Goal: Task Accomplishment & Management: Manage account settings

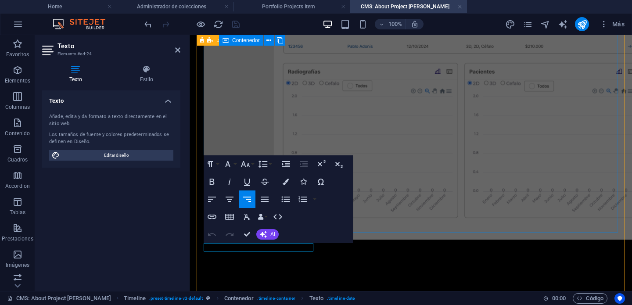
scroll to position [501, 0]
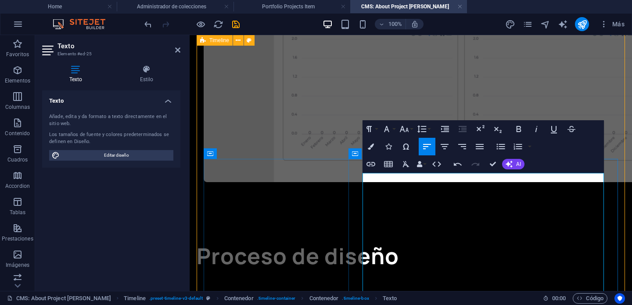
scroll to position [534, 0]
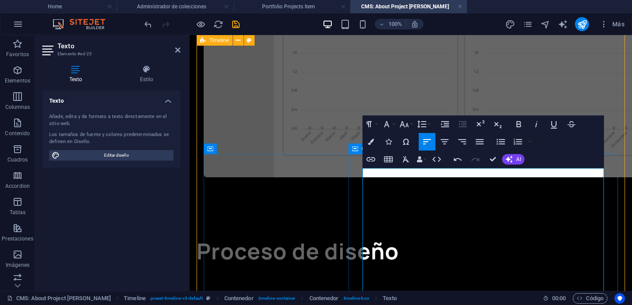
drag, startPoint x: 393, startPoint y: 175, endPoint x: 354, endPoint y: 175, distance: 39.1
click at [524, 124] on button "Bold" at bounding box center [518, 124] width 17 height 18
drag, startPoint x: 416, startPoint y: 196, endPoint x: 353, endPoint y: 196, distance: 63.6
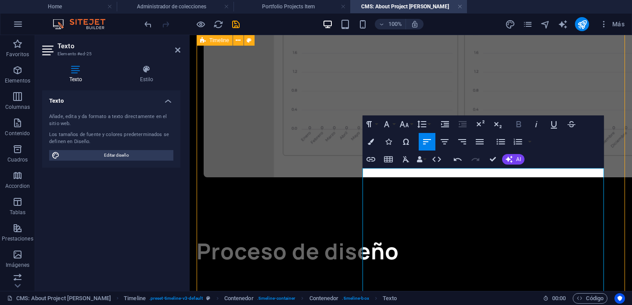
click at [519, 125] on icon "button" at bounding box center [518, 124] width 5 height 6
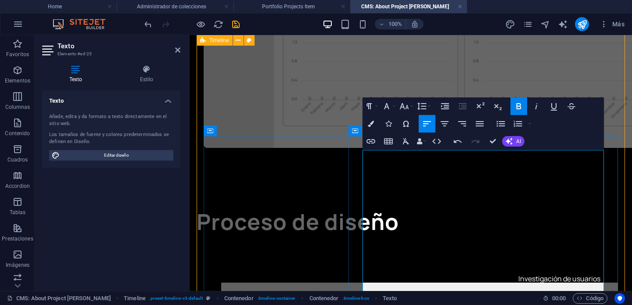
scroll to position [571, 0]
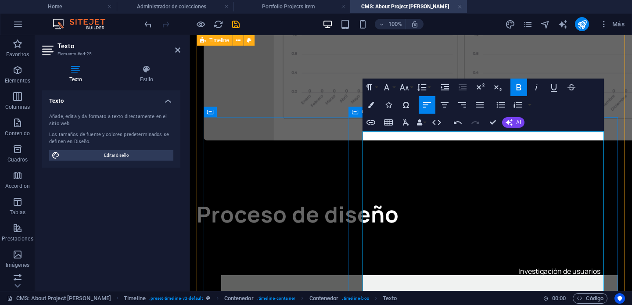
drag, startPoint x: 399, startPoint y: 260, endPoint x: 358, endPoint y: 183, distance: 87.2
click at [517, 104] on icon "button" at bounding box center [518, 105] width 8 height 6
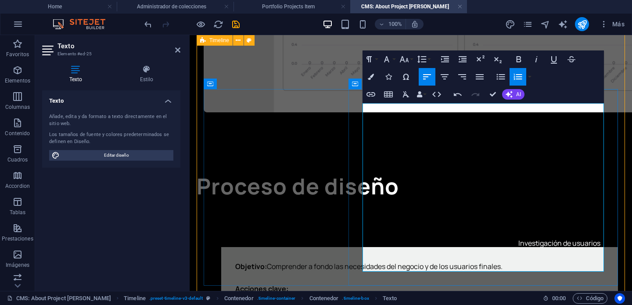
scroll to position [620, 0]
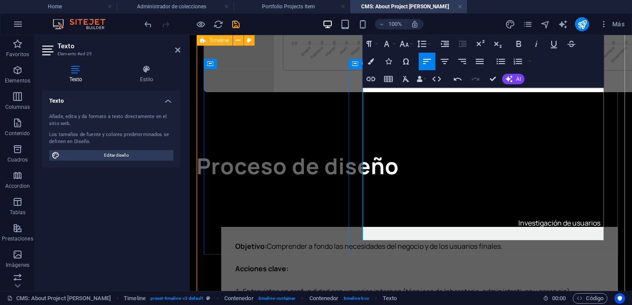
drag, startPoint x: 485, startPoint y: 233, endPoint x: 350, endPoint y: 223, distance: 136.0
click at [520, 59] on icon "button" at bounding box center [518, 61] width 8 height 6
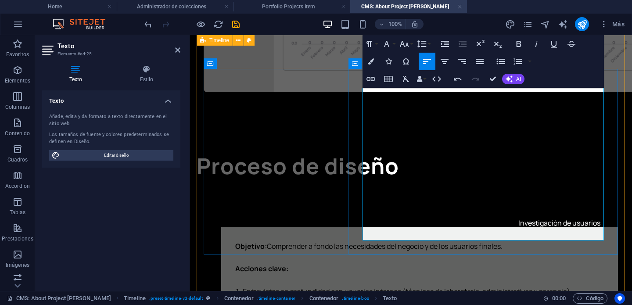
click at [515, 43] on icon "button" at bounding box center [518, 44] width 11 height 11
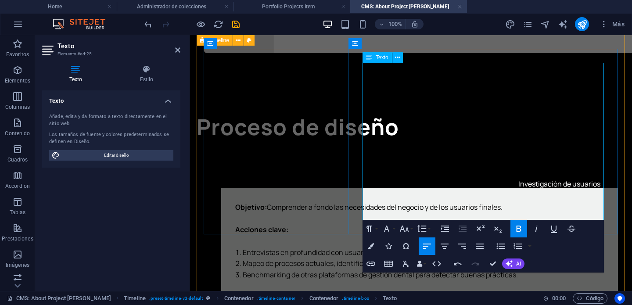
scroll to position [667, 0]
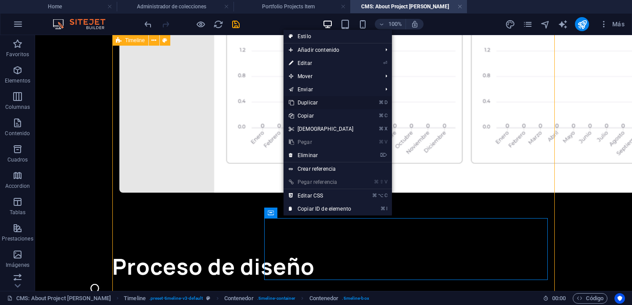
click at [323, 102] on link "⌘ D Duplicar" at bounding box center [320, 102] width 75 height 13
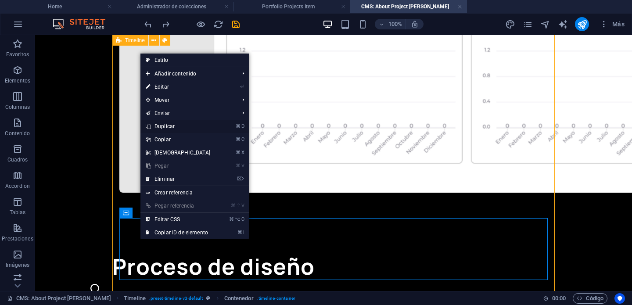
click at [201, 125] on link "⌘ D Duplicar" at bounding box center [177, 126] width 75 height 13
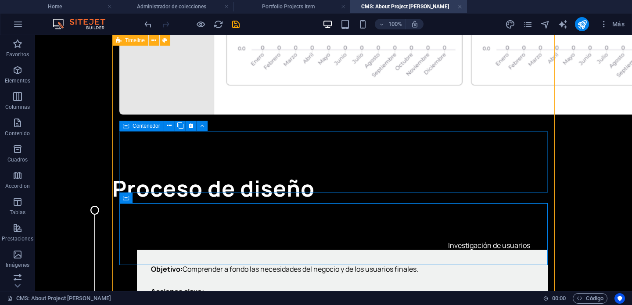
scroll to position [745, 0]
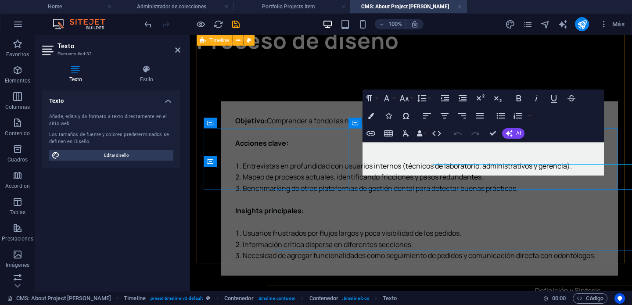
scroll to position [756, 0]
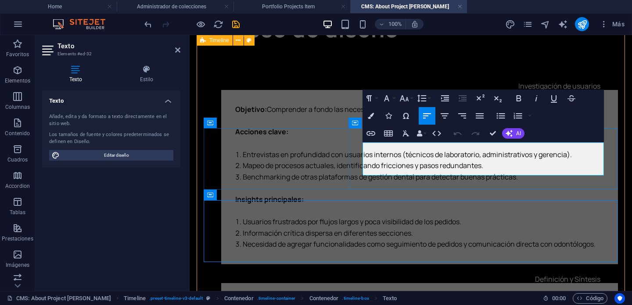
drag, startPoint x: 445, startPoint y: 172, endPoint x: 363, endPoint y: 148, distance: 85.0
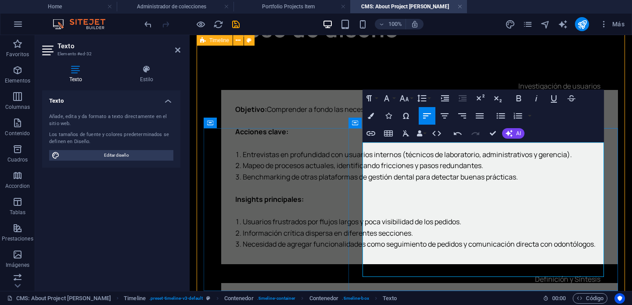
click at [516, 96] on icon "button" at bounding box center [518, 98] width 5 height 6
drag, startPoint x: 393, startPoint y: 147, endPoint x: 353, endPoint y: 147, distance: 40.4
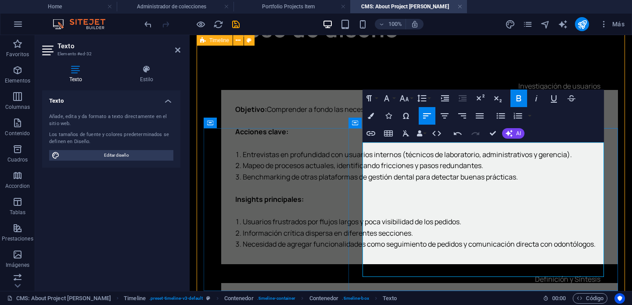
click at [516, 98] on icon "button" at bounding box center [518, 98] width 5 height 6
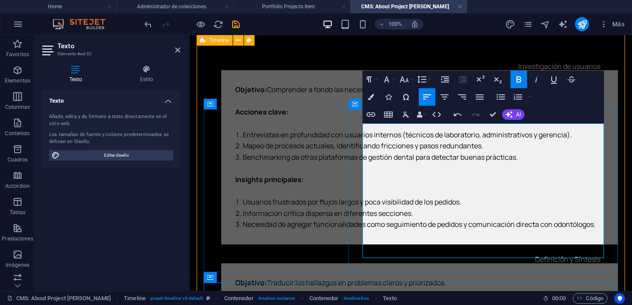
scroll to position [779, 0]
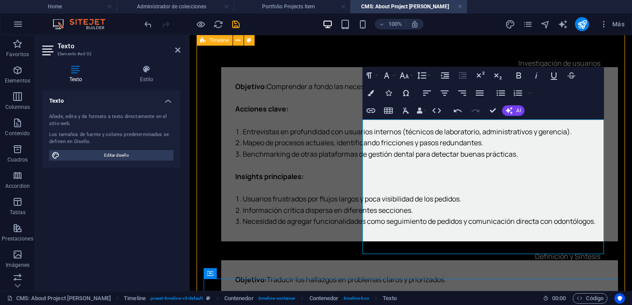
click at [520, 73] on icon "button" at bounding box center [518, 75] width 5 height 6
drag, startPoint x: 581, startPoint y: 247, endPoint x: 355, endPoint y: 246, distance: 226.9
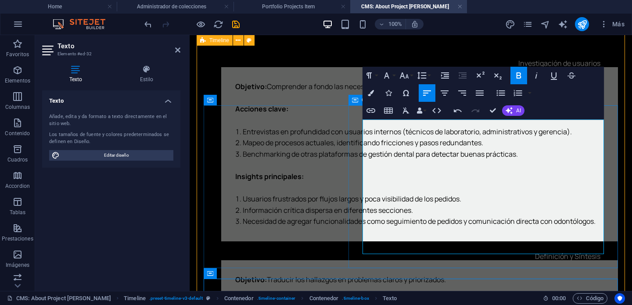
click at [517, 95] on icon "button" at bounding box center [518, 93] width 8 height 6
drag, startPoint x: 389, startPoint y: 223, endPoint x: 362, endPoint y: 170, distance: 59.7
click at [519, 94] on icon "button" at bounding box center [518, 93] width 11 height 11
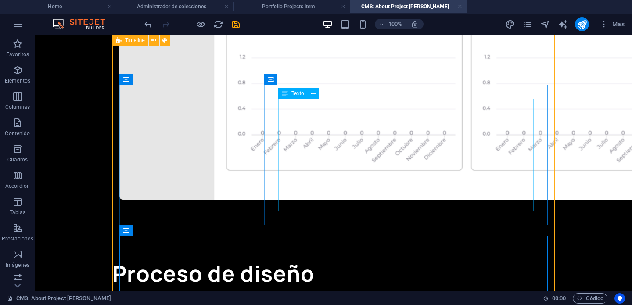
scroll to position [865, 0]
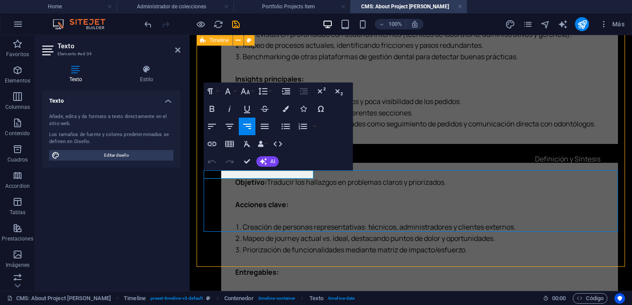
drag, startPoint x: 47, startPoint y: 135, endPoint x: 237, endPoint y: 170, distance: 192.4
click at [237, 170] on div "Contenedor Texto" at bounding box center [235, 165] width 62 height 11
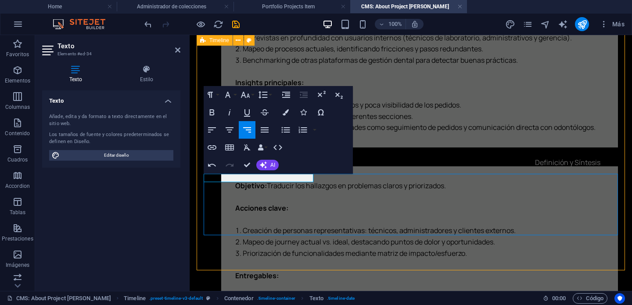
click at [209, 128] on icon "button" at bounding box center [212, 130] width 11 height 11
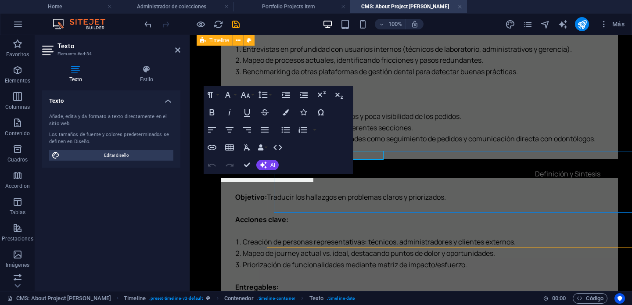
click at [183, 164] on div "Texto Estilo Texto Añade, edita y da formato a texto directamente en el sitio w…" at bounding box center [111, 174] width 152 height 233
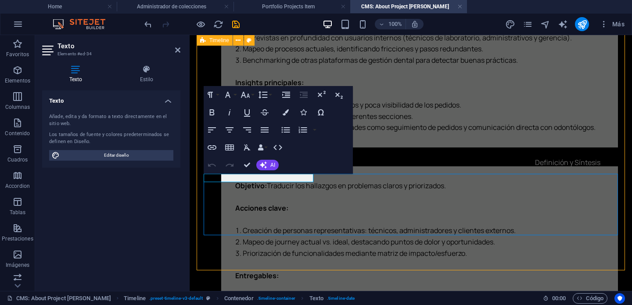
click at [183, 164] on div "Texto Estilo Texto Añade, edita y da formato a texto directamente en el sitio w…" at bounding box center [111, 174] width 152 height 233
drag, startPoint x: 272, startPoint y: 176, endPoint x: 299, endPoint y: 183, distance: 27.5
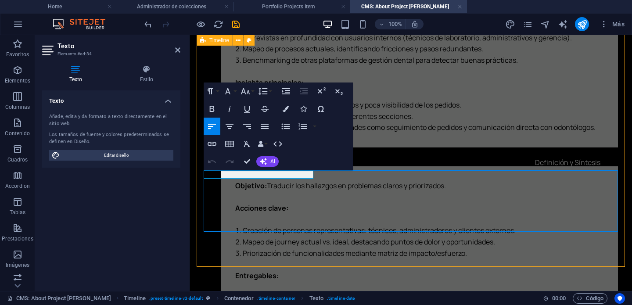
scroll to position [877, 0]
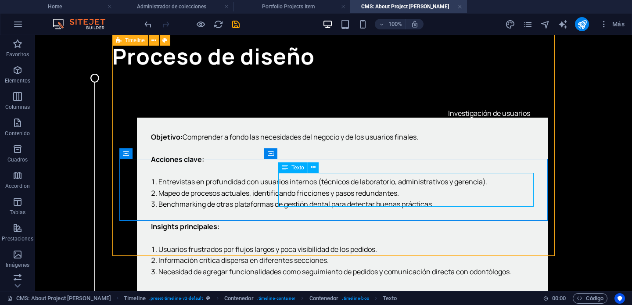
click at [0, 0] on button at bounding box center [0, 0] width 0 height 0
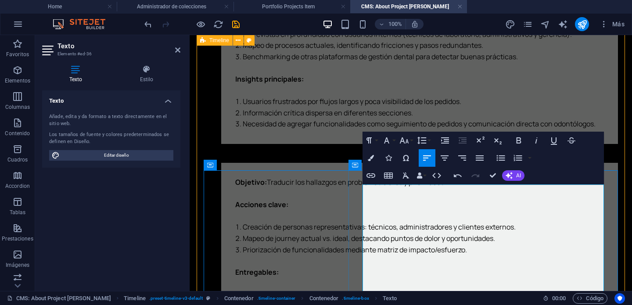
scroll to position [2525, 1]
drag, startPoint x: 395, startPoint y: 190, endPoint x: 354, endPoint y: 190, distance: 40.8
drag, startPoint x: 392, startPoint y: 190, endPoint x: 341, endPoint y: 190, distance: 51.8
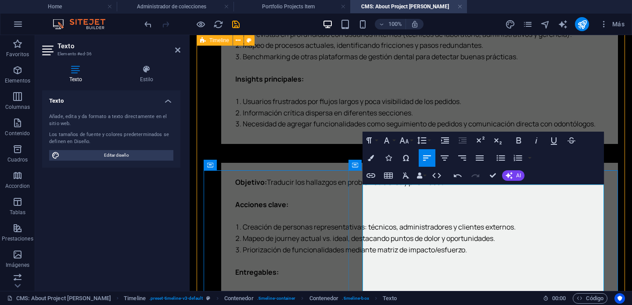
click at [518, 140] on icon "button" at bounding box center [518, 140] width 5 height 6
drag, startPoint x: 421, startPoint y: 208, endPoint x: 344, endPoint y: 208, distance: 76.8
click at [524, 142] on button "Bold" at bounding box center [518, 141] width 17 height 18
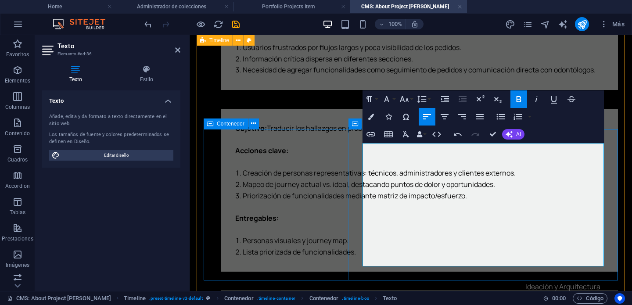
scroll to position [936, 0]
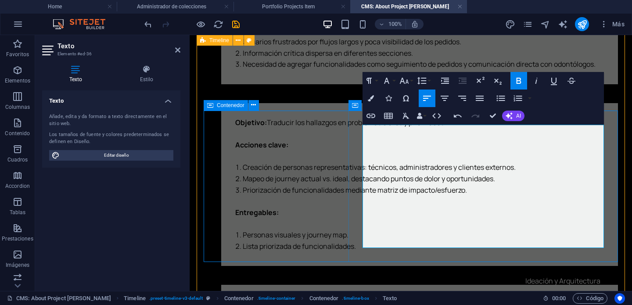
drag, startPoint x: 464, startPoint y: 223, endPoint x: 376, endPoint y: 170, distance: 102.6
drag, startPoint x: 562, startPoint y: 241, endPoint x: 367, endPoint y: 167, distance: 208.9
click at [518, 99] on icon "button" at bounding box center [518, 98] width 11 height 11
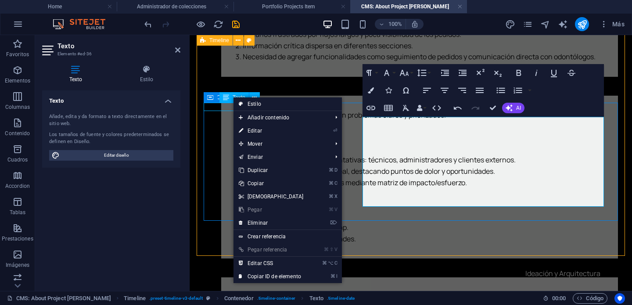
scroll to position [921, 0]
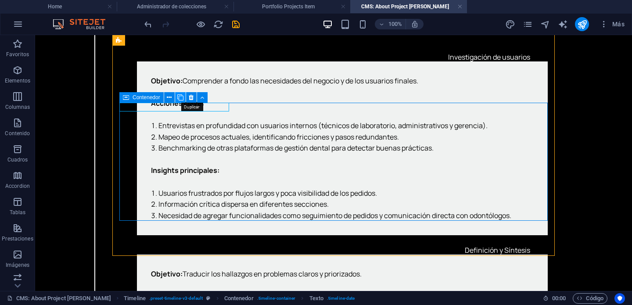
click at [179, 98] on icon at bounding box center [180, 97] width 6 height 9
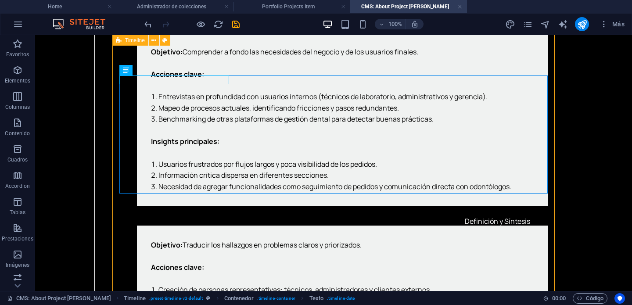
scroll to position [956, 0]
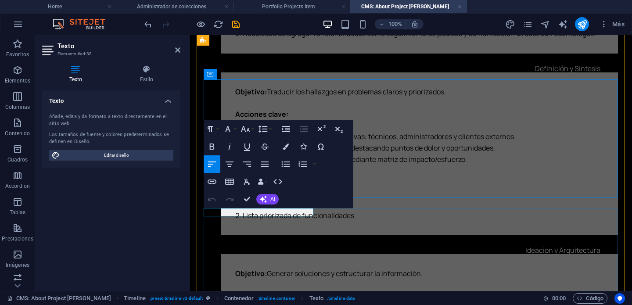
drag, startPoint x: 390, startPoint y: 233, endPoint x: 487, endPoint y: 241, distance: 97.4
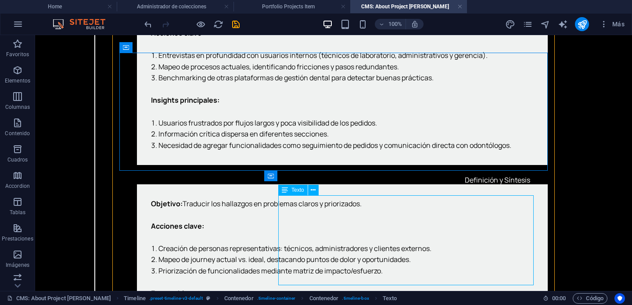
scroll to position [1028, 0]
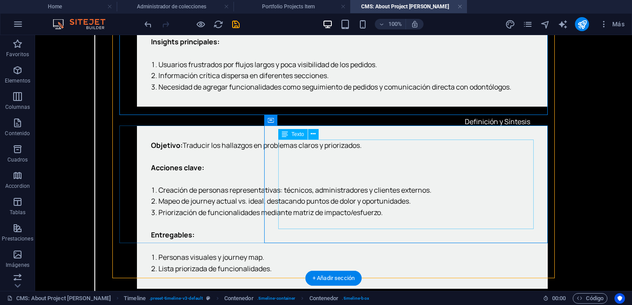
scroll to position [1027, 0]
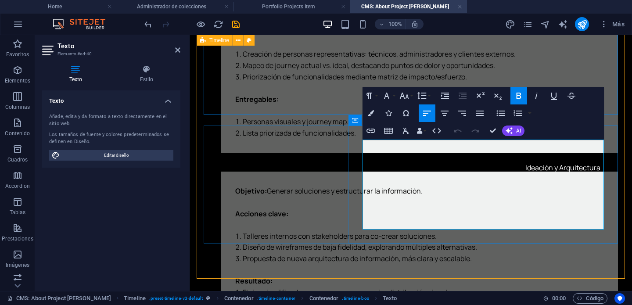
drag, startPoint x: 569, startPoint y: 224, endPoint x: 364, endPoint y: 145, distance: 220.0
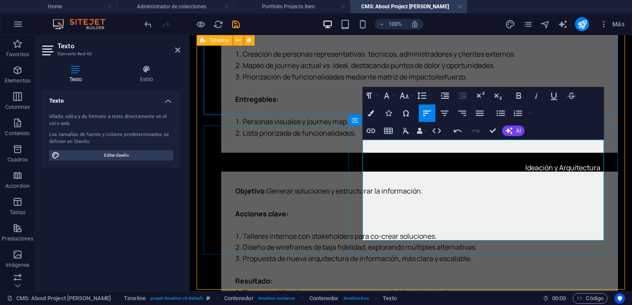
scroll to position [1700, 1]
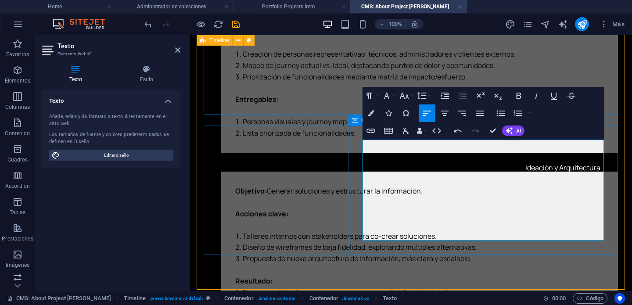
drag, startPoint x: 422, startPoint y: 163, endPoint x: 357, endPoint y: 163, distance: 65.4
click at [517, 97] on icon "button" at bounding box center [518, 95] width 11 height 11
drag, startPoint x: 393, startPoint y: 147, endPoint x: 356, endPoint y: 147, distance: 36.9
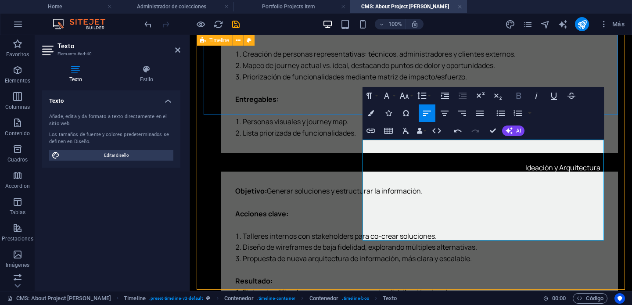
click at [518, 98] on icon "button" at bounding box center [518, 96] width 5 height 6
drag, startPoint x: 575, startPoint y: 233, endPoint x: 362, endPoint y: 192, distance: 217.3
click at [519, 114] on icon "button" at bounding box center [518, 113] width 11 height 11
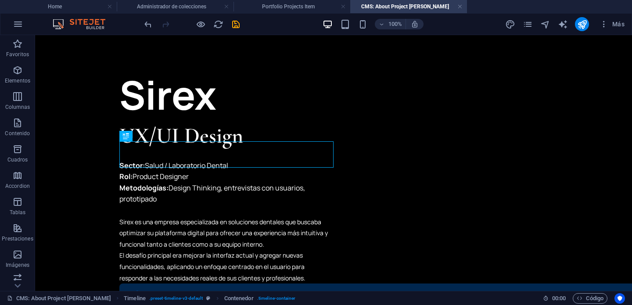
scroll to position [0, 0]
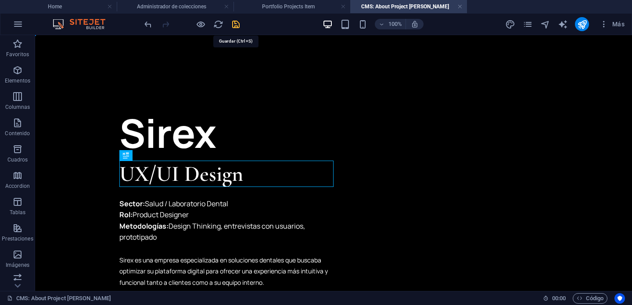
click at [239, 25] on icon "save" at bounding box center [236, 24] width 10 height 10
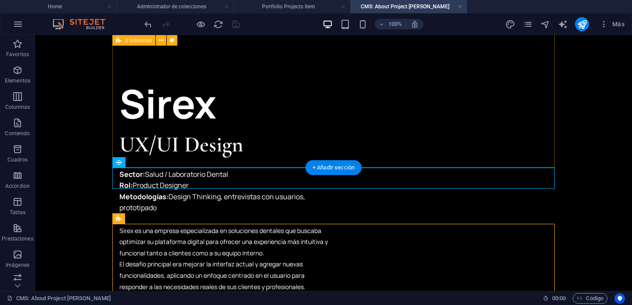
scroll to position [189, 0]
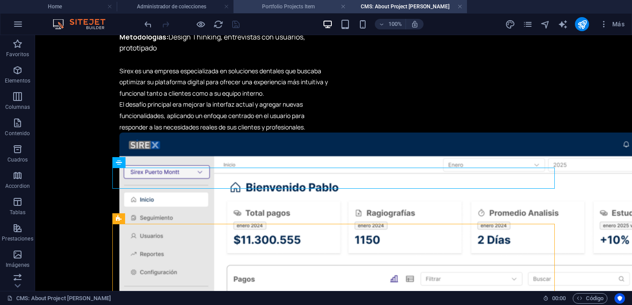
click at [300, 9] on h4 "Portfolio Projects Item" at bounding box center [291, 7] width 117 height 10
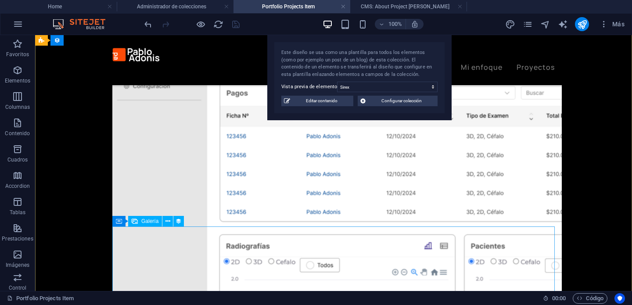
scroll to position [328, 0]
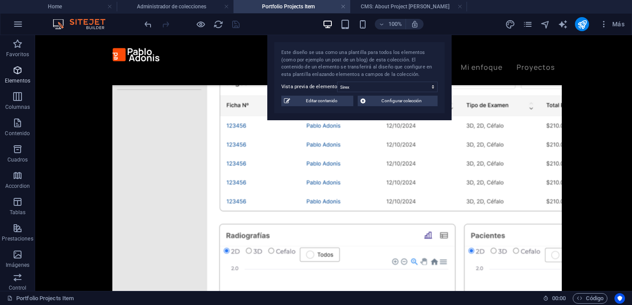
click at [17, 68] on icon "button" at bounding box center [17, 70] width 11 height 11
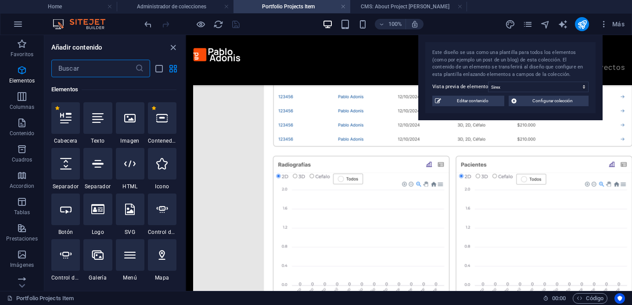
scroll to position [165, 0]
click at [79, 72] on input "text" at bounding box center [93, 69] width 84 height 18
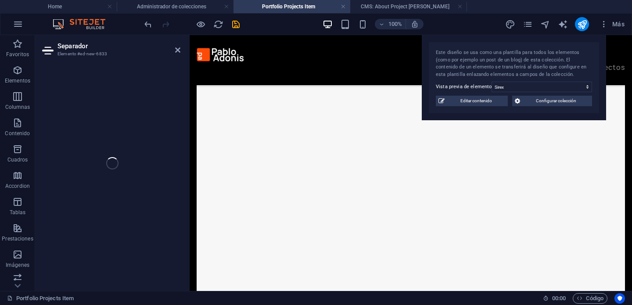
select select "%"
select select "px"
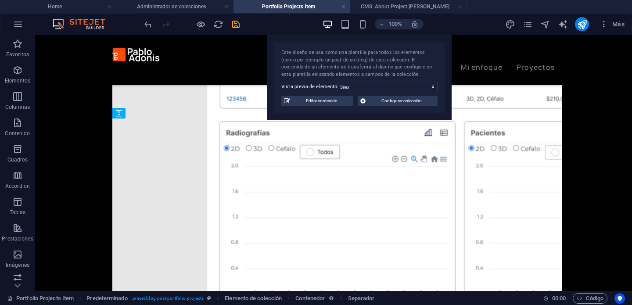
scroll to position [436, 0]
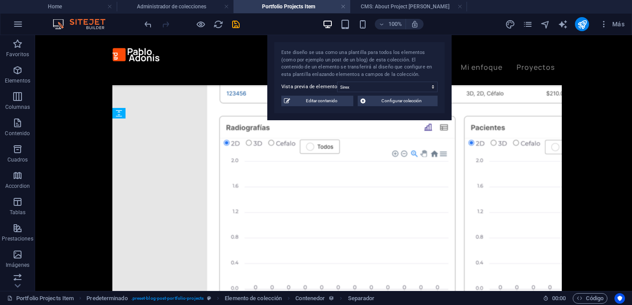
drag, startPoint x: 158, startPoint y: 251, endPoint x: 311, endPoint y: 125, distance: 197.4
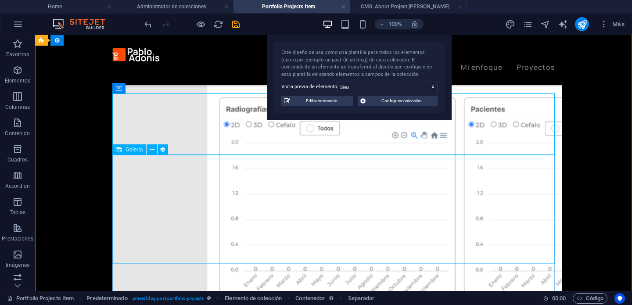
scroll to position [461, 0]
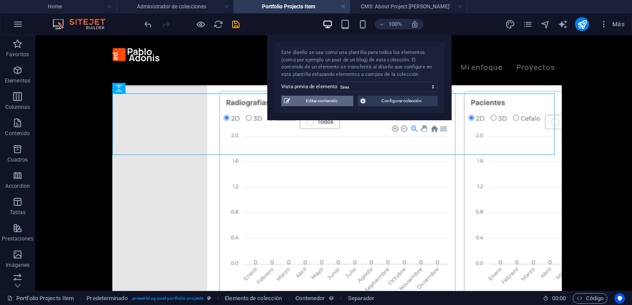
click at [338, 100] on span "Editar contenido" at bounding box center [322, 101] width 58 height 11
type input "Sirex: Innovación Dental UX"
type input "sirex"
type input "soluciones dentales, diseño de producto, experiencia de usuario, interfaz intui…"
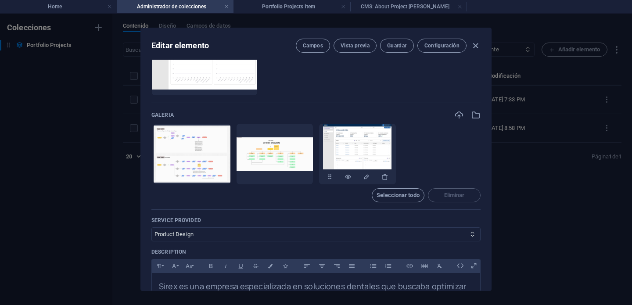
scroll to position [455, 0]
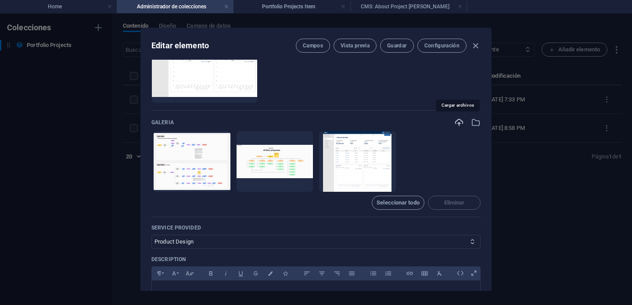
click at [459, 125] on icon "button" at bounding box center [459, 123] width 10 height 10
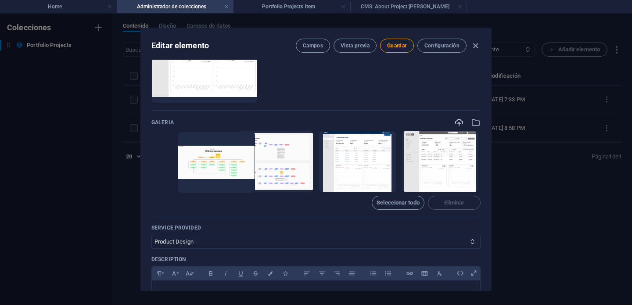
drag, startPoint x: 292, startPoint y: 159, endPoint x: 221, endPoint y: 161, distance: 70.7
click at [221, 161] on ul "Arrastra archivos aquí para cargarlos de inmediato" at bounding box center [315, 161] width 329 height 61
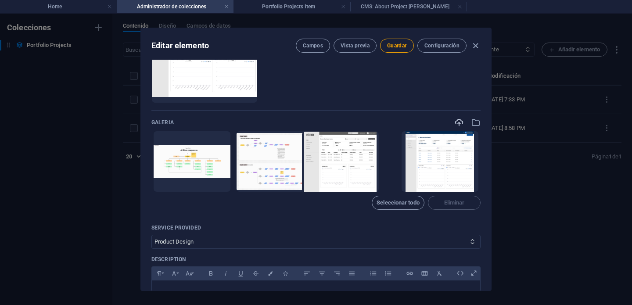
drag, startPoint x: 436, startPoint y: 139, endPoint x: 326, endPoint y: 140, distance: 110.1
click at [326, 140] on ul "Arrastra archivos aquí para cargarlos de inmediato" at bounding box center [315, 161] width 329 height 61
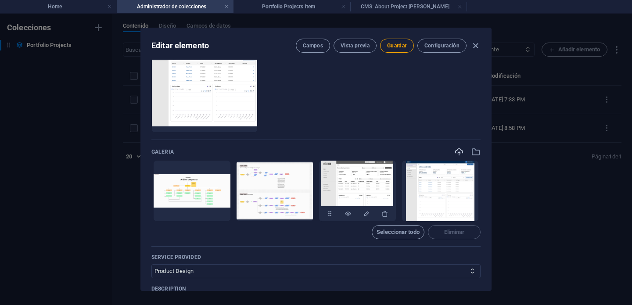
scroll to position [428, 0]
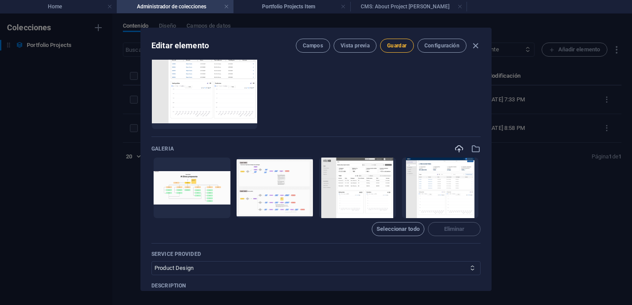
click at [397, 42] on span "Guardar" at bounding box center [396, 45] width 19 height 7
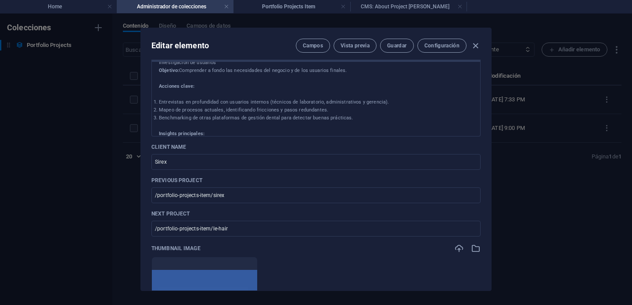
scroll to position [111, 0]
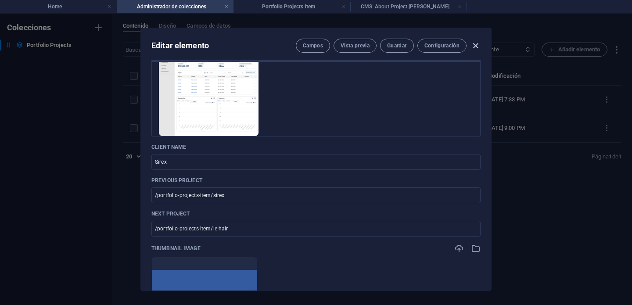
click at [477, 47] on icon "button" at bounding box center [475, 46] width 10 height 10
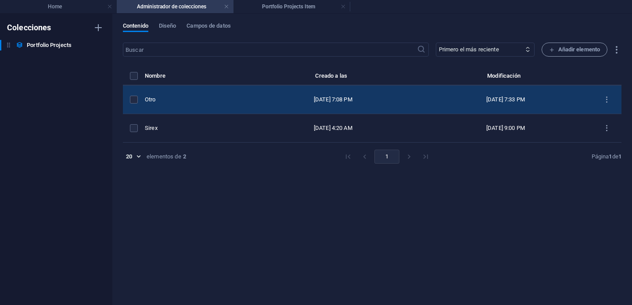
scroll to position [0, 0]
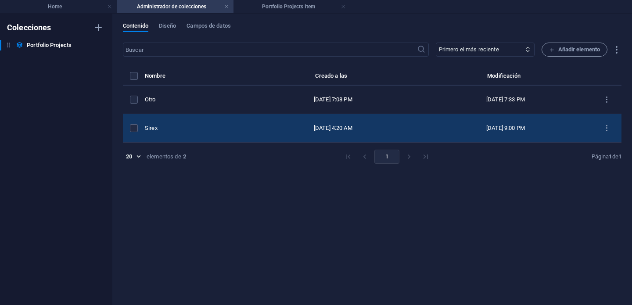
click at [620, 129] on td "items list" at bounding box center [606, 128] width 29 height 29
click at [610, 129] on icon "items list" at bounding box center [606, 128] width 8 height 8
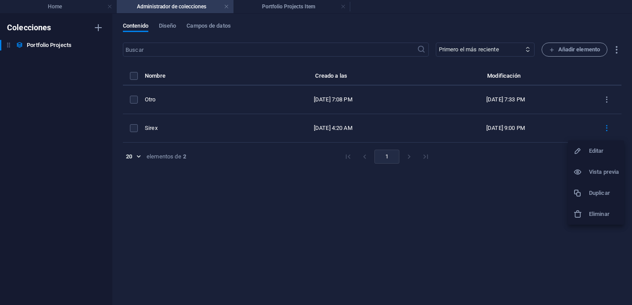
click at [598, 149] on h6 "Editar" at bounding box center [604, 151] width 30 height 11
select select "Product Design"
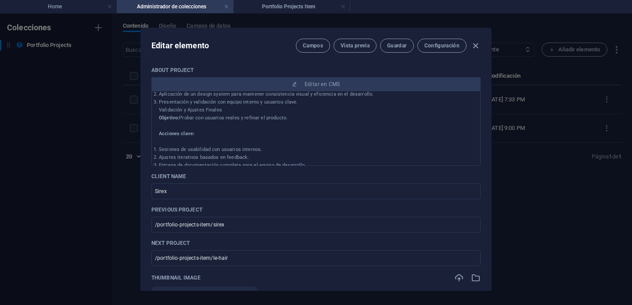
scroll to position [561, 0]
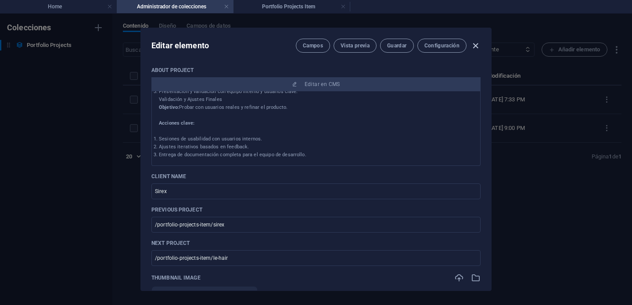
click at [475, 45] on icon "button" at bounding box center [475, 46] width 10 height 10
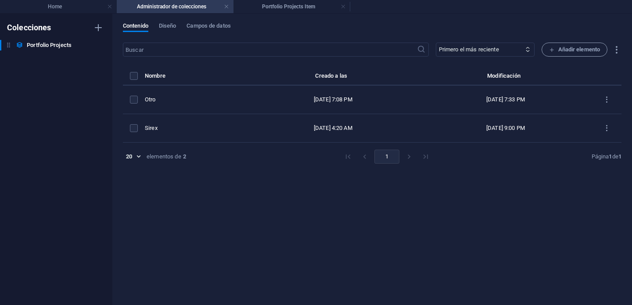
type input "sirex"
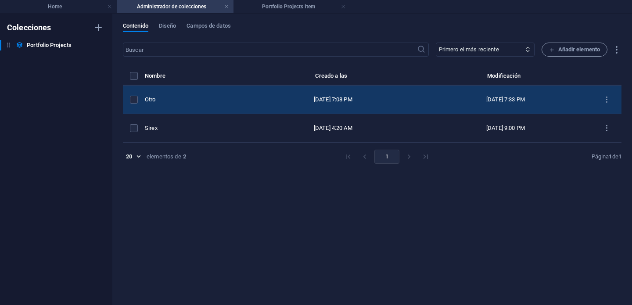
scroll to position [0, 0]
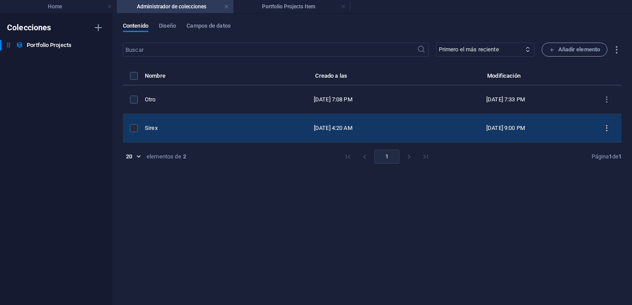
click at [609, 130] on icon "items list" at bounding box center [606, 128] width 8 height 8
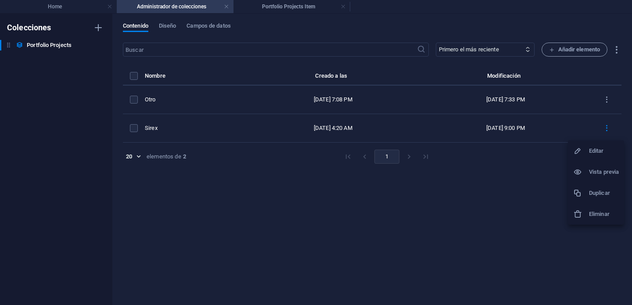
click at [597, 157] on li "Editar" at bounding box center [596, 150] width 56 height 21
select select "Product Design"
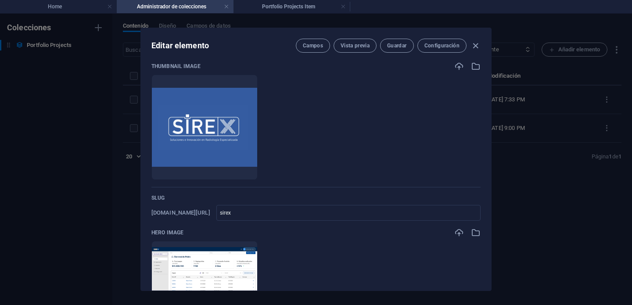
scroll to position [123, 0]
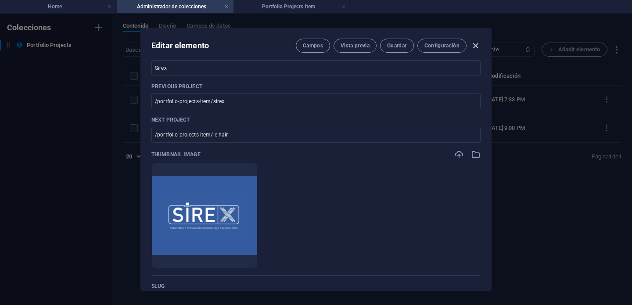
click at [474, 49] on icon "button" at bounding box center [475, 46] width 10 height 10
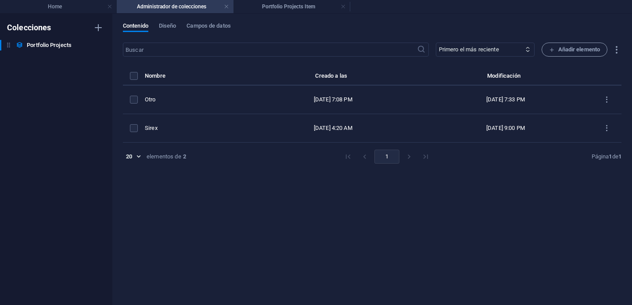
type input "sirex"
click at [307, 3] on h4 "Portfolio Projects Item" at bounding box center [291, 7] width 117 height 10
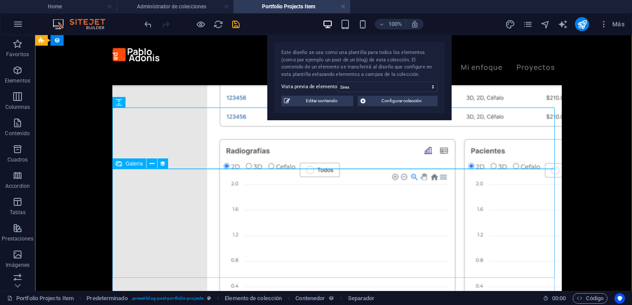
scroll to position [470, 0]
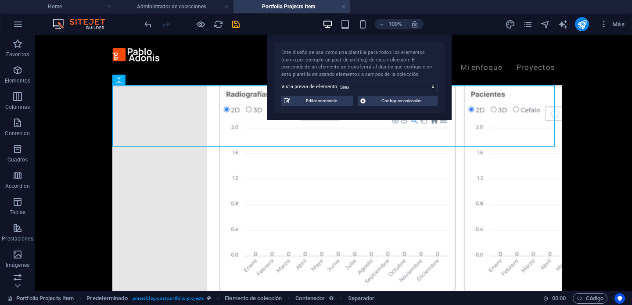
click at [239, 30] on div at bounding box center [192, 24] width 98 height 14
click at [237, 23] on icon "save" at bounding box center [236, 24] width 10 height 10
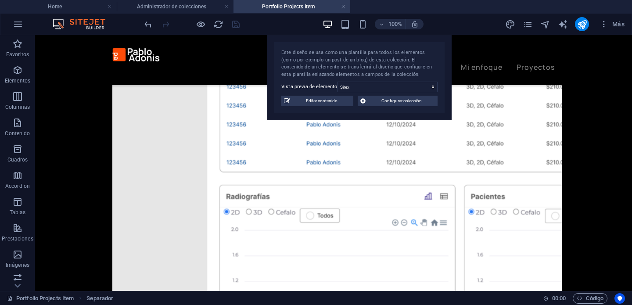
scroll to position [379, 0]
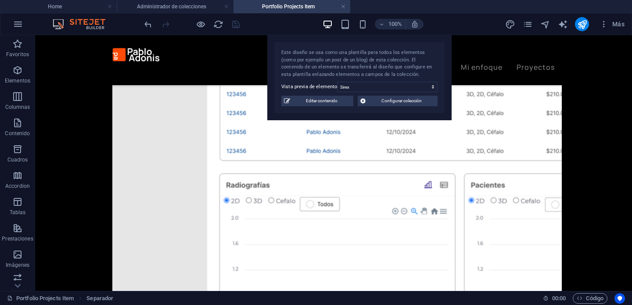
drag, startPoint x: 100, startPoint y: 214, endPoint x: 79, endPoint y: 163, distance: 55.1
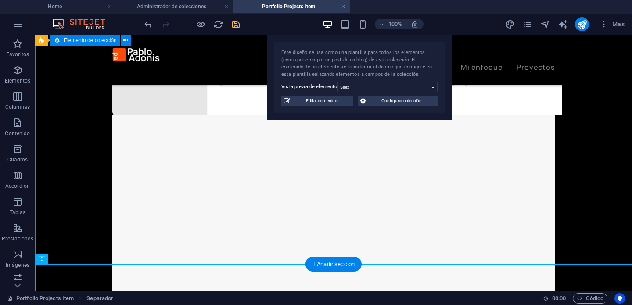
scroll to position [674, 0]
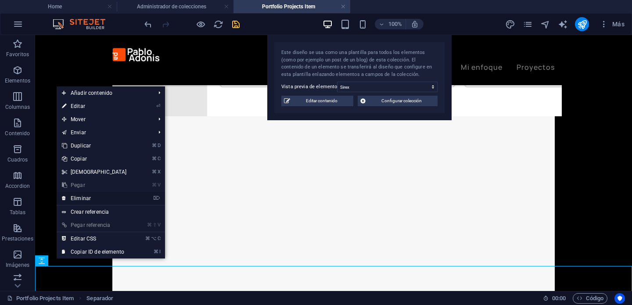
click at [111, 198] on link "⌦ Eliminar" at bounding box center [94, 198] width 75 height 13
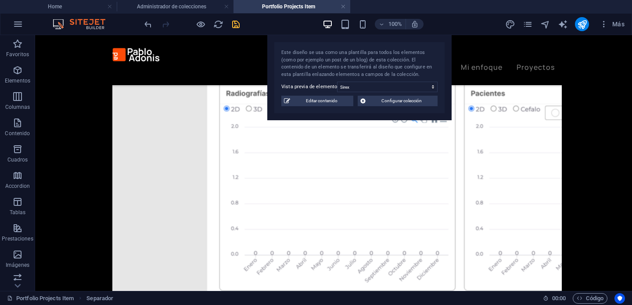
scroll to position [452, 0]
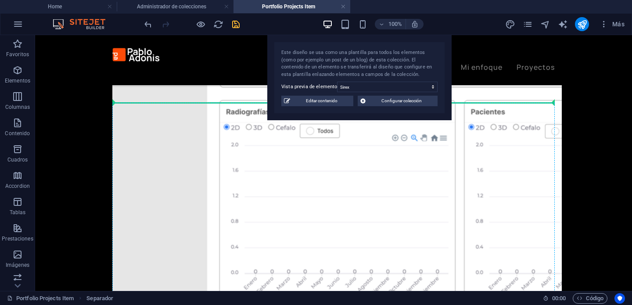
drag, startPoint x: 98, startPoint y: 314, endPoint x: 138, endPoint y: 124, distance: 193.8
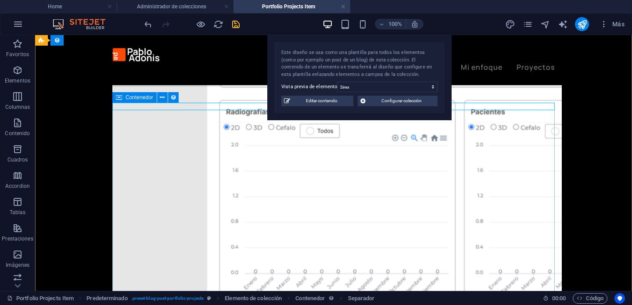
click at [120, 99] on icon at bounding box center [119, 97] width 6 height 11
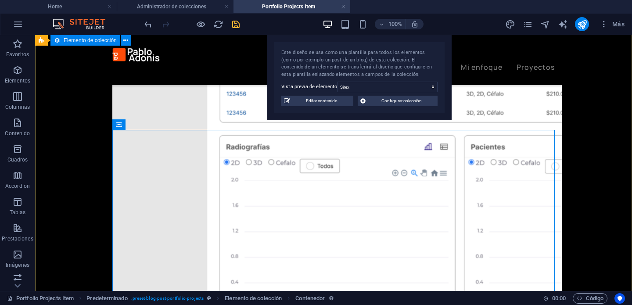
scroll to position [412, 0]
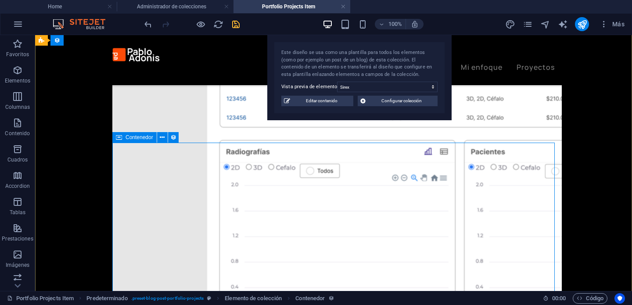
click at [119, 138] on icon at bounding box center [119, 137] width 6 height 11
click at [126, 138] on span "Contenedor" at bounding box center [139, 137] width 28 height 5
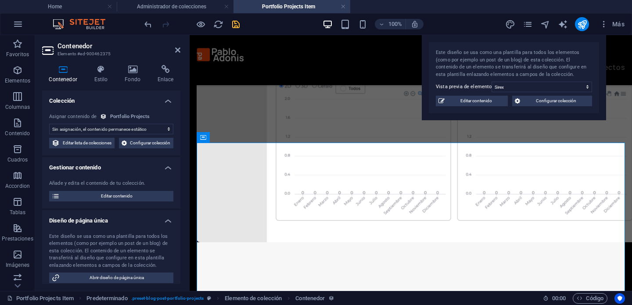
scroll to position [407, 0]
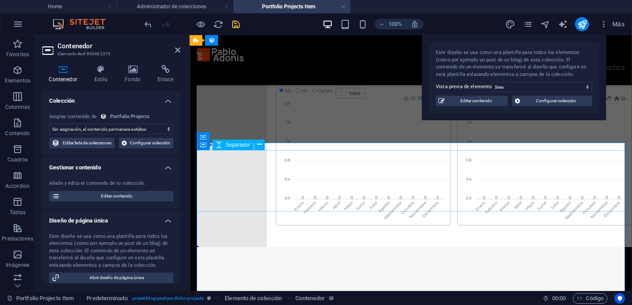
click at [238, 142] on span "Separador" at bounding box center [238, 144] width 25 height 5
select select "px"
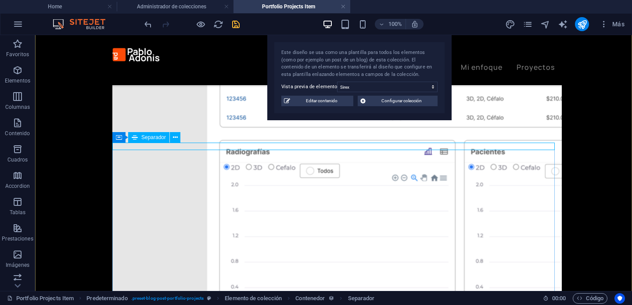
click at [156, 138] on span "Separador" at bounding box center [153, 137] width 25 height 5
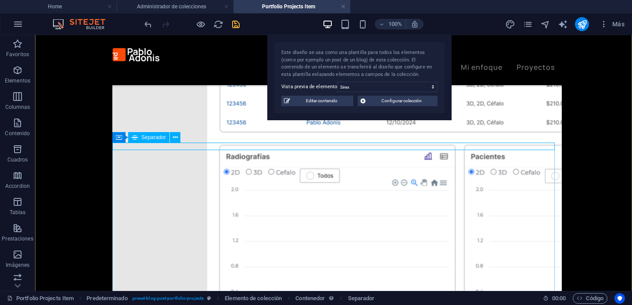
select select "%"
select select "px"
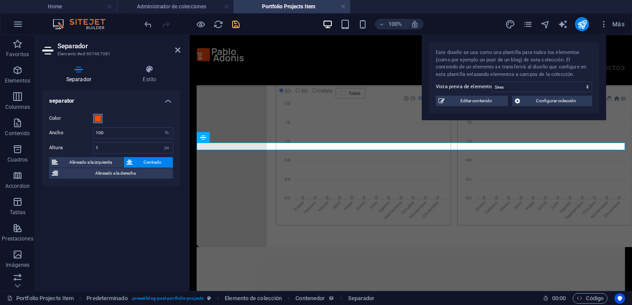
click at [96, 118] on span at bounding box center [97, 118] width 7 height 7
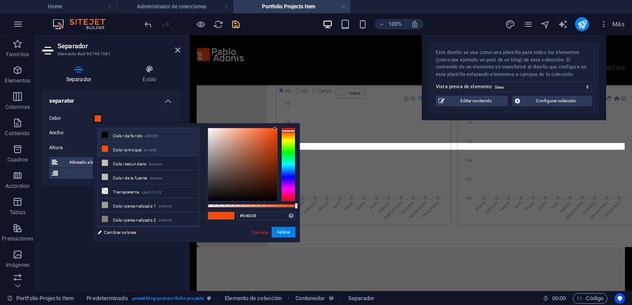
click at [105, 133] on icon at bounding box center [105, 135] width 6 height 6
type input "#000000"
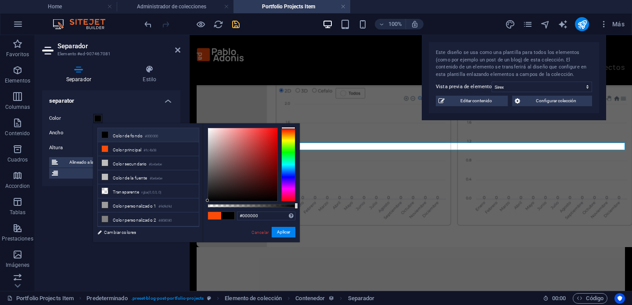
click at [73, 143] on div "Altura 1 px rem vh vw" at bounding box center [111, 147] width 124 height 11
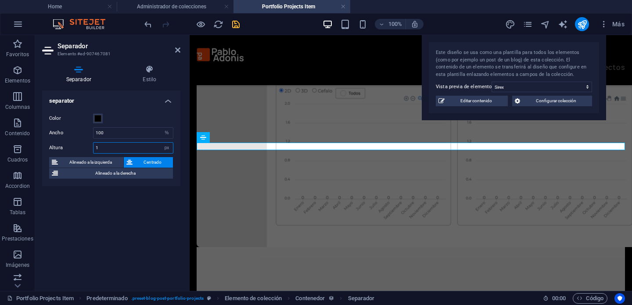
click at [123, 148] on input "1" at bounding box center [132, 148] width 79 height 11
click at [123, 148] on input "29" at bounding box center [132, 148] width 79 height 11
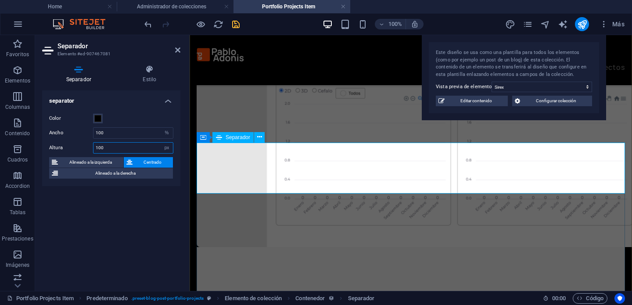
type input "100"
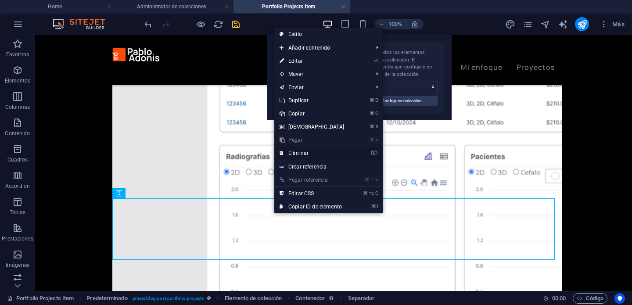
click at [328, 149] on link "⌦ Eliminar" at bounding box center [311, 153] width 75 height 13
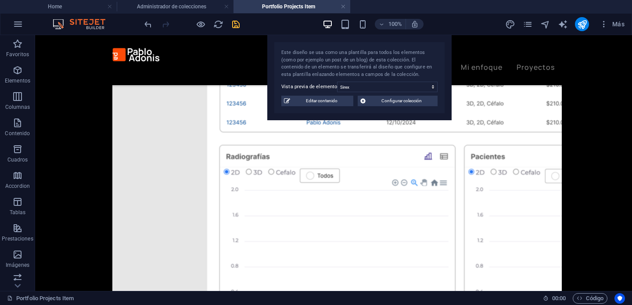
click at [241, 28] on div "100% Más" at bounding box center [385, 24] width 485 height 14
click at [235, 25] on icon "save" at bounding box center [236, 24] width 10 height 10
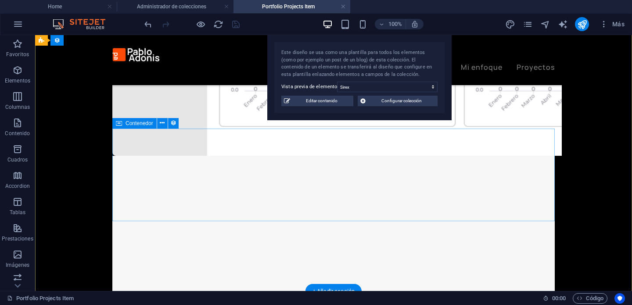
scroll to position [638, 0]
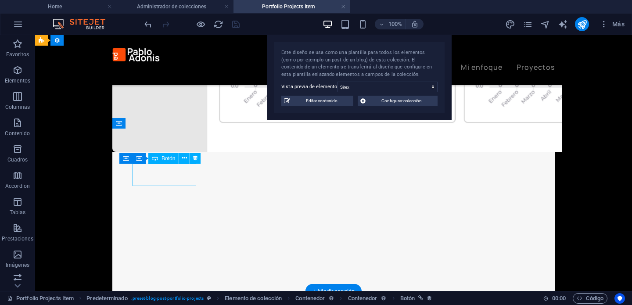
click at [178, 176] on div "Referencia Contenedor H1 Contenedor Separador Texto Elemento de colección Separ…" at bounding box center [333, 163] width 597 height 256
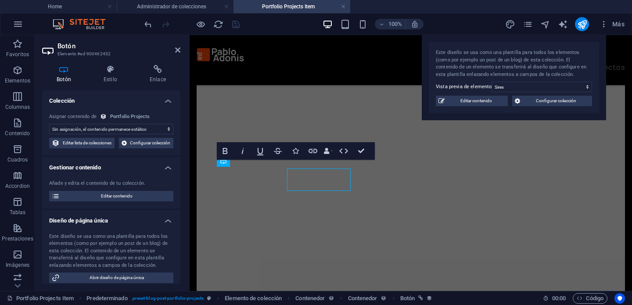
scroll to position [634, 0]
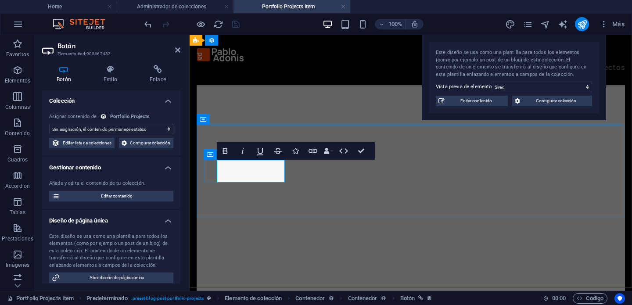
copy link "Proyecto anterior"
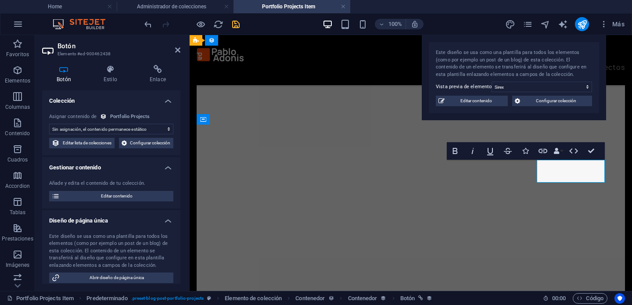
click at [235, 30] on div at bounding box center [192, 24] width 98 height 14
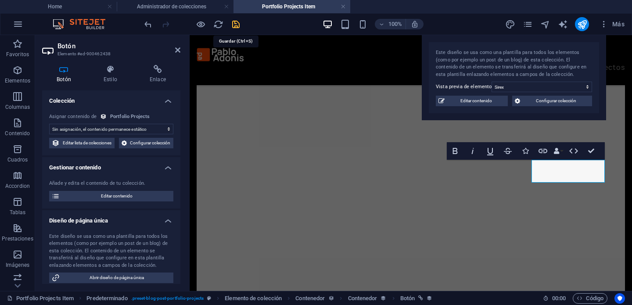
click at [235, 25] on icon "save" at bounding box center [236, 24] width 10 height 10
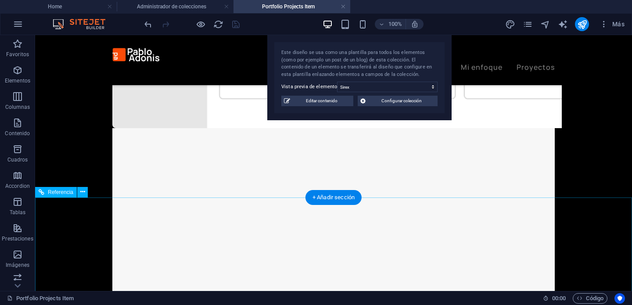
scroll to position [642, 0]
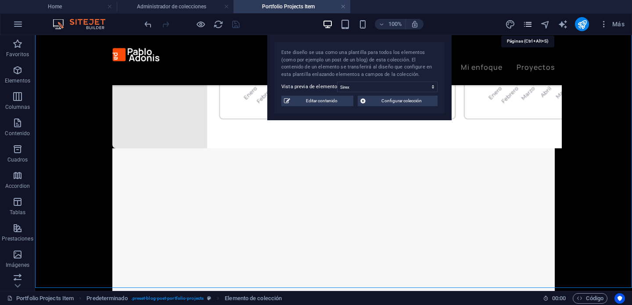
click at [528, 28] on icon "pages" at bounding box center [528, 24] width 10 height 10
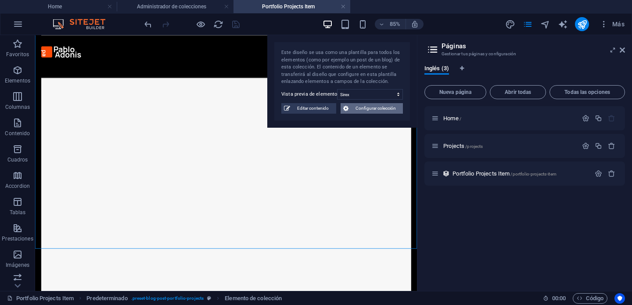
click at [354, 107] on span "Configurar colección" at bounding box center [376, 108] width 50 height 11
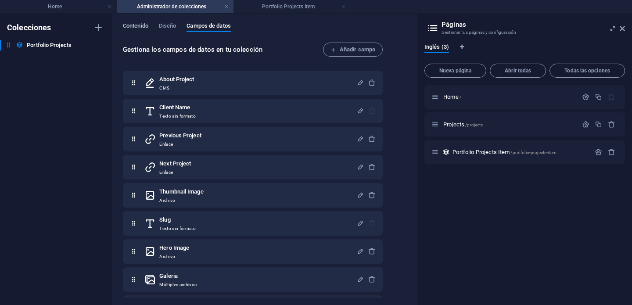
click at [141, 25] on span "Contenido" at bounding box center [135, 27] width 25 height 12
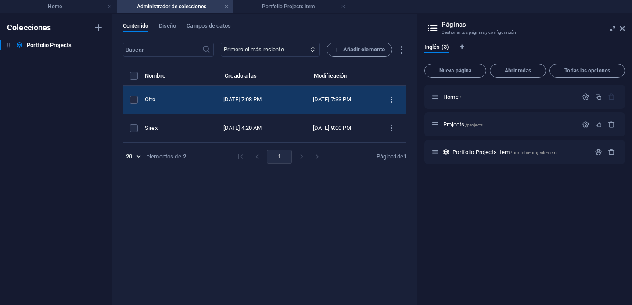
click at [394, 102] on icon "items list" at bounding box center [391, 100] width 8 height 8
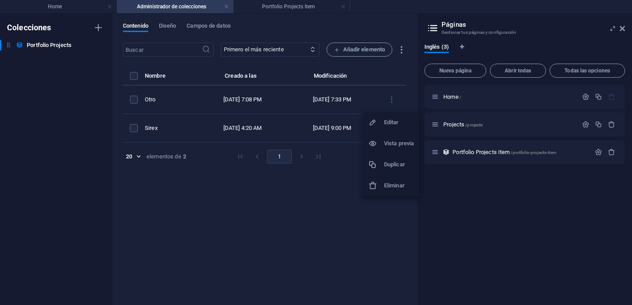
click at [393, 181] on h6 "Eliminar" at bounding box center [399, 185] width 30 height 11
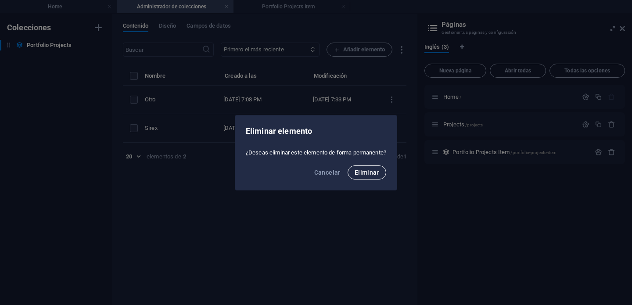
click at [377, 173] on span "Eliminar" at bounding box center [367, 172] width 25 height 7
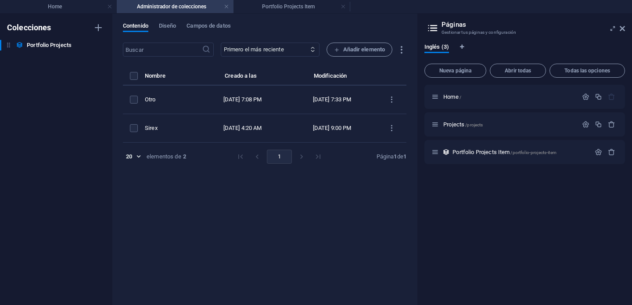
click at [375, 170] on div "Nombre Creado a las Modificación Otro [DATE] 7:08 PM [DATE] 7:33 PM Sirex [DATE…" at bounding box center [264, 121] width 283 height 100
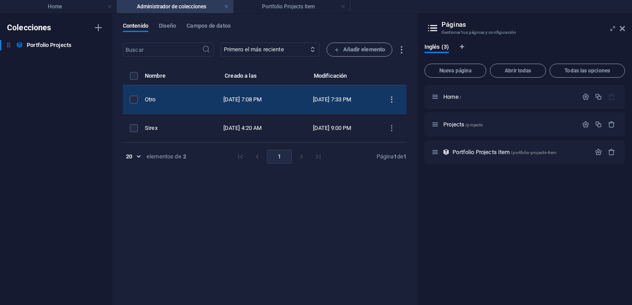
click at [391, 101] on icon "items list" at bounding box center [391, 100] width 8 height 8
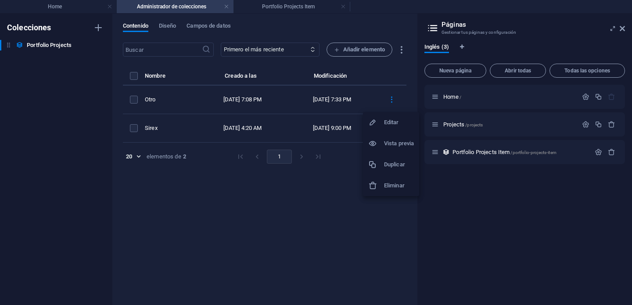
click at [343, 176] on div at bounding box center [316, 152] width 632 height 305
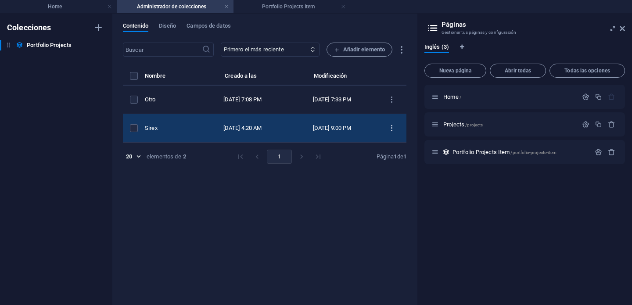
click at [394, 133] on button "items list" at bounding box center [391, 128] width 15 height 14
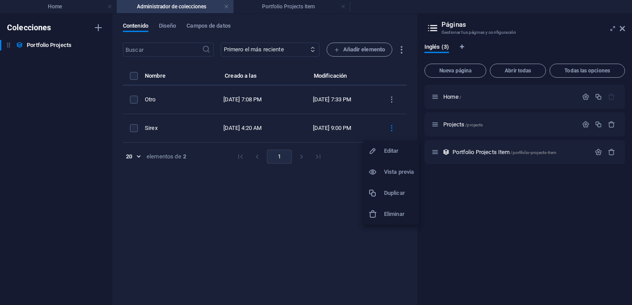
click at [393, 194] on h6 "Duplicar" at bounding box center [399, 193] width 30 height 11
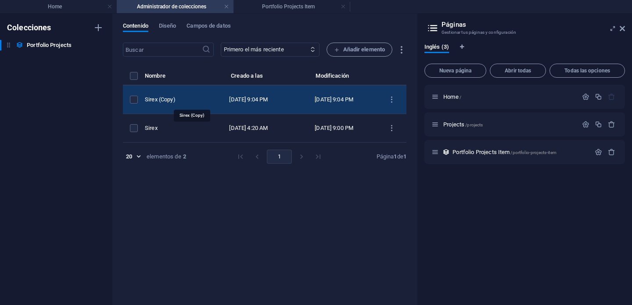
click at [199, 102] on div "Sirex (Copy)" at bounding box center [172, 100] width 54 height 8
select select "Product Design"
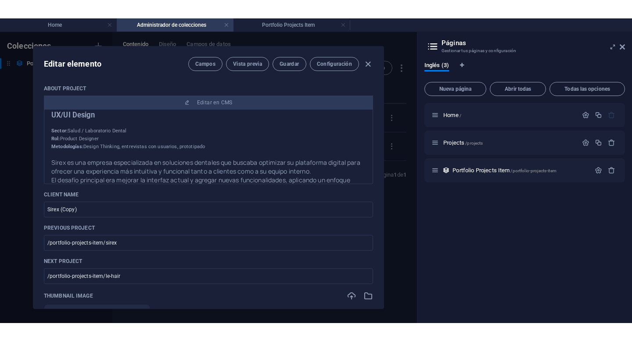
scroll to position [15, 0]
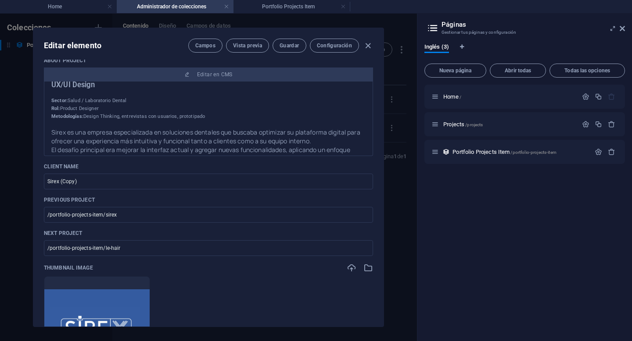
scroll to position [11, 0]
click at [195, 183] on input "Sirex (Copy)" at bounding box center [208, 181] width 329 height 16
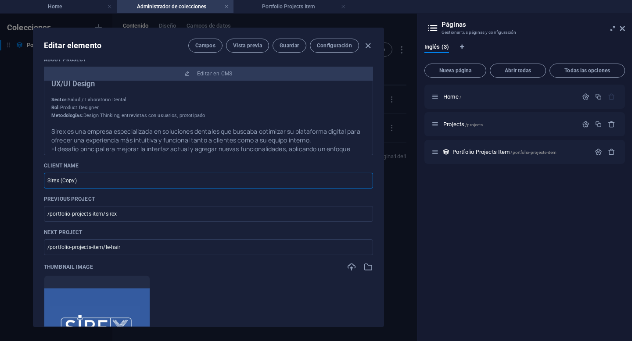
type input "Q"
type input "q"
type input "Qu"
type input "qu"
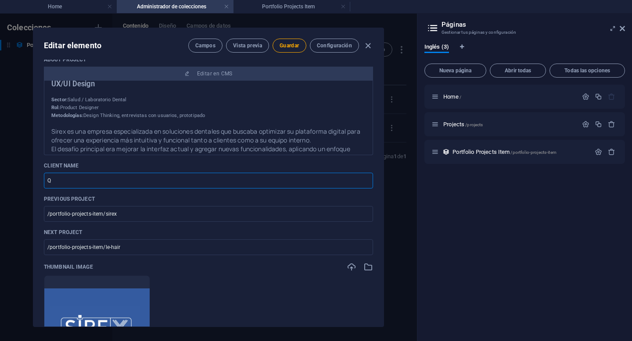
type input "qu"
type input "Qui"
type input "qui"
type input "Quim"
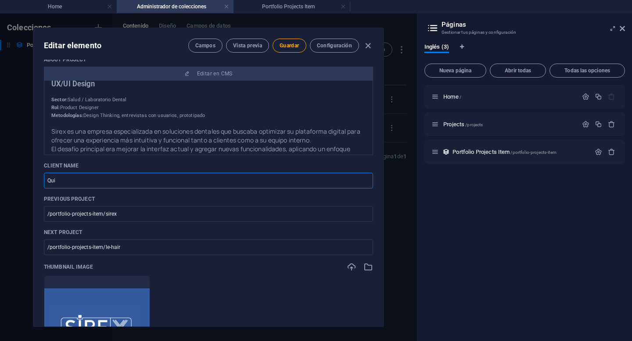
type input "quim"
type input "Quime"
type input "quime"
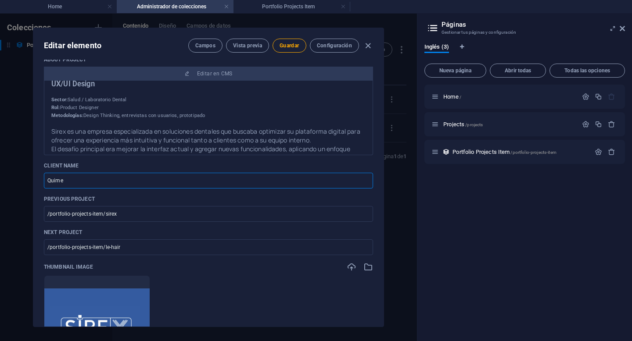
type input "Quimet"
type input "quimet"
type input "[PERSON_NAME]"
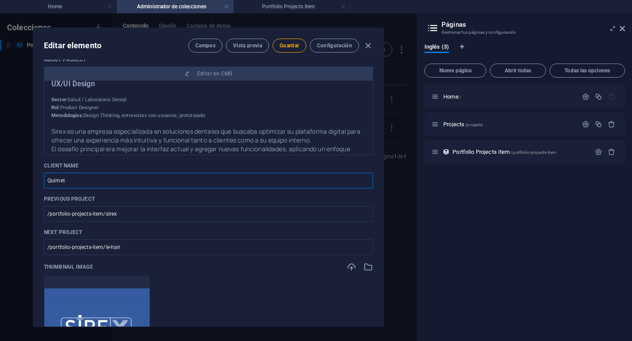
type input "[PERSON_NAME]"
type input "Quimetal"
type input "quimetal"
type input "Quimetal"
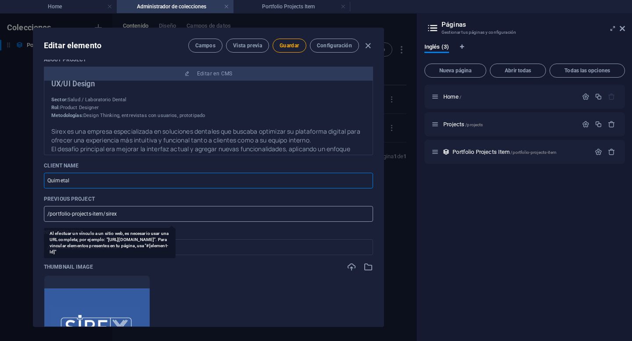
click at [112, 213] on input "/portfolio-projects-item/sirex" at bounding box center [208, 214] width 329 height 16
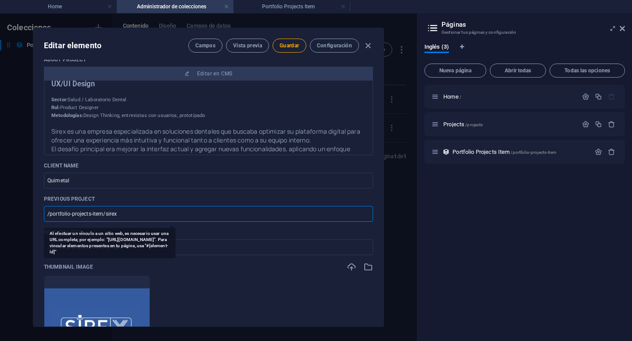
click at [112, 213] on input "/portfolio-projects-item/sirex" at bounding box center [208, 214] width 329 height 16
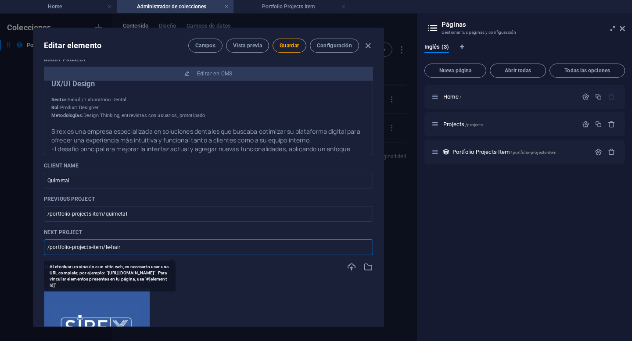
drag, startPoint x: 127, startPoint y: 247, endPoint x: 110, endPoint y: 247, distance: 17.6
click at [110, 247] on input "/portfolio-projects-item/le-hair" at bounding box center [208, 248] width 329 height 16
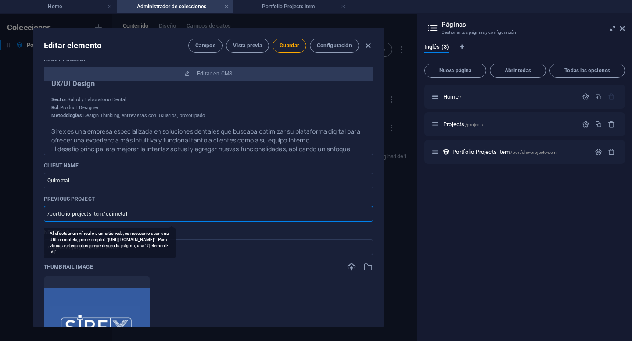
drag, startPoint x: 135, startPoint y: 212, endPoint x: 107, endPoint y: 214, distance: 28.6
click at [107, 214] on input "/portfolio-projects-item/quimetal" at bounding box center [208, 214] width 329 height 16
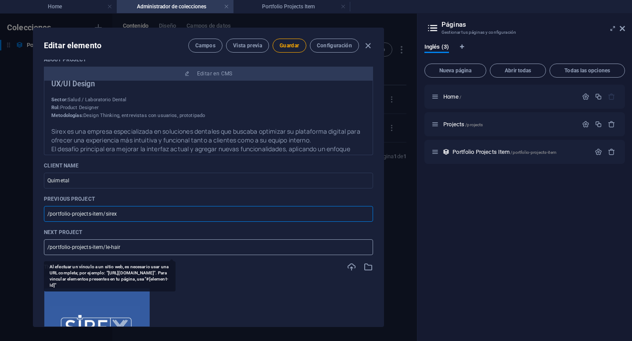
type input "/portfolio-projects-item/sirex"
drag, startPoint x: 124, startPoint y: 248, endPoint x: 107, endPoint y: 247, distance: 17.6
click at [107, 247] on input "/portfolio-projects-item/le-hair" at bounding box center [208, 248] width 329 height 16
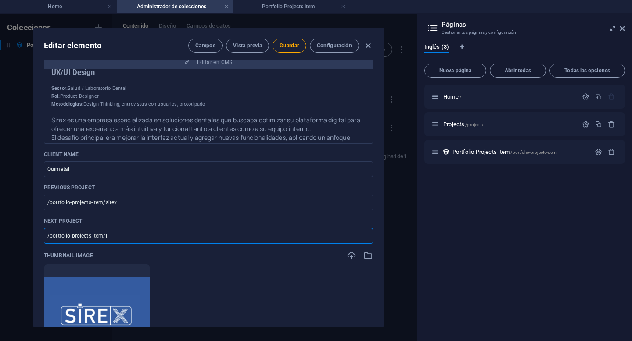
scroll to position [24, 0]
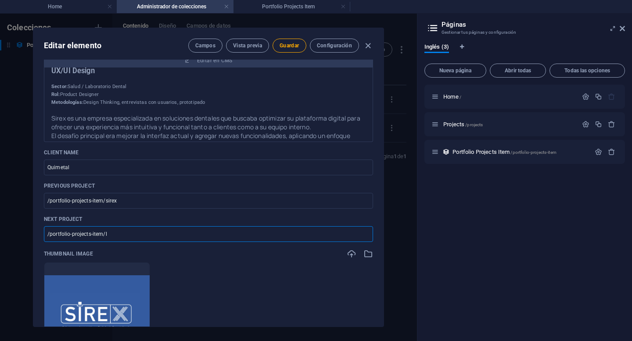
type input "/portfolio-projects-item/l"
click at [298, 268] on ul "Arrastra archivos aquí para cargarlos de inmediato" at bounding box center [208, 314] width 329 height 105
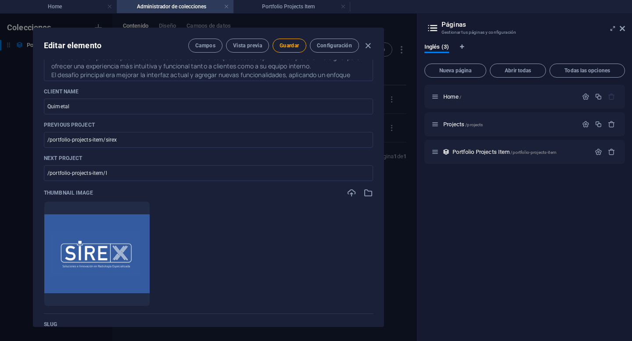
scroll to position [0, 0]
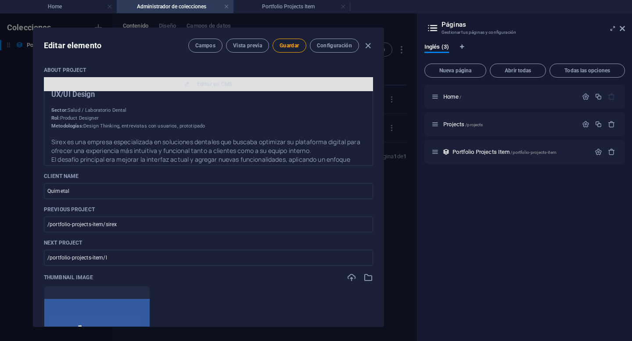
click at [217, 82] on span "Editar en CMS" at bounding box center [215, 84] width 36 height 7
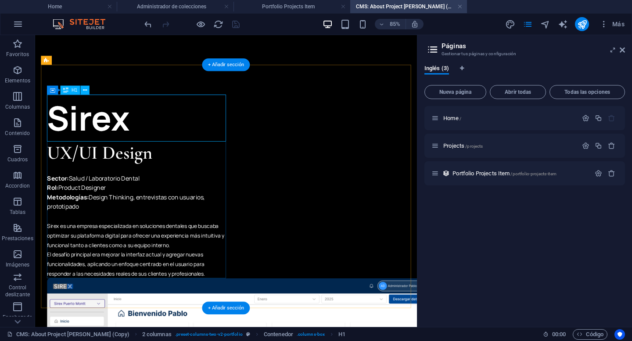
click at [136, 131] on div "Sirex" at bounding box center [154, 132] width 211 height 55
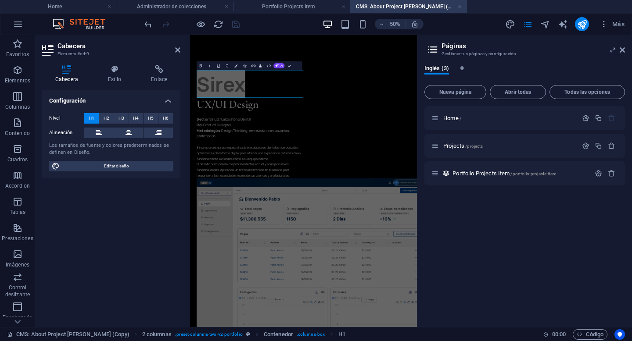
click at [626, 46] on aside "Páginas Gestionar tus páginas y configuración Inglés (3) Nueva página Abrir tod…" at bounding box center [524, 181] width 215 height 292
click at [624, 50] on icon at bounding box center [622, 50] width 5 height 7
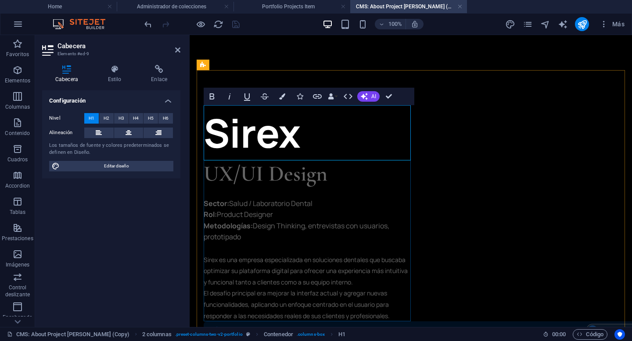
click at [275, 143] on h1 "Sirex" at bounding box center [307, 132] width 207 height 55
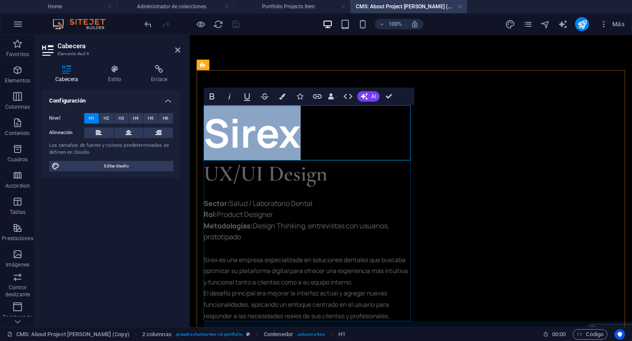
click at [275, 143] on h1 "Sirex" at bounding box center [307, 132] width 207 height 55
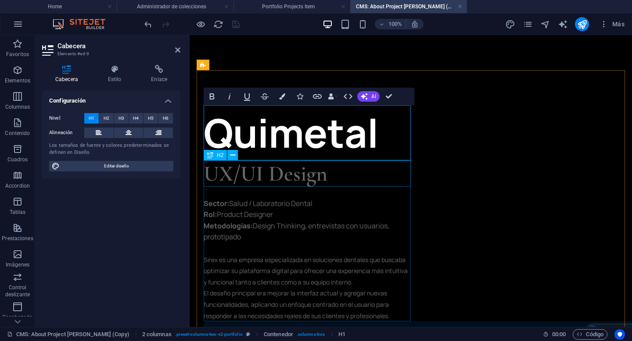
click at [249, 176] on div "UX/UI Design" at bounding box center [307, 174] width 207 height 26
click at [404, 176] on div "UX/UI Design" at bounding box center [307, 174] width 207 height 26
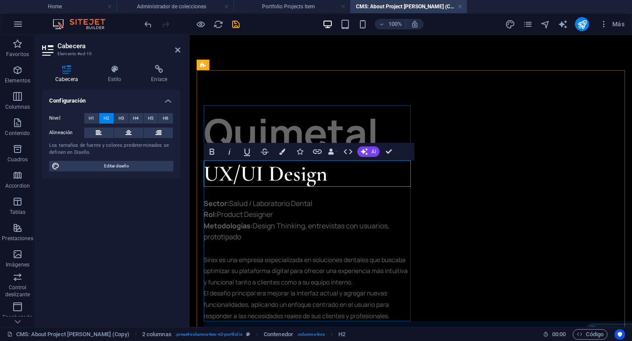
click at [335, 176] on h2 "UX/UI Design" at bounding box center [307, 174] width 207 height 26
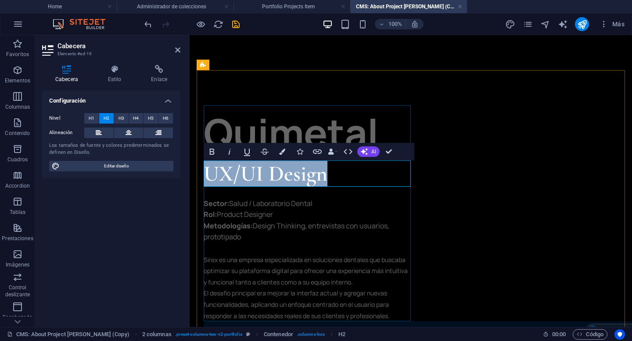
drag, startPoint x: 335, startPoint y: 175, endPoint x: 209, endPoint y: 173, distance: 126.4
click at [209, 173] on h2 "UX/UI Design" at bounding box center [307, 174] width 207 height 26
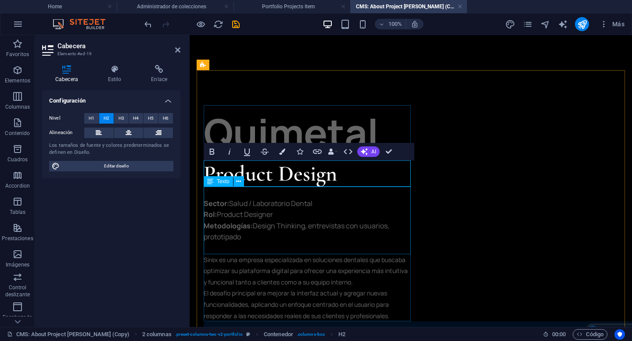
click at [251, 215] on div "Sector: Salud / Laboratorio Dental Rol: Product Designer Metodologías: Design T…" at bounding box center [307, 221] width 207 height 68
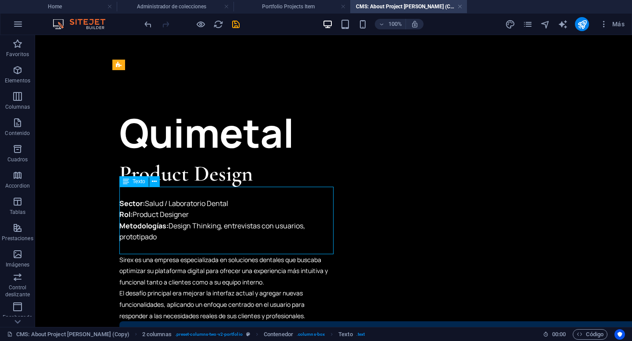
click at [156, 237] on div "Sector: Salud / Laboratorio Dental Rol: Product Designer Metodologías: Design T…" at bounding box center [226, 221] width 214 height 68
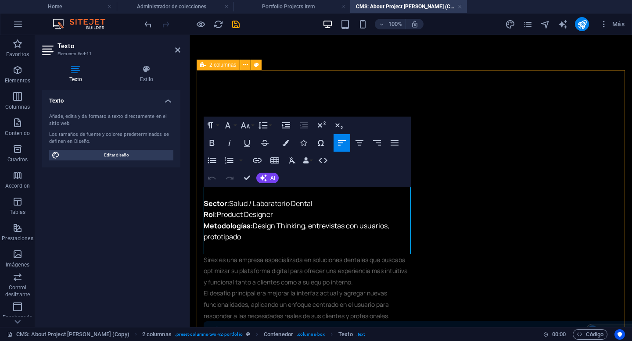
drag, startPoint x: 258, startPoint y: 237, endPoint x: 202, endPoint y: 203, distance: 65.4
click at [249, 223] on strong "Metodologías:" at bounding box center [228, 226] width 49 height 10
drag, startPoint x: 251, startPoint y: 237, endPoint x: 201, endPoint y: 207, distance: 57.7
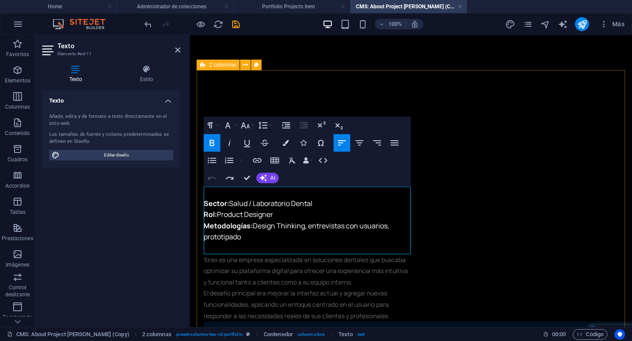
copy p "Sector: Salud / Laboratorio Dental Rol: Product Designer Metodologías: Design T…"
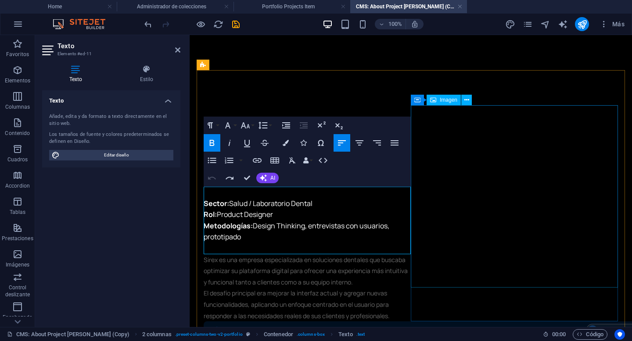
click at [326, 279] on div "Sirex es una empresa especializada en soluciones dentales que buscaba optimizar…" at bounding box center [307, 289] width 207 height 68
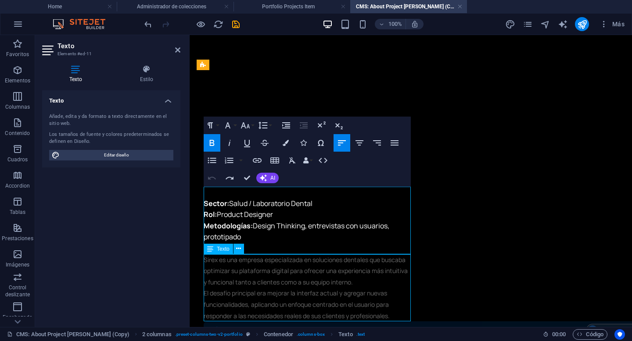
click at [324, 276] on div "Sirex es una empresa especializada en soluciones dentales que buscaba optimizar…" at bounding box center [307, 289] width 207 height 68
click at [411, 276] on div "Sirex es una empresa especializada en soluciones dentales que buscaba optimizar…" at bounding box center [307, 289] width 207 height 68
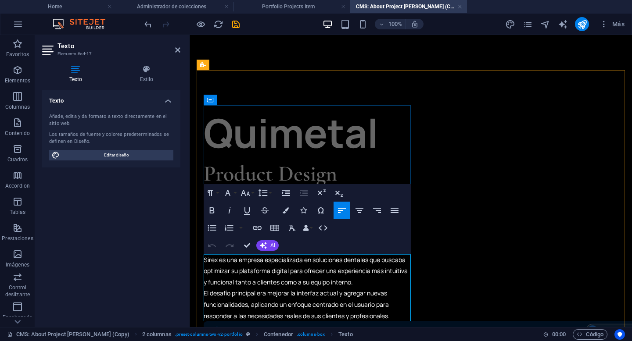
click at [308, 277] on p "Sirex es una empresa especializada en soluciones dentales que buscaba optimizar…" at bounding box center [307, 289] width 207 height 68
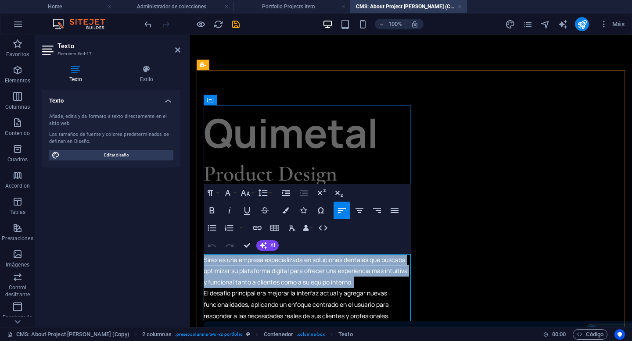
click at [308, 277] on p "Sirex es una empresa especializada en soluciones dentales que buscaba optimizar…" at bounding box center [307, 289] width 207 height 68
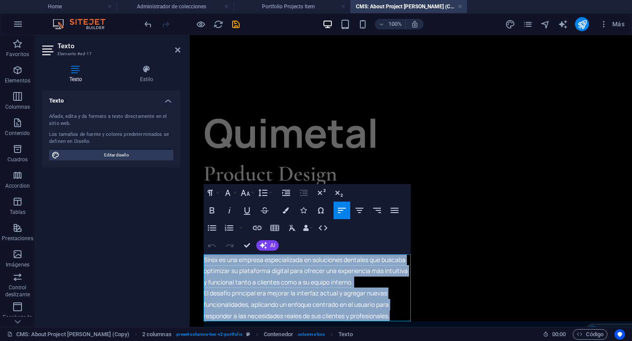
drag, startPoint x: 394, startPoint y: 319, endPoint x: 193, endPoint y: 261, distance: 209.2
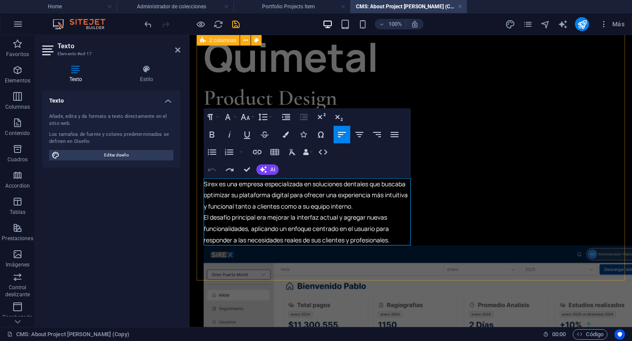
scroll to position [99, 0]
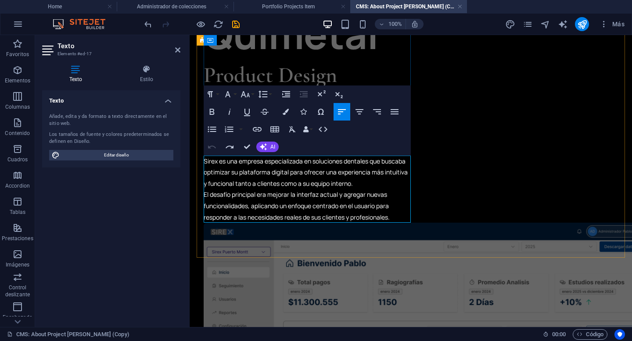
click at [322, 194] on span "Sirex es una empresa especializada en soluciones dentales que buscaba optimizar…" at bounding box center [306, 189] width 204 height 65
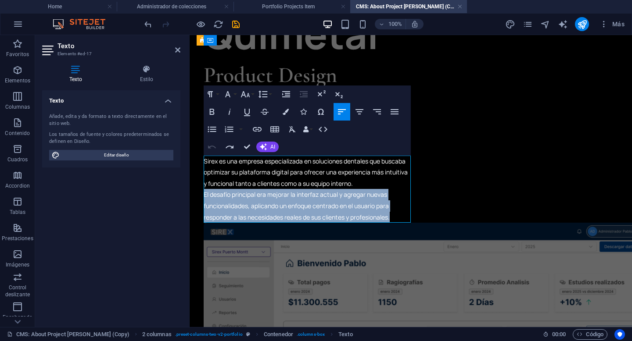
click at [322, 194] on span "Sirex es una empresa especializada en soluciones dentales que buscaba optimizar…" at bounding box center [306, 189] width 204 height 65
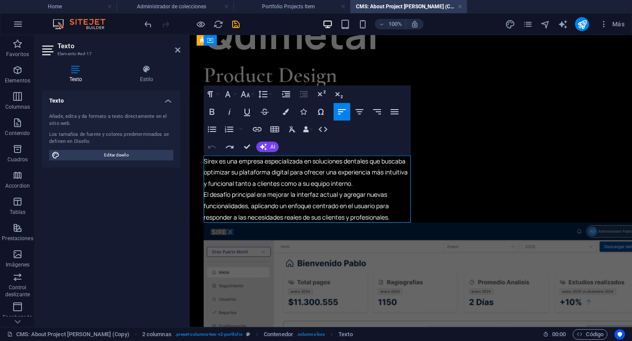
click at [369, 212] on p "Sirex es una empresa especializada en soluciones dentales que buscaba optimizar…" at bounding box center [307, 190] width 207 height 68
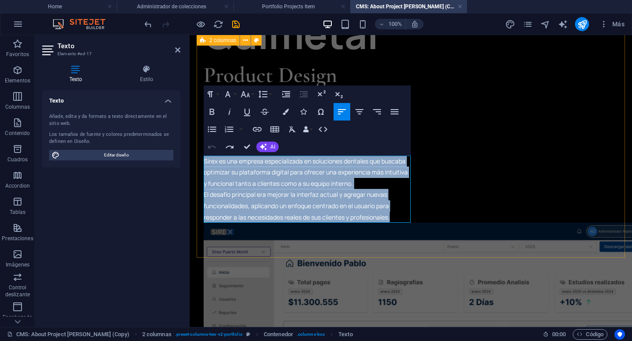
drag, startPoint x: 398, startPoint y: 219, endPoint x: 203, endPoint y: 164, distance: 203.2
click at [203, 164] on div "Quimetal Product Design Sector: Salud / Laboratorio Dental Rol: Product Designe…" at bounding box center [411, 309] width 428 height 677
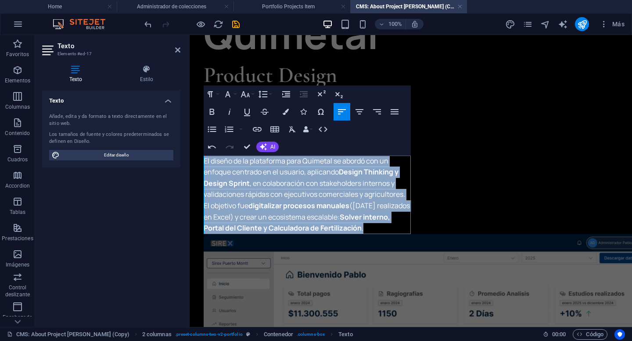
drag, startPoint x: 368, startPoint y: 229, endPoint x: 196, endPoint y: 159, distance: 185.2
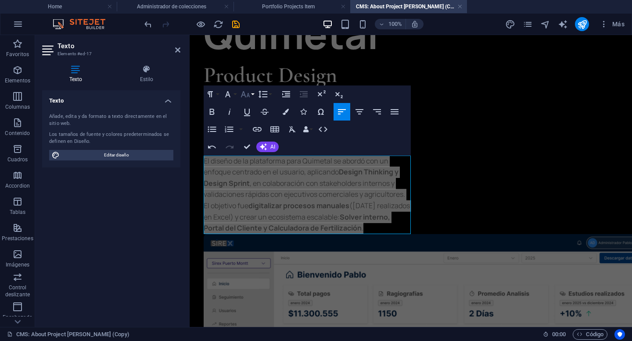
click at [248, 92] on icon "button" at bounding box center [245, 94] width 11 height 11
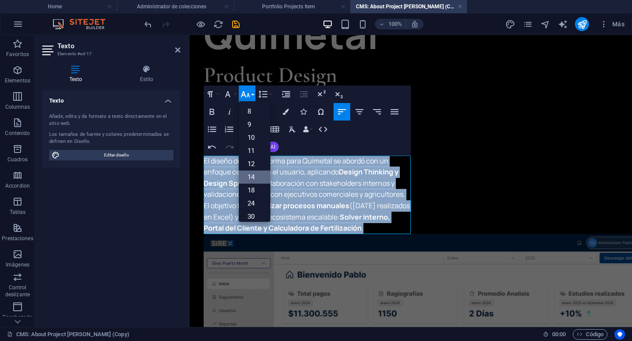
click at [257, 179] on link "14" at bounding box center [255, 177] width 32 height 13
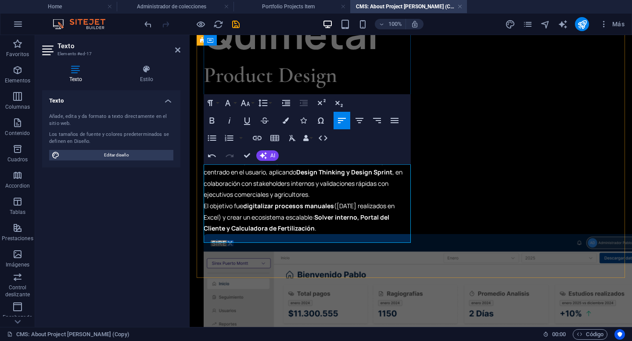
scroll to position [40, 0]
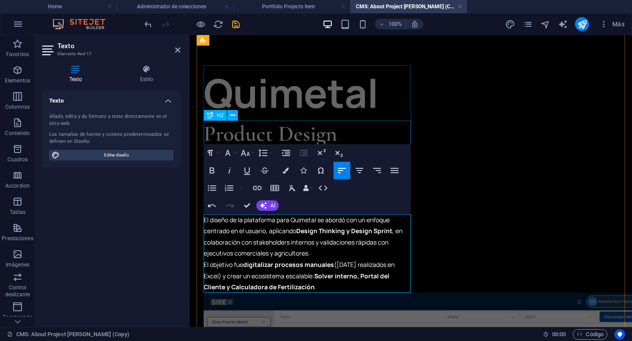
click at [376, 128] on div "Product Design" at bounding box center [307, 134] width 207 height 26
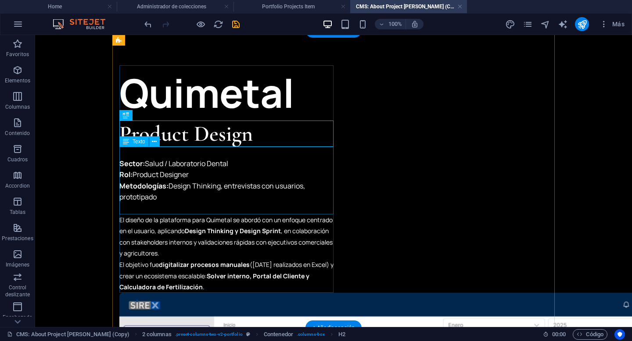
click at [193, 161] on div "Sector: Salud / Laboratorio Dental Rol: Product Designer Metodologías: Design T…" at bounding box center [226, 181] width 214 height 68
click at [168, 164] on div "Sector: Salud / Laboratorio Dental Rol: Product Designer Metodologías: Design T…" at bounding box center [226, 181] width 214 height 68
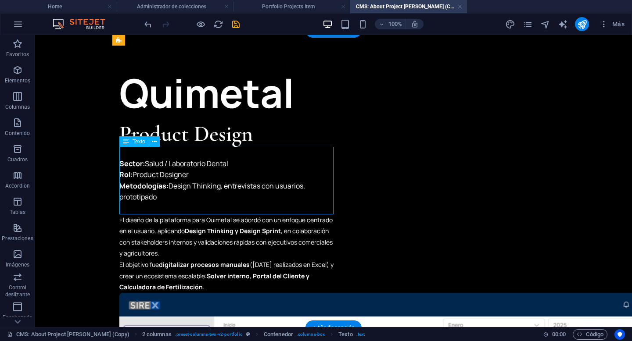
click at [168, 164] on div "Sector: Salud / Laboratorio Dental Rol: Product Designer Metodologías: Design T…" at bounding box center [226, 181] width 214 height 68
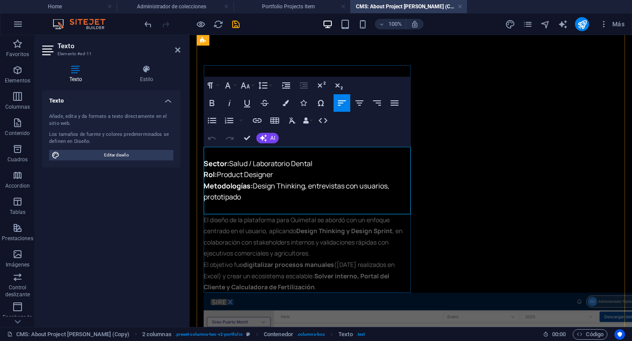
drag, startPoint x: 232, startPoint y: 162, endPoint x: 318, endPoint y: 161, distance: 85.6
click at [318, 161] on p "Sector: Salud / Laboratorio Dental Rol: Product Designer Metodologías: Design T…" at bounding box center [307, 181] width 207 height 68
drag, startPoint x: 232, startPoint y: 164, endPoint x: 258, endPoint y: 164, distance: 26.8
click at [258, 164] on p "Sector:Químico Rol: Product Designer Metodologías: Design Thinking, entrevistas…" at bounding box center [307, 181] width 207 height 68
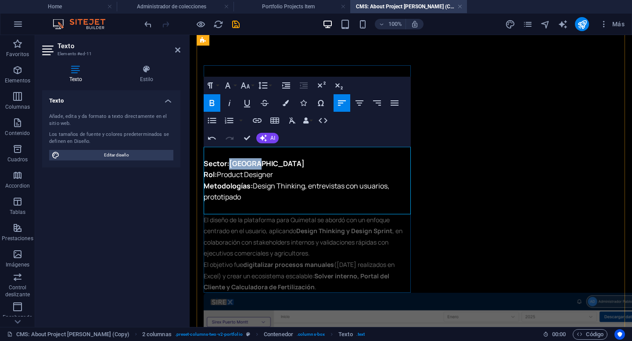
drag, startPoint x: 258, startPoint y: 164, endPoint x: 231, endPoint y: 164, distance: 27.6
click at [231, 164] on p "Sector:Químico Rol: Product Designer Metodologías: Design Thinking, entrevistas…" at bounding box center [307, 181] width 207 height 68
drag, startPoint x: 232, startPoint y: 161, endPoint x: 300, endPoint y: 161, distance: 68.5
click at [300, 161] on p "Sector: Químico para agri Rol: Product Designer Metodologías: Design Thinking, …" at bounding box center [307, 181] width 207 height 68
click at [229, 161] on strong "Sector:Agricultura" at bounding box center [235, 164] width 63 height 10
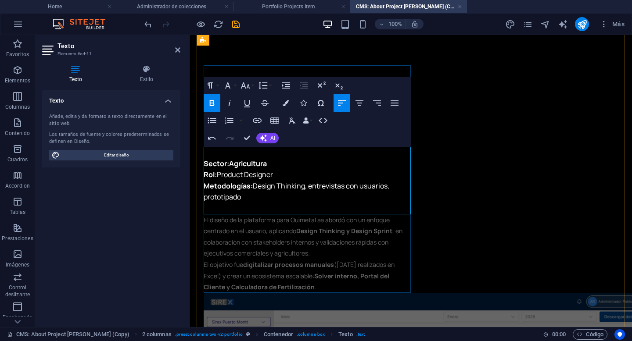
click at [256, 163] on strong "Sector: Agricultura" at bounding box center [235, 164] width 63 height 10
click at [213, 99] on icon "button" at bounding box center [212, 103] width 11 height 11
click at [241, 199] on p "Sector: Agricultura Rol: Product Designer Metodologías: Design Thinking, entrev…" at bounding box center [307, 181] width 207 height 68
click at [261, 237] on div "El diseño de la plataforma para Quimetal se abordó con un enfoque centrado en e…" at bounding box center [307, 254] width 207 height 79
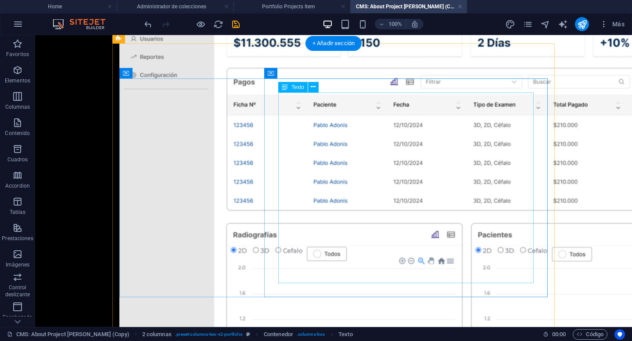
scroll to position [432, 0]
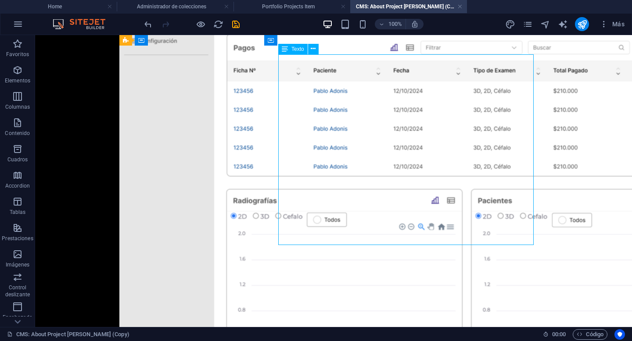
scroll to position [419, 0]
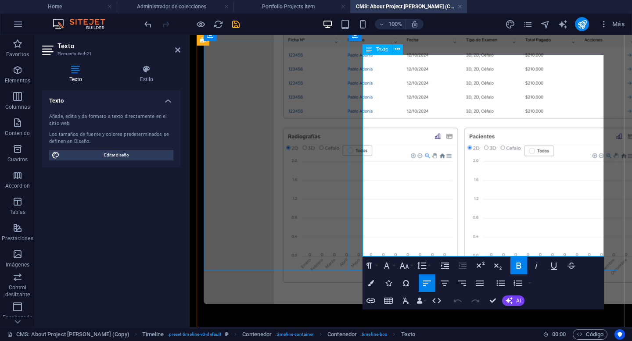
drag, startPoint x: 491, startPoint y: 251, endPoint x: 366, endPoint y: 57, distance: 231.0
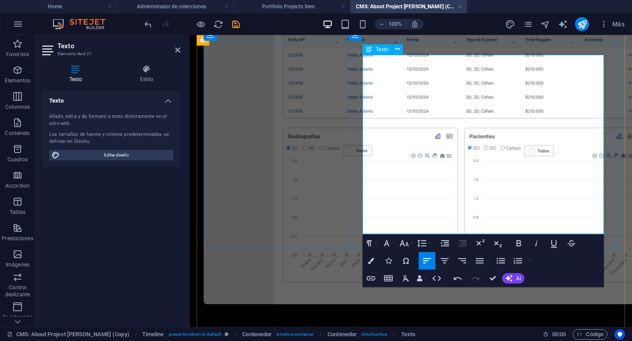
scroll to position [3531, 4]
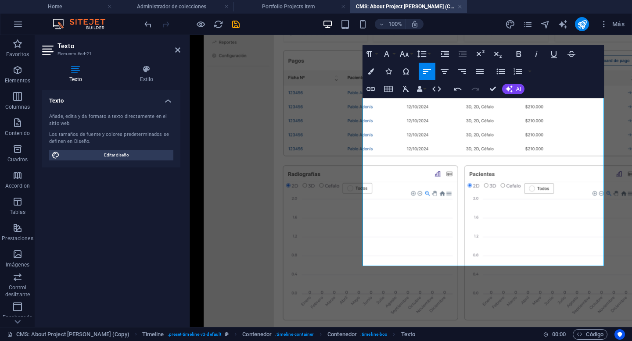
scroll to position [374, 0]
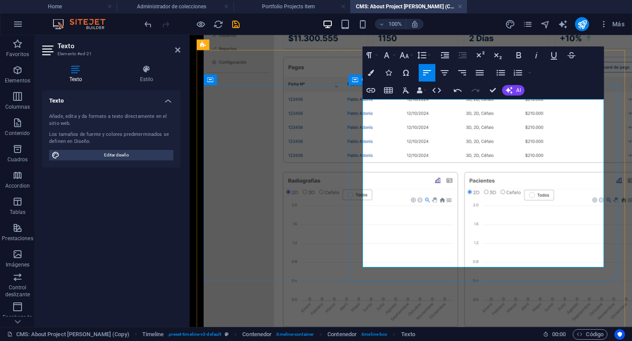
drag, startPoint x: 470, startPoint y: 104, endPoint x: 359, endPoint y: 104, distance: 110.6
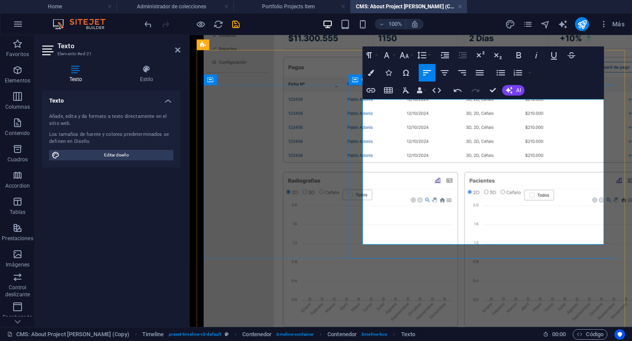
drag, startPoint x: 393, startPoint y: 108, endPoint x: 361, endPoint y: 108, distance: 32.0
click at [520, 53] on icon "button" at bounding box center [518, 55] width 5 height 6
drag, startPoint x: 413, startPoint y: 148, endPoint x: 361, endPoint y: 149, distance: 52.7
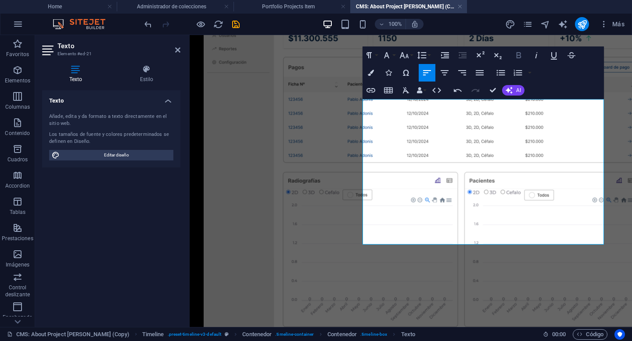
click at [520, 52] on icon "button" at bounding box center [518, 55] width 11 height 11
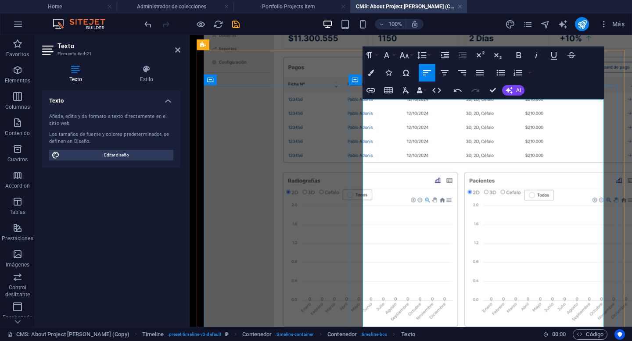
scroll to position [1997, 1]
drag, startPoint x: 578, startPoint y: 238, endPoint x: 374, endPoint y: 165, distance: 216.8
click at [518, 72] on icon "button" at bounding box center [518, 73] width 11 height 11
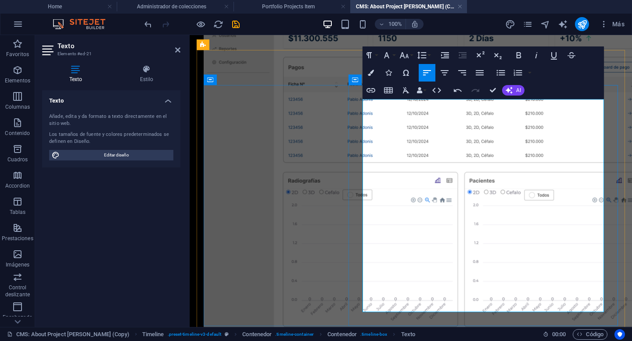
click at [517, 54] on icon "button" at bounding box center [518, 55] width 11 height 11
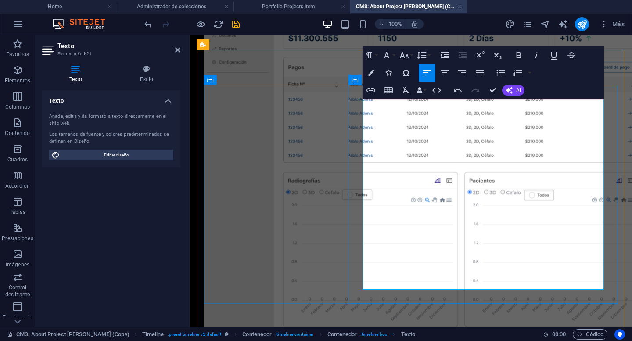
drag, startPoint x: 594, startPoint y: 285, endPoint x: 364, endPoint y: 233, distance: 236.3
click at [520, 70] on icon "button" at bounding box center [518, 73] width 8 height 6
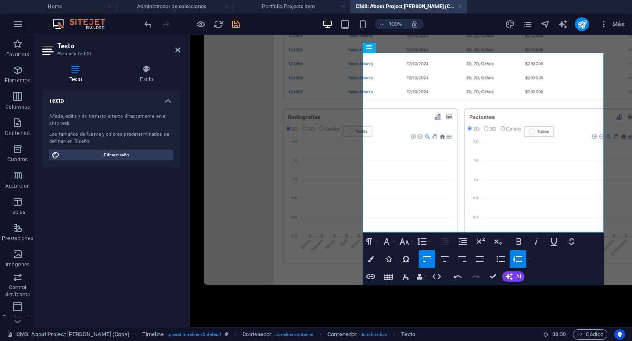
scroll to position [440, 0]
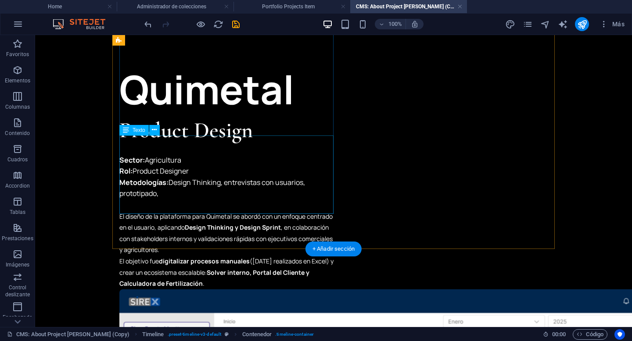
scroll to position [0, 0]
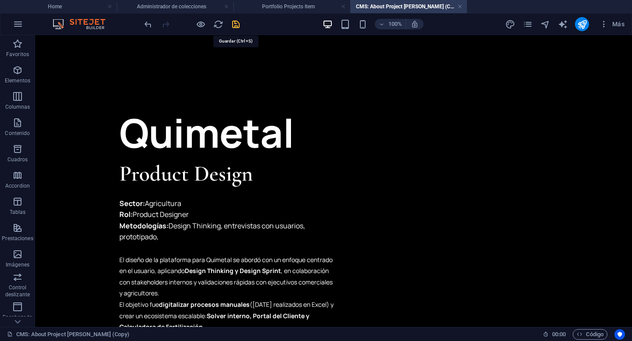
click at [236, 28] on icon "save" at bounding box center [236, 24] width 10 height 10
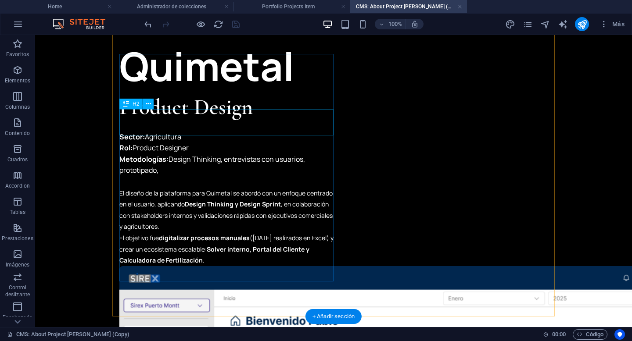
scroll to position [51, 0]
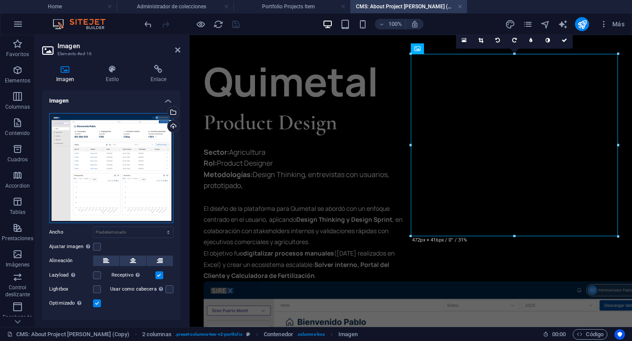
click at [128, 170] on div "Arrastra archivos aquí, haz clic para escoger archivos o selecciona archivos de…" at bounding box center [111, 168] width 124 height 110
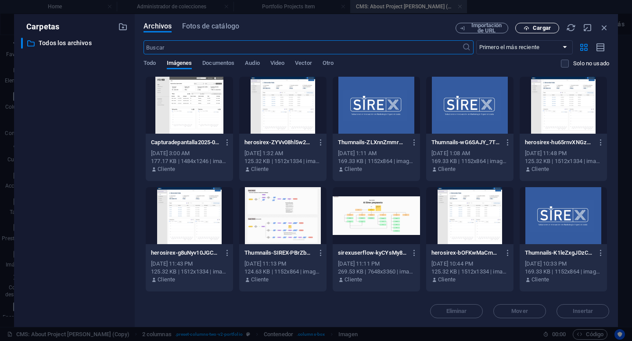
click at [546, 29] on span "Cargar" at bounding box center [542, 27] width 18 height 5
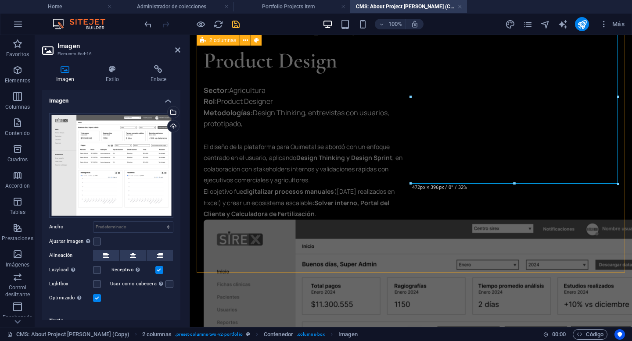
scroll to position [95, 0]
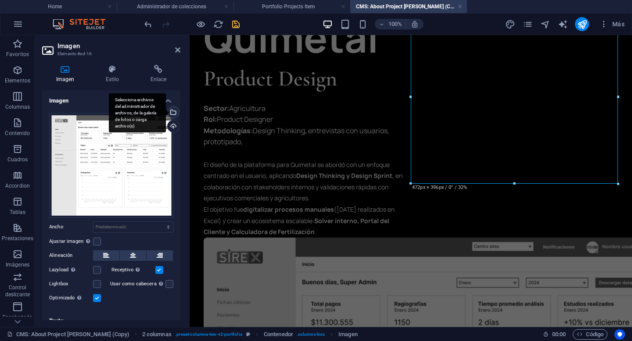
click at [172, 109] on div "Selecciona archivos del administrador de archivos, de la galería de fotos o car…" at bounding box center [172, 113] width 13 height 13
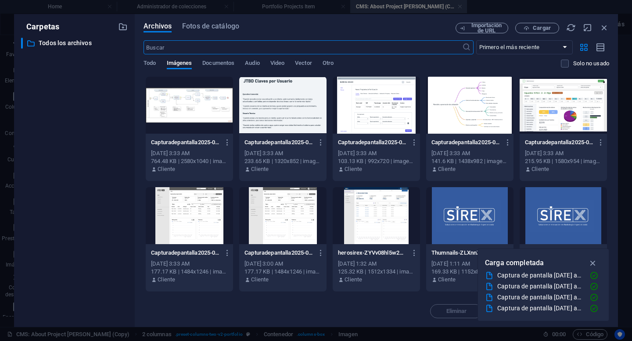
click at [544, 116] on div at bounding box center [563, 105] width 87 height 57
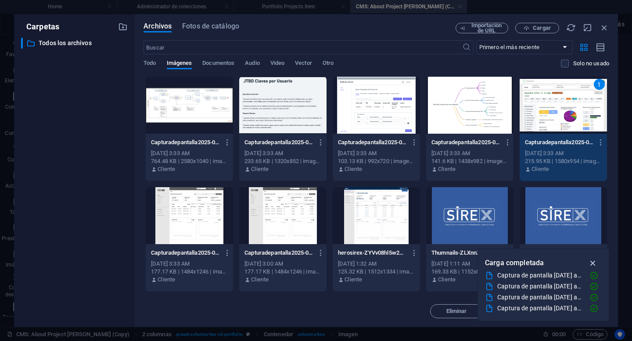
click at [591, 265] on icon "button" at bounding box center [593, 263] width 10 height 10
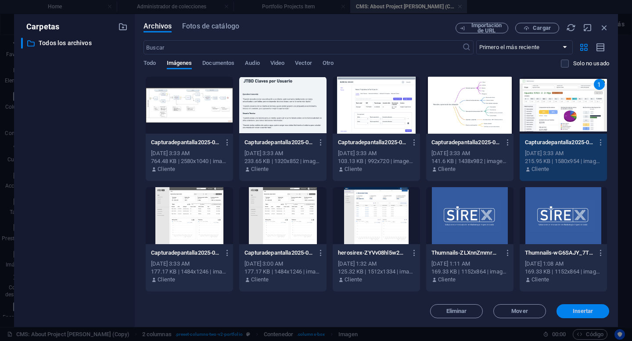
click at [588, 305] on span "Insertar" at bounding box center [583, 311] width 21 height 5
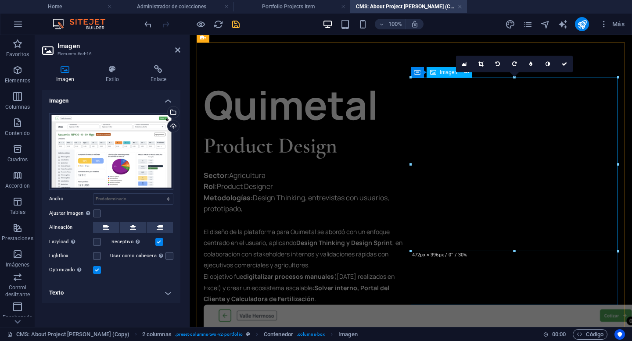
scroll to position [28, 0]
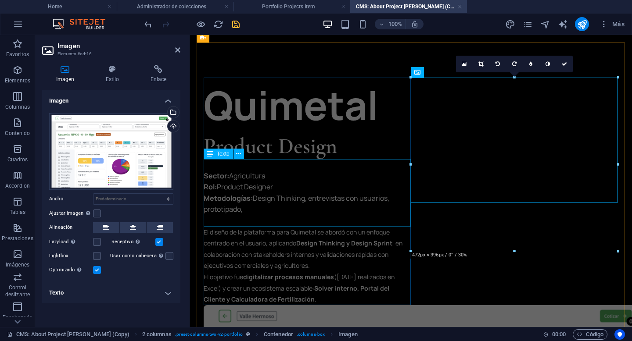
click at [405, 160] on div "Sector: Agricultura Rol: Product Designer Metodologías: Design Thinking, entrev…" at bounding box center [307, 193] width 207 height 68
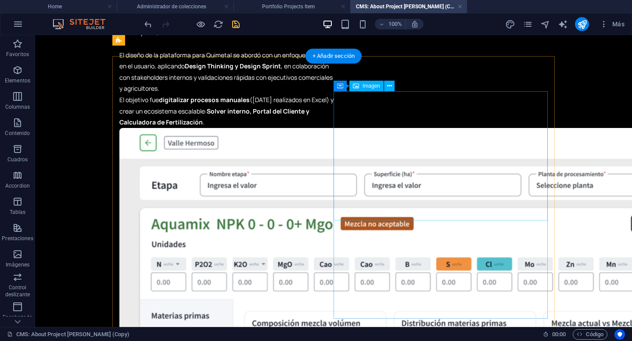
scroll to position [0, 0]
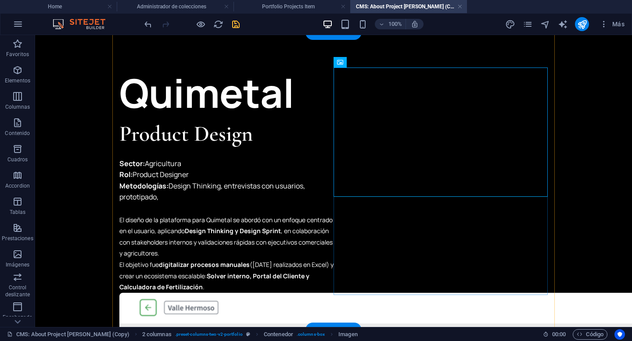
scroll to position [53, 0]
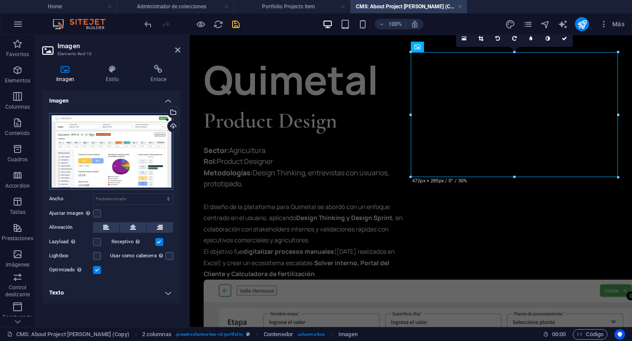
click at [115, 153] on div "Arrastra archivos aquí, haz clic para escoger archivos o selecciona archivos de…" at bounding box center [111, 151] width 124 height 77
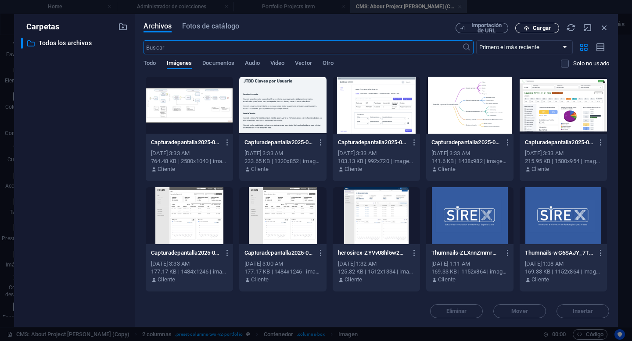
click at [542, 30] on span "Cargar" at bounding box center [542, 27] width 18 height 5
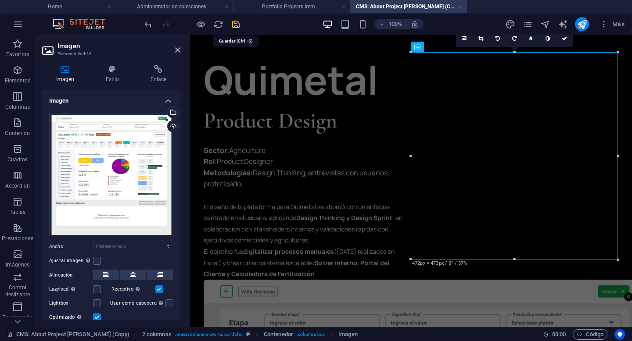
click at [238, 27] on icon "save" at bounding box center [236, 24] width 10 height 10
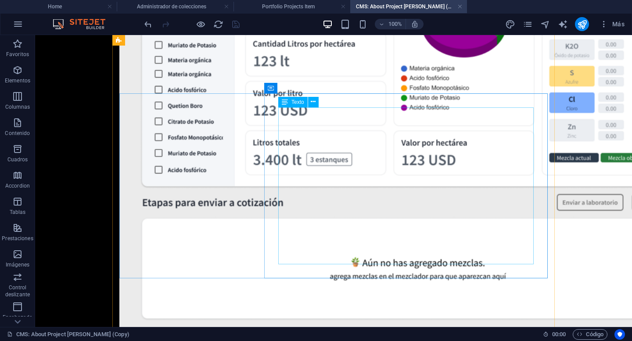
scroll to position [576, 0]
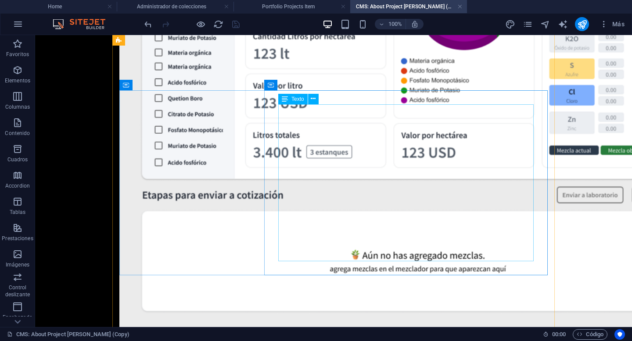
click at [308, 104] on div "Texto" at bounding box center [292, 99] width 29 height 11
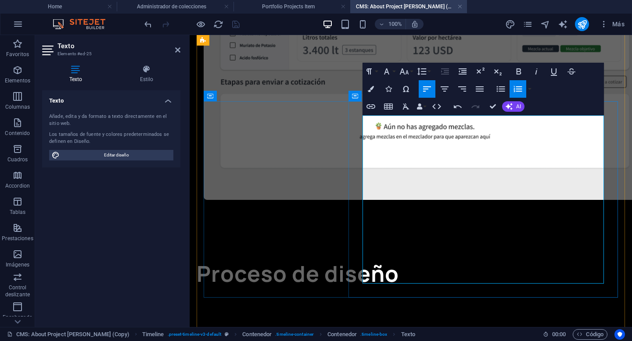
drag, startPoint x: 597, startPoint y: 221, endPoint x: 363, endPoint y: 154, distance: 243.3
drag, startPoint x: 517, startPoint y: 234, endPoint x: 360, endPoint y: 174, distance: 167.8
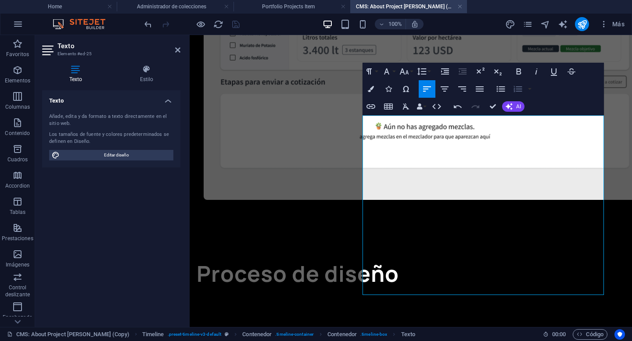
click at [519, 88] on icon "button" at bounding box center [518, 89] width 11 height 11
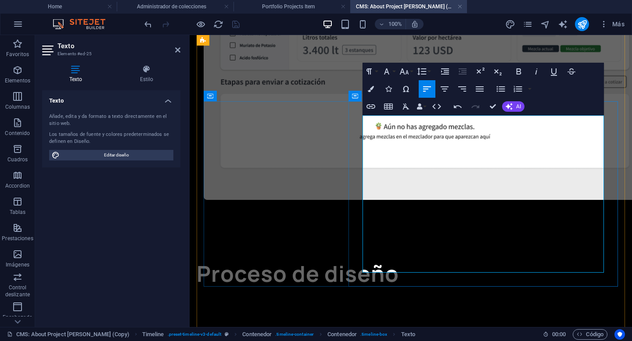
drag, startPoint x: 427, startPoint y: 155, endPoint x: 356, endPoint y: 154, distance: 71.1
click at [520, 74] on icon "button" at bounding box center [518, 71] width 5 height 6
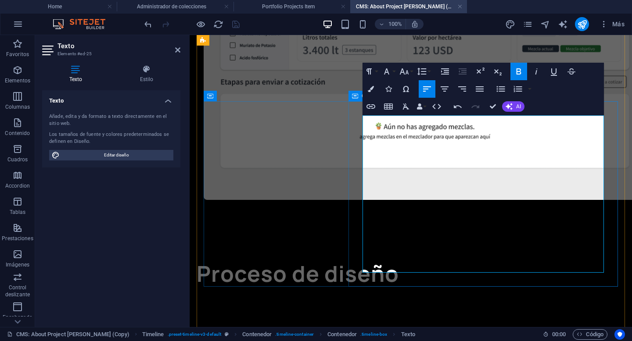
drag, startPoint x: 372, startPoint y: 257, endPoint x: 502, endPoint y: 274, distance: 131.5
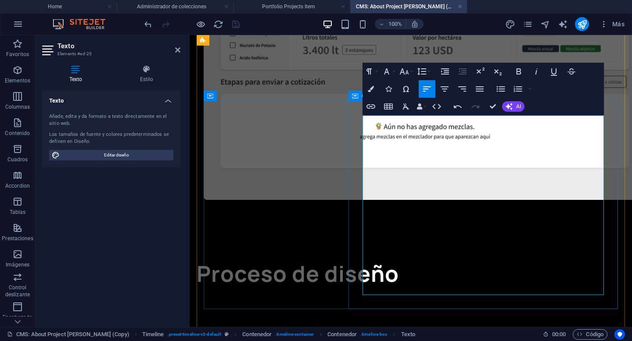
drag, startPoint x: 439, startPoint y: 284, endPoint x: 361, endPoint y: 242, distance: 88.4
click at [517, 91] on icon "button" at bounding box center [518, 89] width 11 height 11
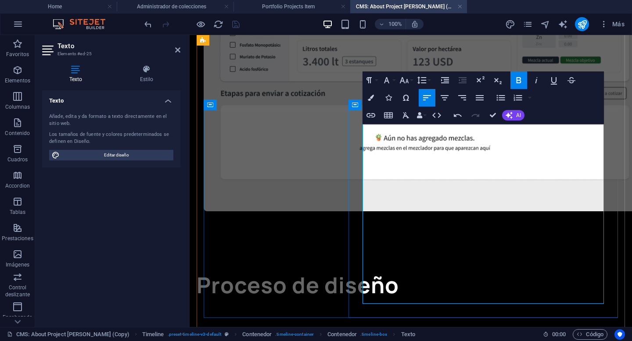
scroll to position [567, 0]
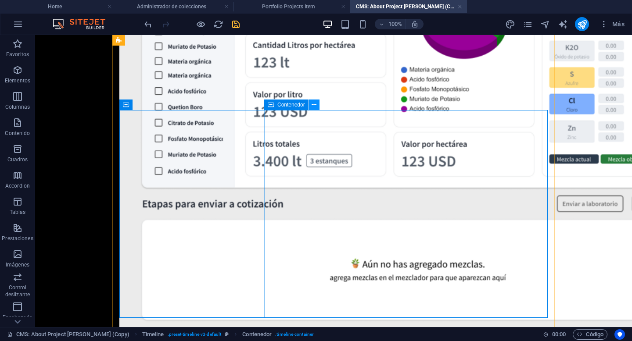
scroll to position [556, 0]
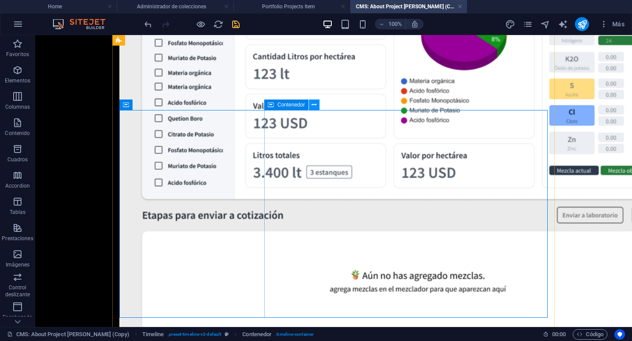
click at [314, 100] on button at bounding box center [314, 105] width 11 height 11
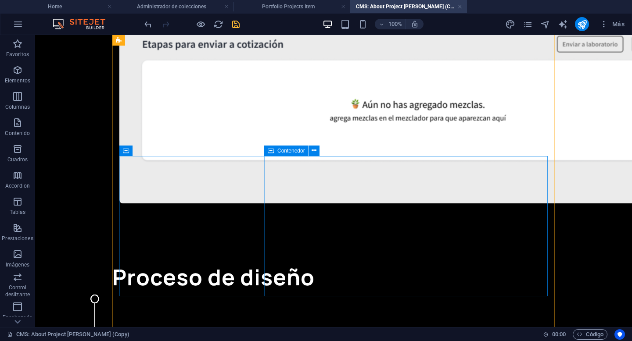
scroll to position [728, 0]
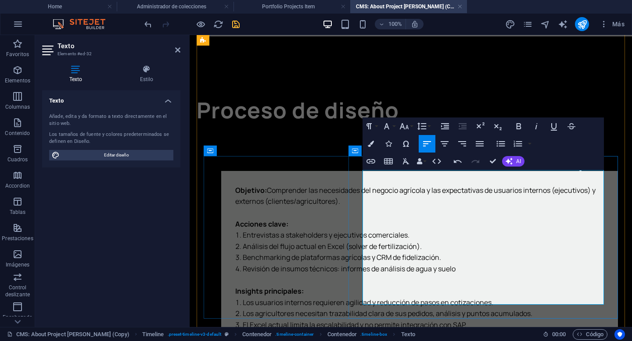
drag, startPoint x: 599, startPoint y: 266, endPoint x: 362, endPoint y: 228, distance: 239.6
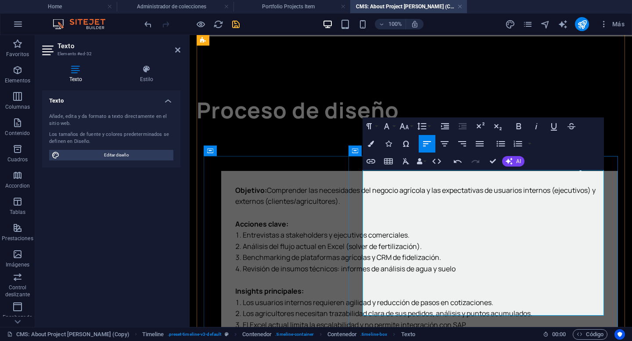
scroll to position [742, 0]
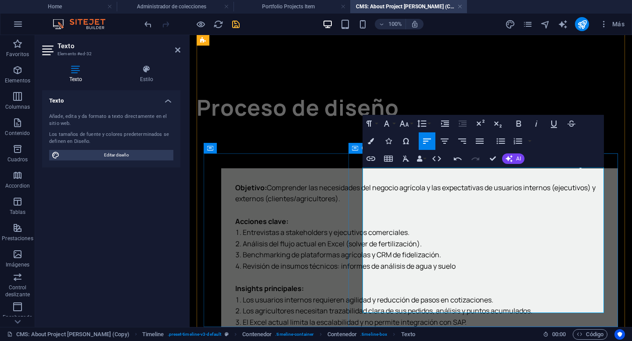
drag, startPoint x: 441, startPoint y: 283, endPoint x: 350, endPoint y: 226, distance: 107.7
click at [517, 142] on icon "button" at bounding box center [518, 141] width 11 height 11
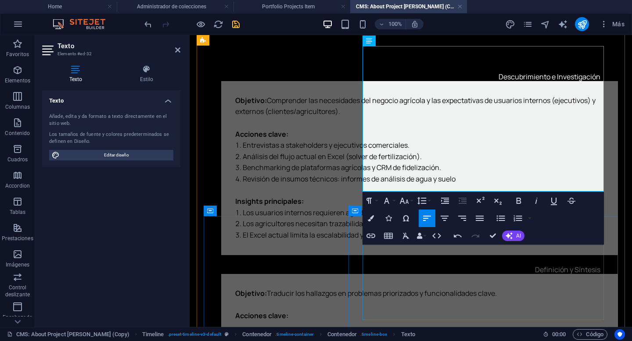
scroll to position [864, 0]
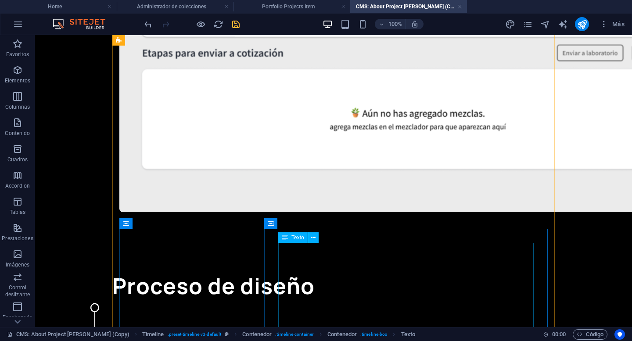
scroll to position [645, 0]
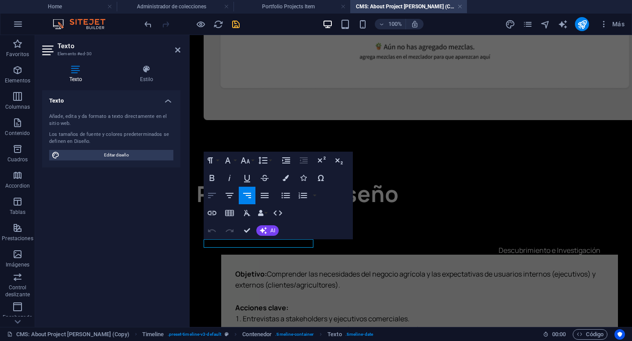
click at [213, 198] on icon "button" at bounding box center [212, 195] width 11 height 11
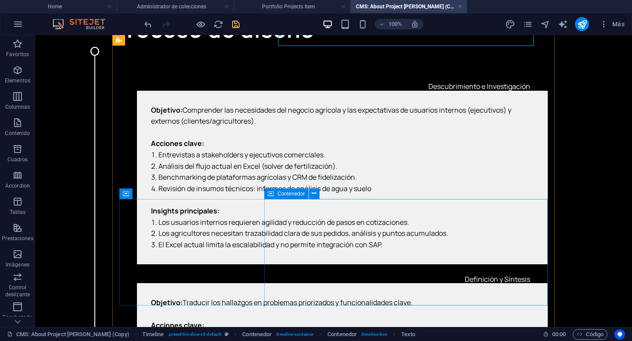
scroll to position [1011, 0]
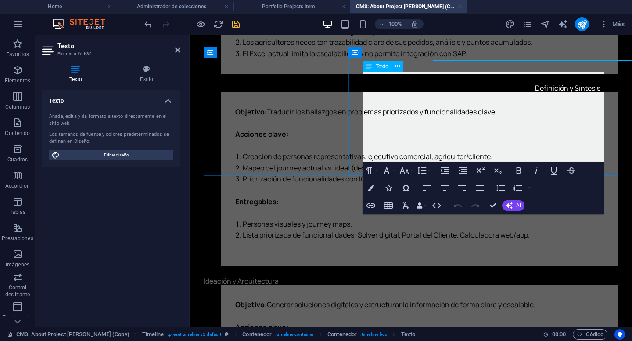
scroll to position [1022, 0]
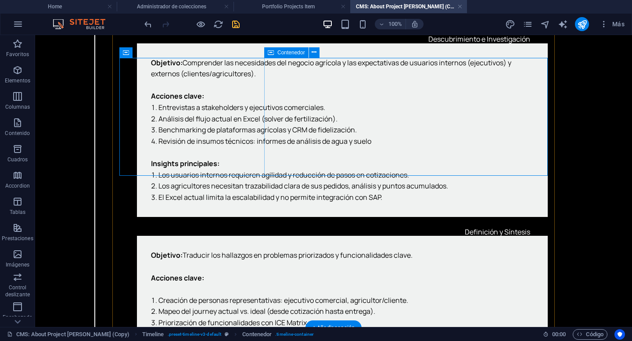
scroll to position [1011, 0]
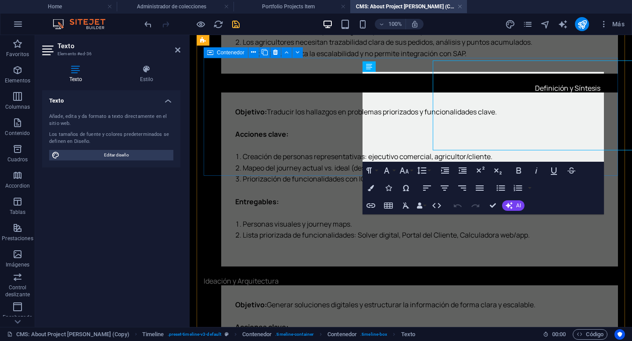
scroll to position [1022, 0]
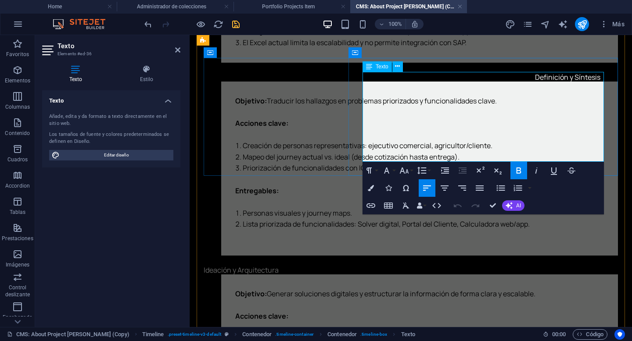
drag, startPoint x: 575, startPoint y: 155, endPoint x: 362, endPoint y: 110, distance: 217.7
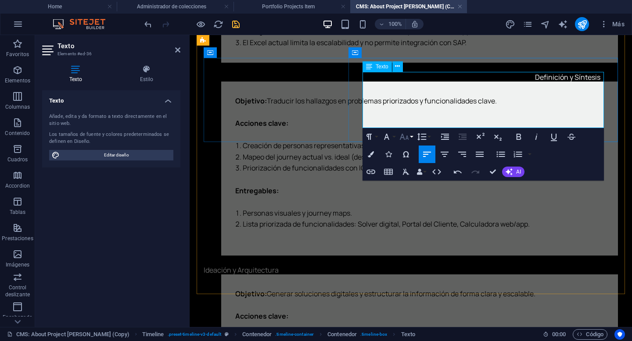
scroll to position [1467, 1]
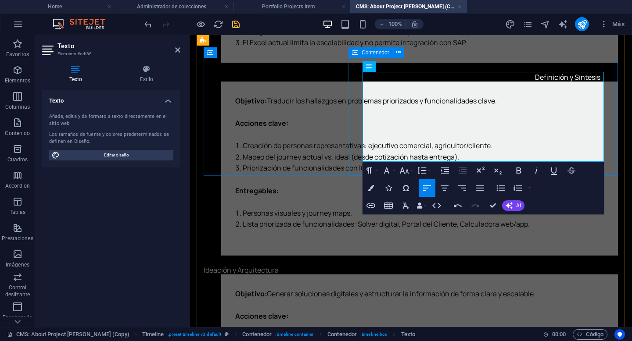
drag, startPoint x: 583, startPoint y: 158, endPoint x: 361, endPoint y: 119, distance: 225.0
click at [517, 190] on icon "button" at bounding box center [518, 188] width 8 height 6
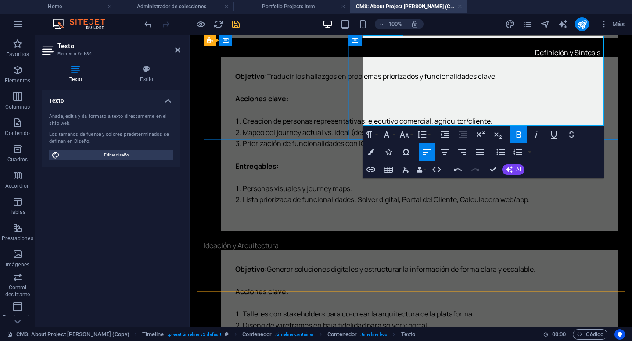
scroll to position [1058, 0]
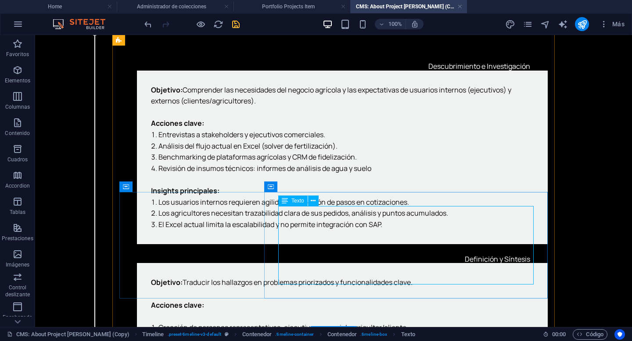
scroll to position [996, 0]
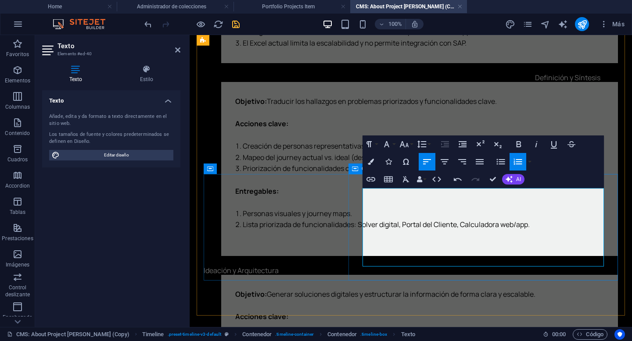
scroll to position [1037, 0]
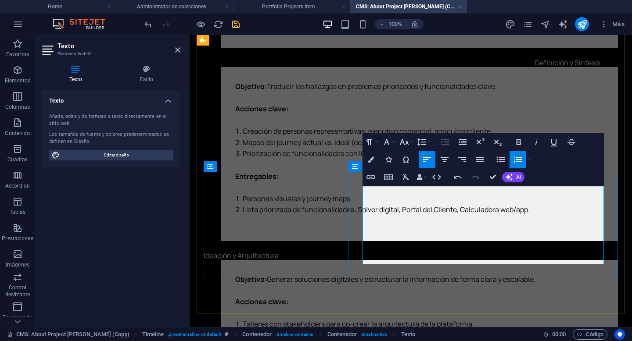
drag, startPoint x: 583, startPoint y: 259, endPoint x: 369, endPoint y: 236, distance: 215.4
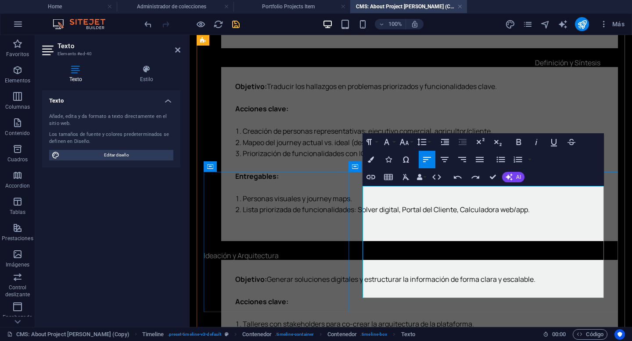
scroll to position [1251, 1]
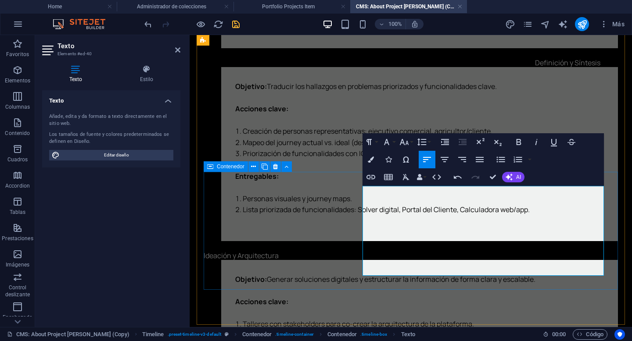
drag, startPoint x: 599, startPoint y: 271, endPoint x: 324, endPoint y: 247, distance: 275.2
click at [521, 161] on icon "button" at bounding box center [518, 160] width 8 height 6
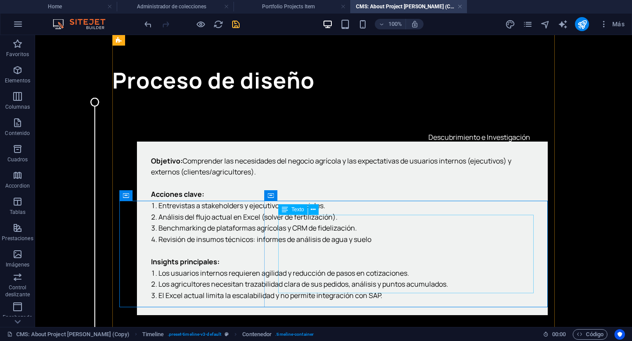
scroll to position [893, 0]
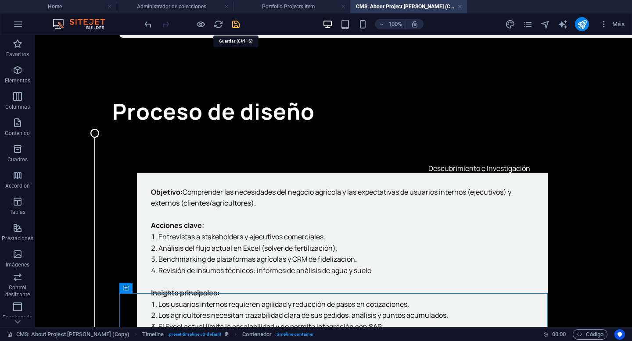
click at [236, 25] on icon "save" at bounding box center [236, 24] width 10 height 10
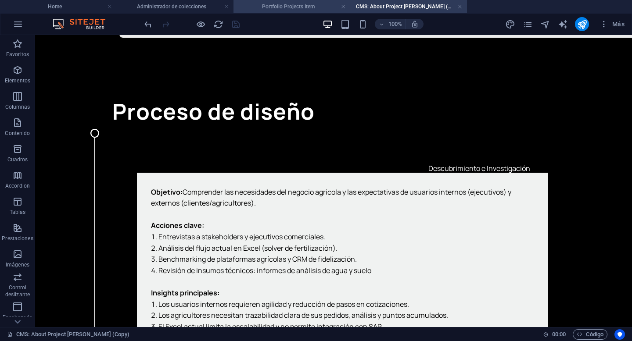
click at [313, 8] on h4 "Portfolio Projects Item" at bounding box center [291, 7] width 117 height 10
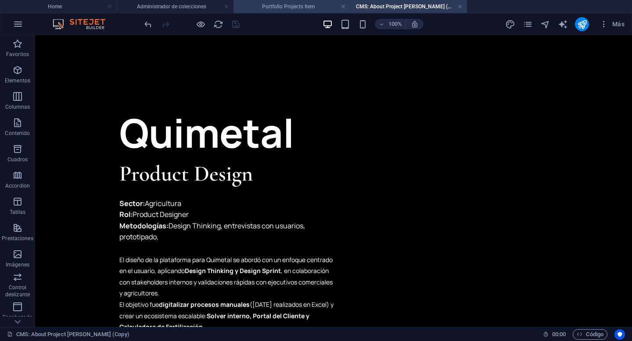
scroll to position [639, 0]
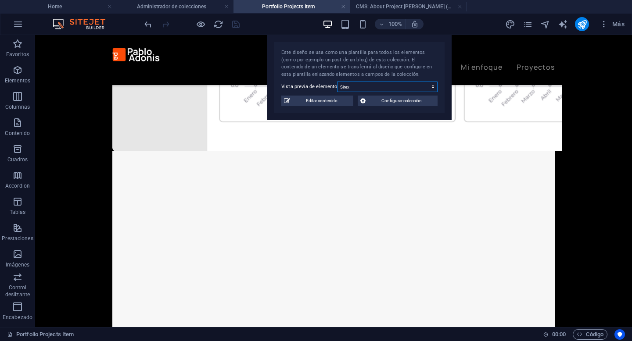
click at [415, 90] on select "Otro Sirex" at bounding box center [387, 87] width 100 height 11
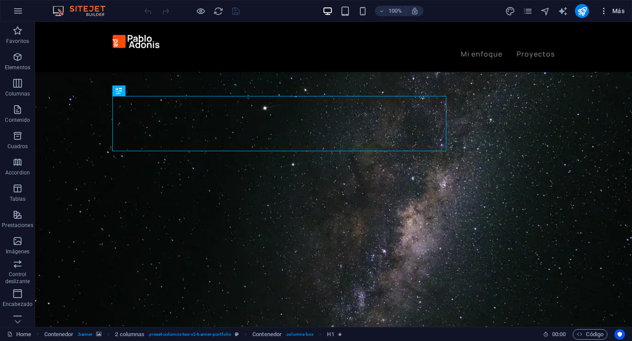
click at [601, 13] on icon "button" at bounding box center [603, 11] width 9 height 9
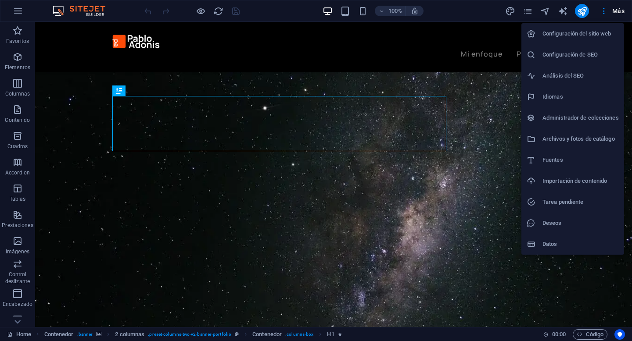
click at [530, 11] on div at bounding box center [316, 170] width 632 height 341
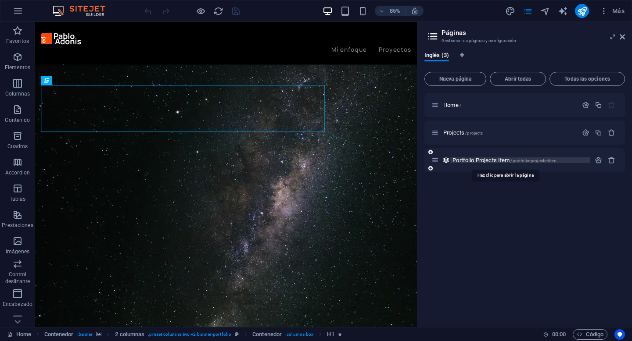
click at [519, 159] on span "/portfolio-projects-item" at bounding box center [533, 160] width 46 height 5
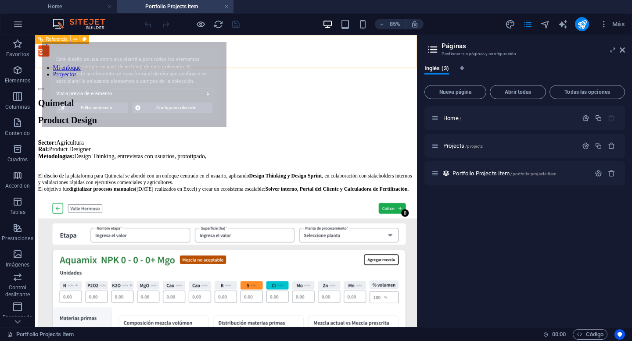
select select "68ba372a2d3ead13c502ba19"
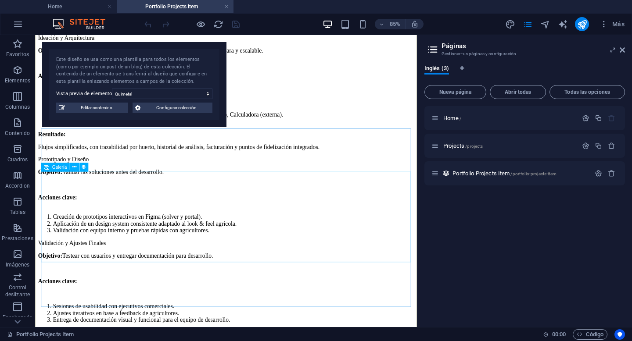
scroll to position [1028, 0]
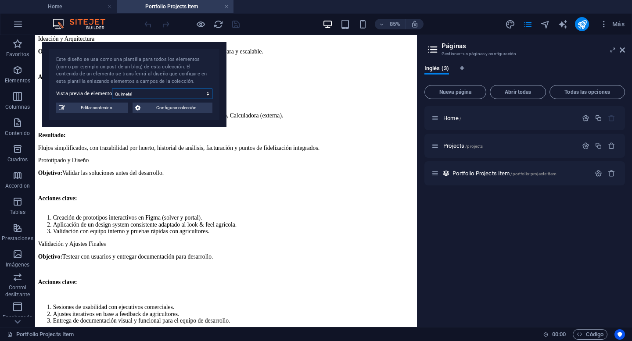
click at [172, 90] on select "Quimetal Sirex" at bounding box center [162, 94] width 100 height 11
click at [112, 89] on select "Quimetal Sirex" at bounding box center [162, 94] width 100 height 11
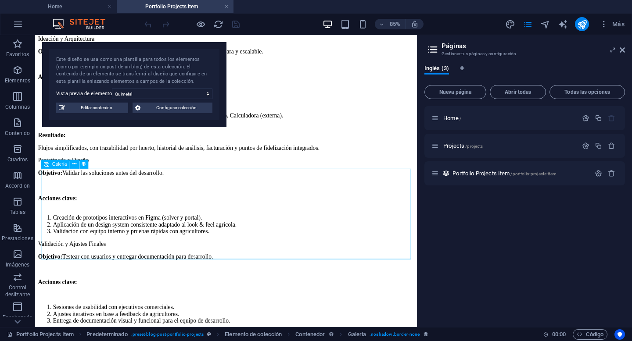
select select "4"
select select "%"
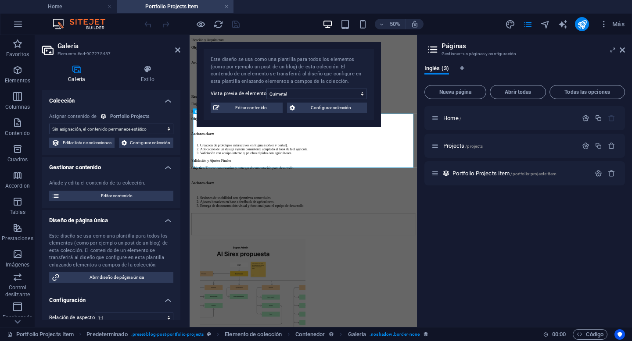
scroll to position [1016, 0]
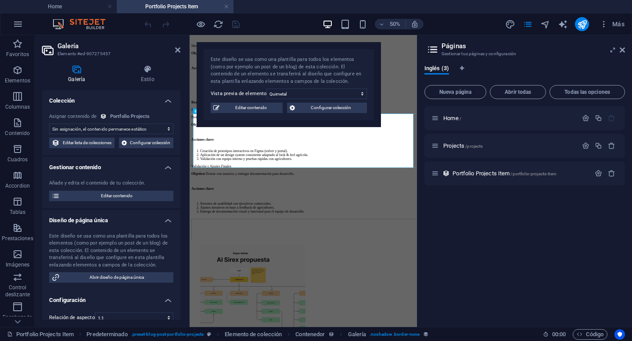
select select "galeria"
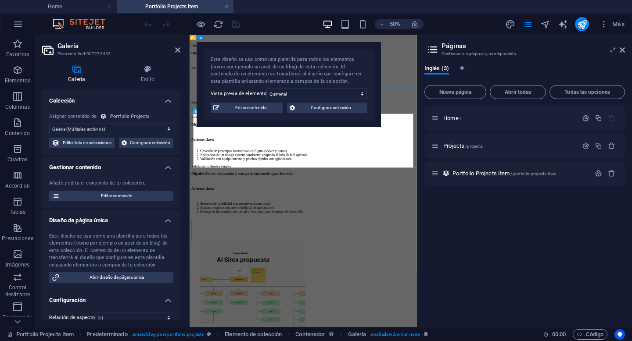
click at [269, 108] on span "Editar contenido" at bounding box center [251, 108] width 58 height 11
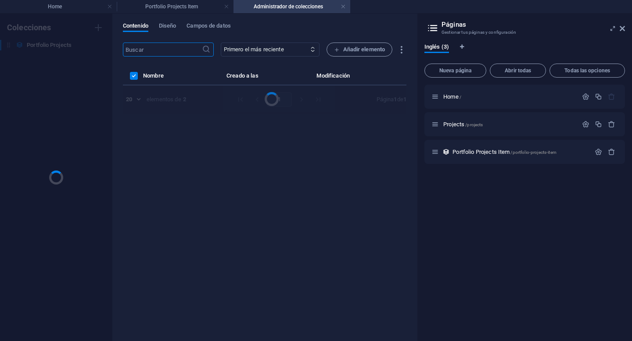
scroll to position [0, 0]
select select "Product Design"
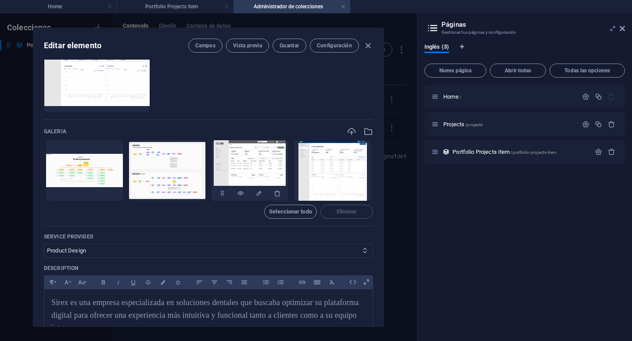
scroll to position [416, 0]
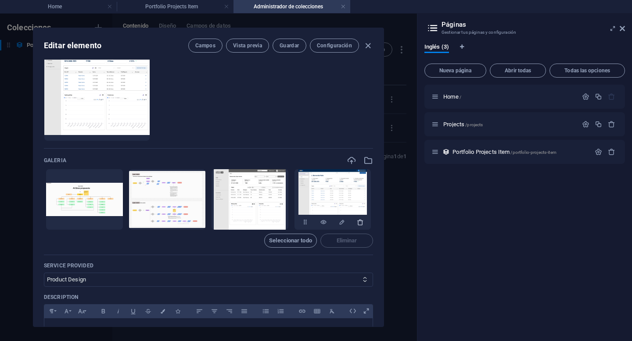
click at [358, 220] on icon "button" at bounding box center [360, 222] width 7 height 7
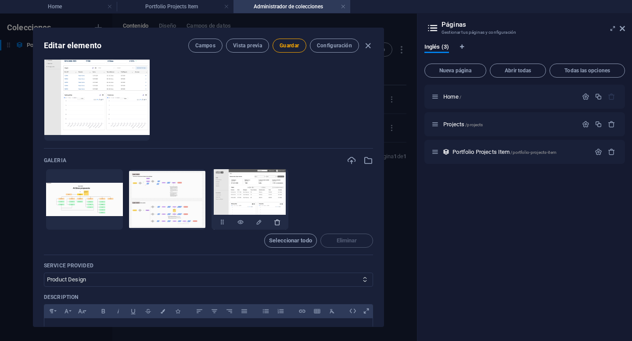
click at [277, 222] on icon "button" at bounding box center [277, 222] width 7 height 7
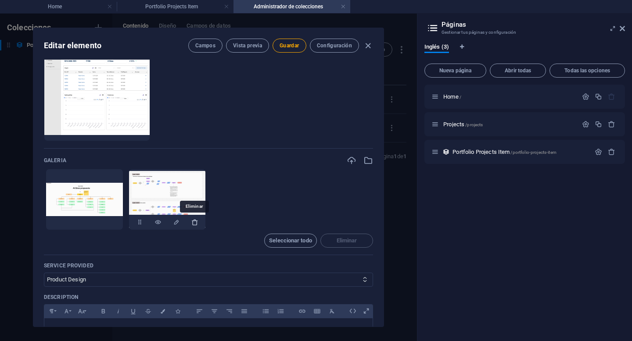
click at [197, 222] on icon "button" at bounding box center [194, 222] width 7 height 7
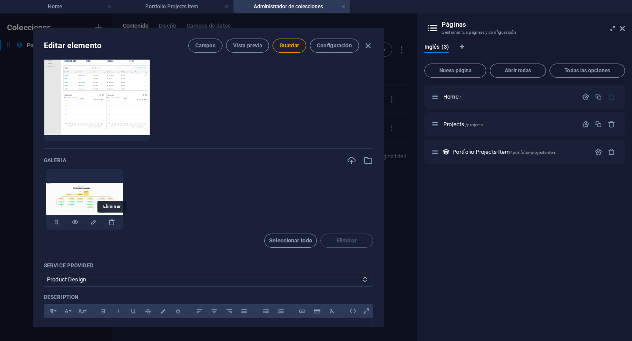
click at [110, 219] on icon "button" at bounding box center [111, 222] width 7 height 7
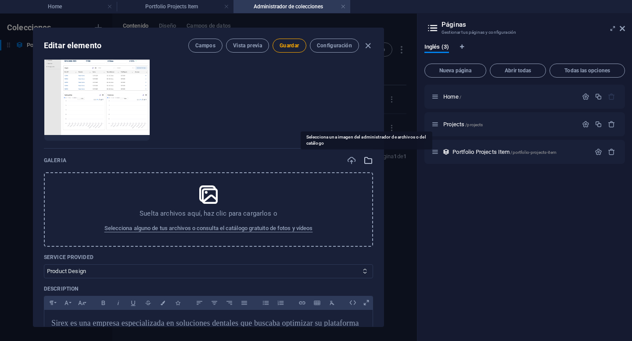
click at [363, 161] on icon "button" at bounding box center [368, 161] width 10 height 10
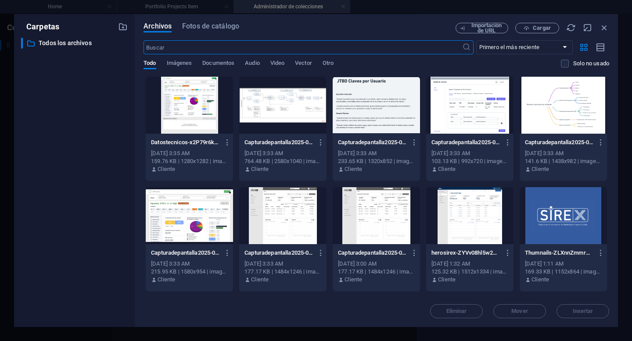
click at [208, 105] on div at bounding box center [189, 105] width 87 height 57
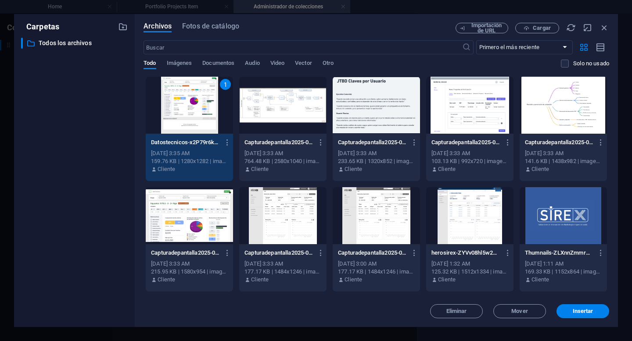
click at [283, 111] on div at bounding box center [282, 105] width 87 height 57
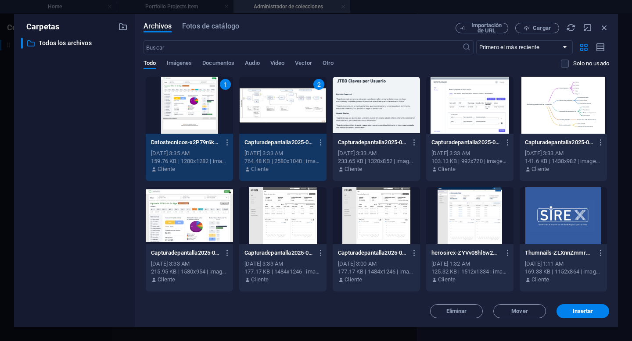
click at [357, 116] on div at bounding box center [376, 105] width 87 height 57
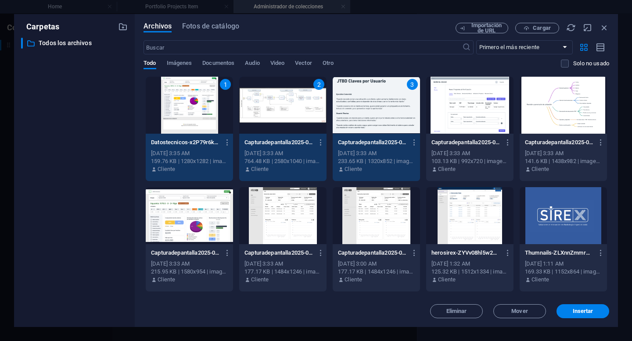
click at [455, 114] on div at bounding box center [469, 105] width 87 height 57
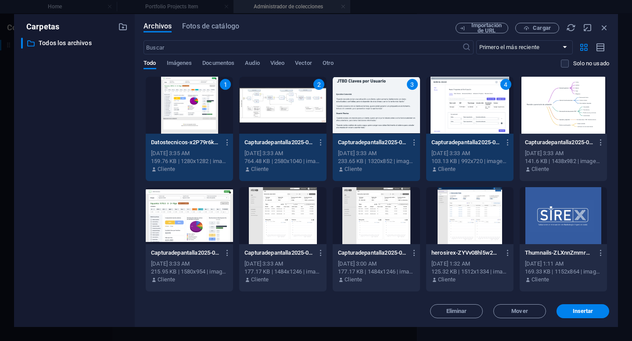
click at [566, 115] on div at bounding box center [563, 105] width 87 height 57
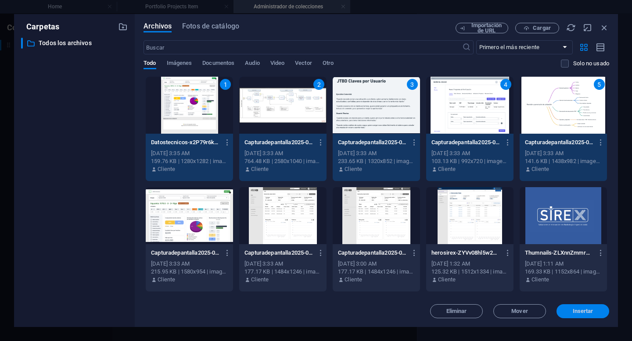
click at [577, 309] on span "Insertar" at bounding box center [583, 311] width 21 height 5
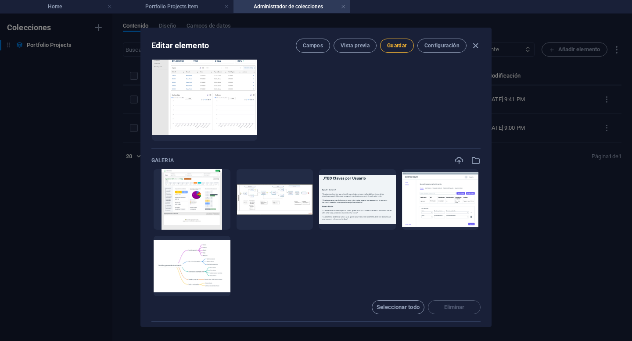
click at [389, 45] on span "Guardar" at bounding box center [396, 45] width 19 height 7
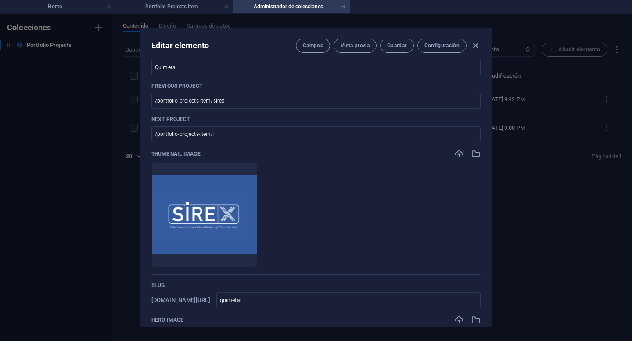
scroll to position [131, 0]
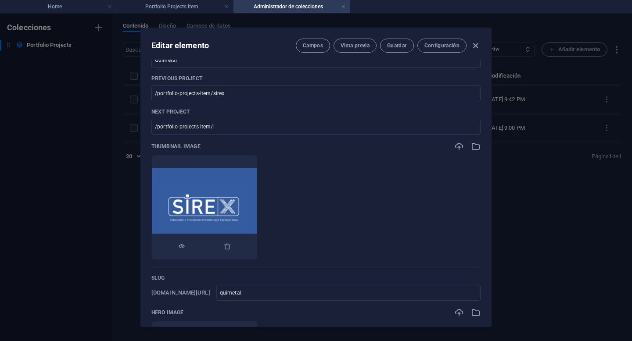
click at [257, 168] on img at bounding box center [204, 207] width 105 height 79
click at [257, 249] on div at bounding box center [204, 247] width 105 height 26
click at [231, 249] on icon "button" at bounding box center [227, 246] width 7 height 7
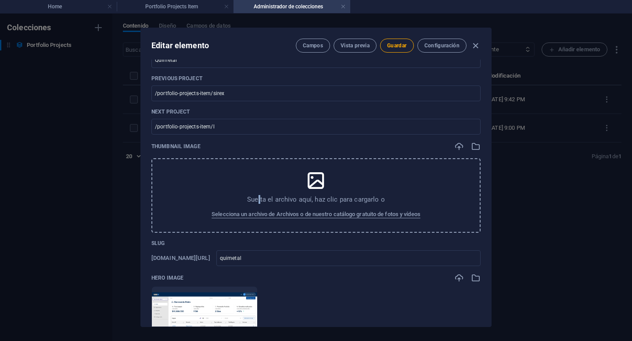
click at [259, 200] on p "Suelta el archivo aquí, haz clic para cargarlo o" at bounding box center [316, 199] width 138 height 9
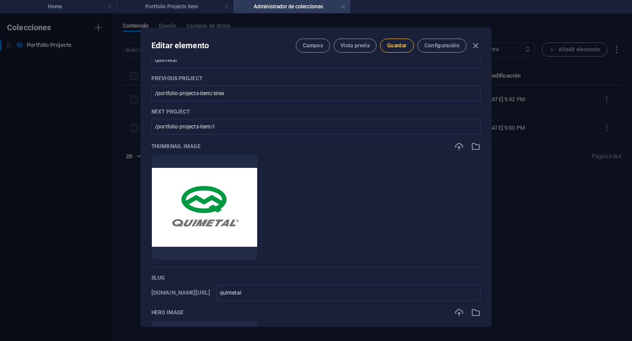
click at [396, 49] on button "Guardar" at bounding box center [396, 46] width 33 height 14
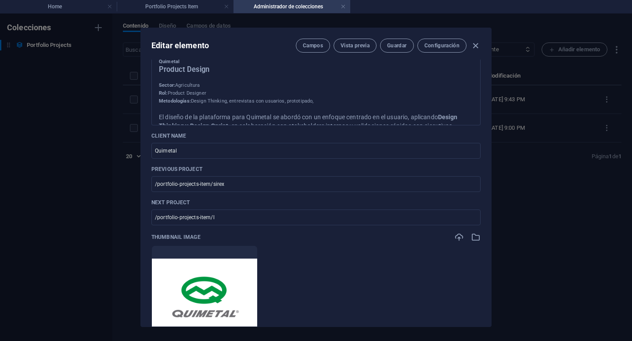
scroll to position [0, 0]
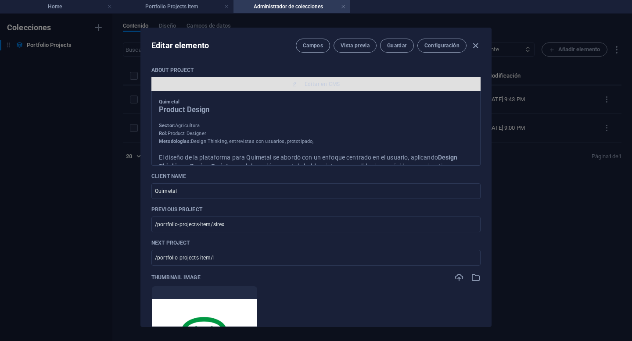
click at [339, 81] on span "Editar en CMS" at bounding box center [316, 84] width 322 height 7
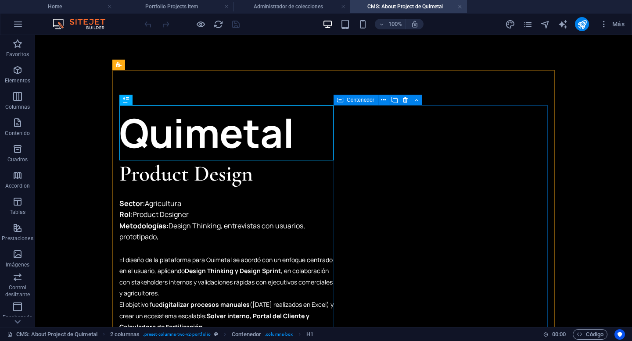
click at [348, 100] on span "Contenedor" at bounding box center [361, 99] width 28 height 5
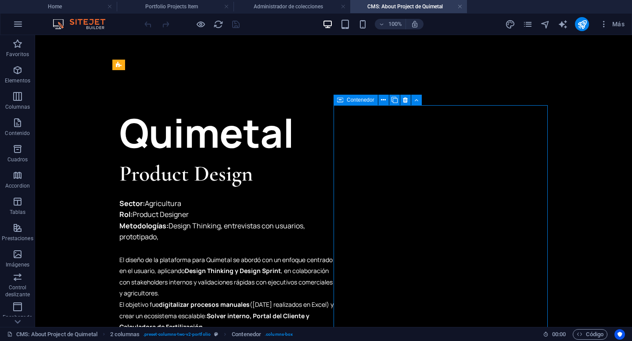
click at [348, 100] on span "Contenedor" at bounding box center [361, 99] width 28 height 5
click at [366, 101] on span "Contenedor" at bounding box center [361, 99] width 28 height 5
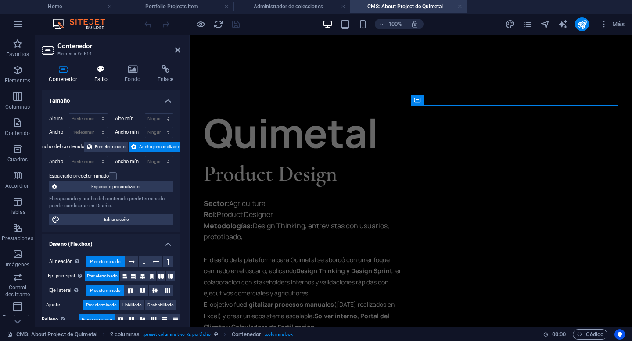
click at [102, 78] on h4 "Estilo" at bounding box center [102, 74] width 31 height 18
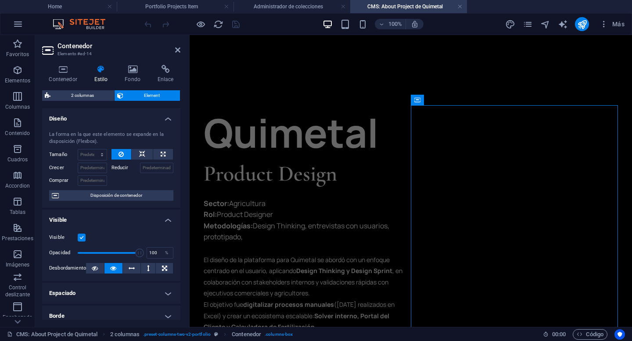
click at [92, 290] on h4 "Espaciado" at bounding box center [111, 293] width 138 height 21
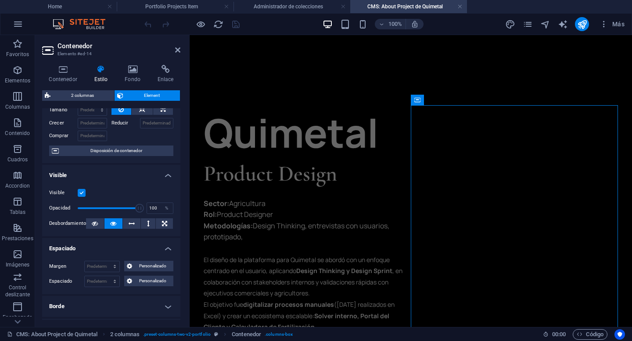
scroll to position [67, 0]
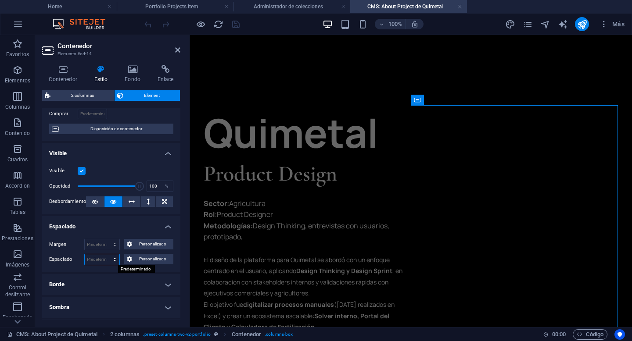
click at [100, 259] on select "Predeterminado px rem % vh vw Personalizado" at bounding box center [102, 260] width 35 height 11
select select "px"
click at [106, 255] on select "Predeterminado px rem % vh vw Personalizado" at bounding box center [102, 260] width 35 height 11
type input "16"
click at [238, 24] on icon "save" at bounding box center [236, 24] width 10 height 10
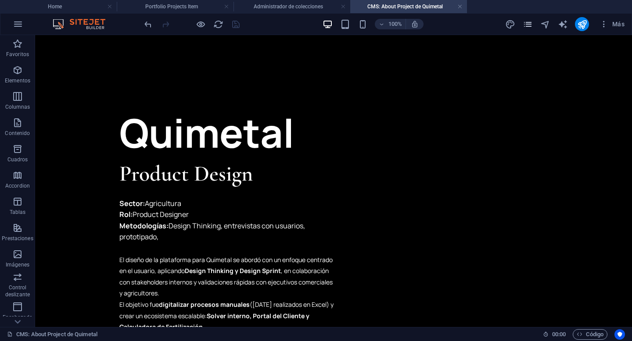
click at [529, 26] on icon "pages" at bounding box center [528, 24] width 10 height 10
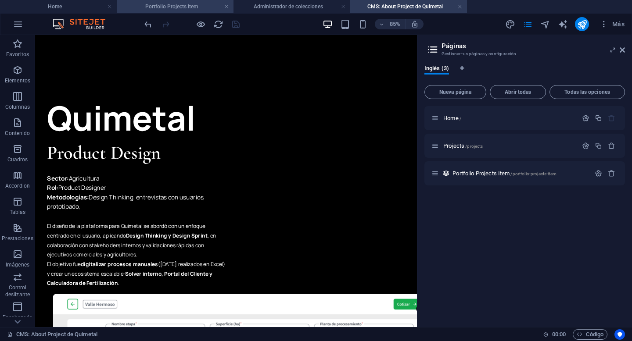
click at [203, 9] on h4 "Portfolio Projects Item" at bounding box center [175, 7] width 117 height 10
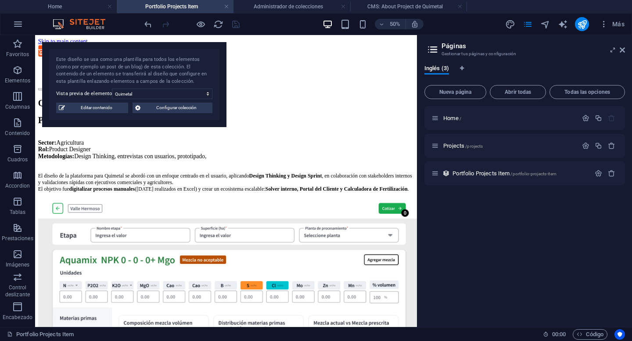
scroll to position [1016, 0]
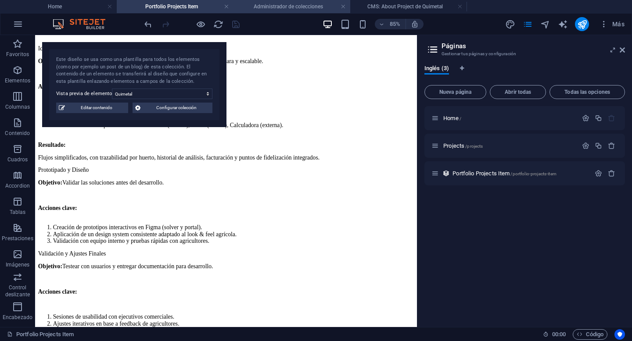
click at [256, 11] on h4 "Administrador de colecciones" at bounding box center [291, 7] width 117 height 10
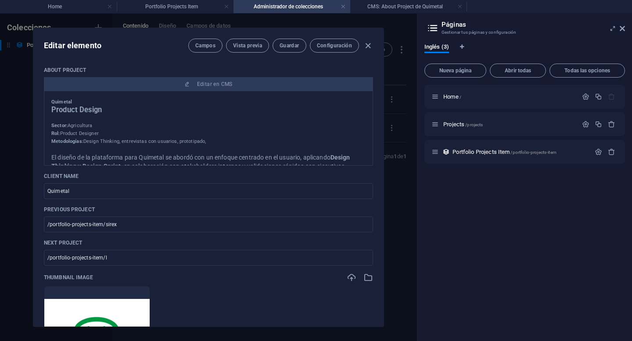
scroll to position [0, 0]
click at [369, 49] on icon "button" at bounding box center [368, 46] width 10 height 10
type input "quimetal"
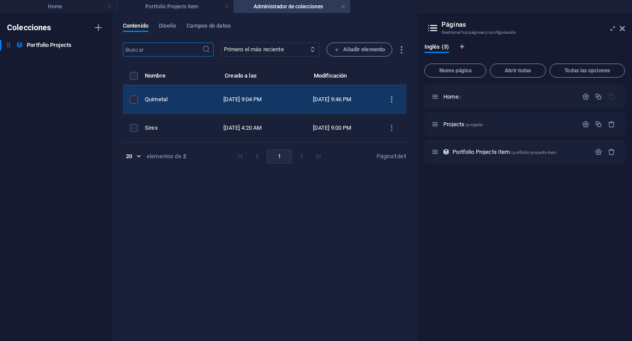
click at [393, 98] on icon "items list" at bounding box center [391, 100] width 8 height 8
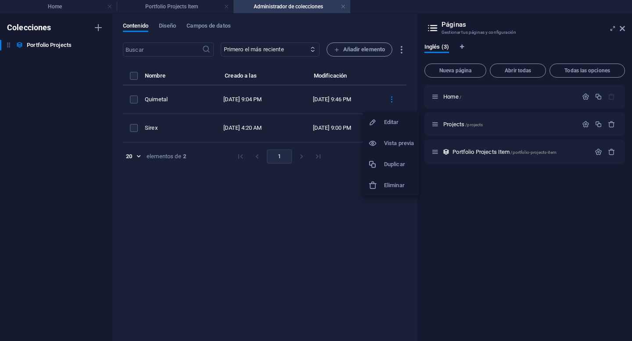
click at [395, 165] on h6 "Duplicar" at bounding box center [399, 164] width 30 height 11
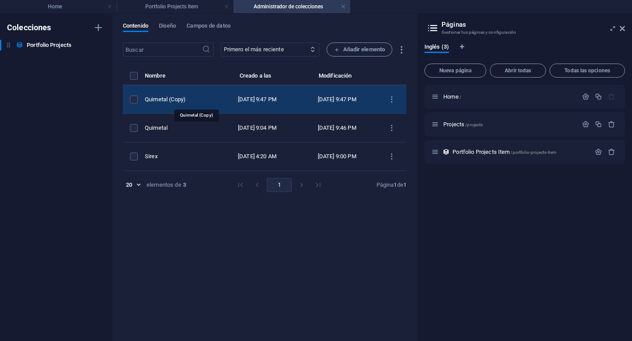
click at [206, 98] on div "Quimetal (Copy)" at bounding box center [177, 100] width 65 height 8
select select "Product Design"
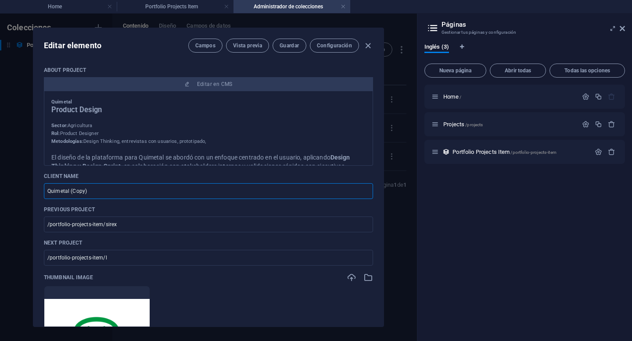
click at [131, 190] on input "Quimetal (Copy)" at bounding box center [208, 191] width 329 height 16
type input "C"
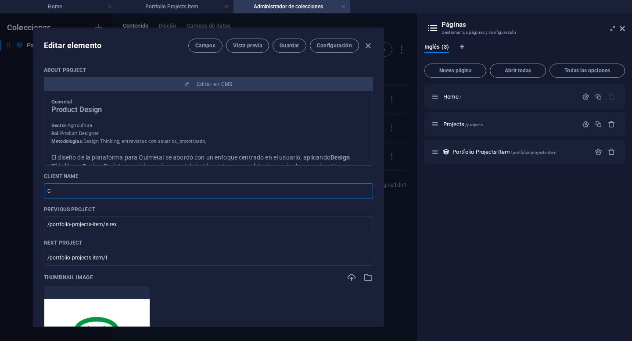
type input "c"
type input "Co"
type input "co"
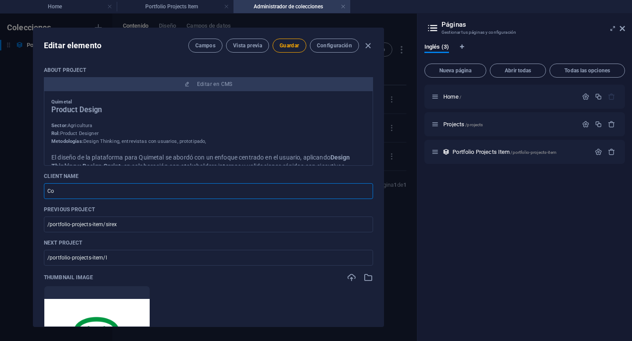
type input "Con"
type input "con"
type input "Conn"
type input "conn"
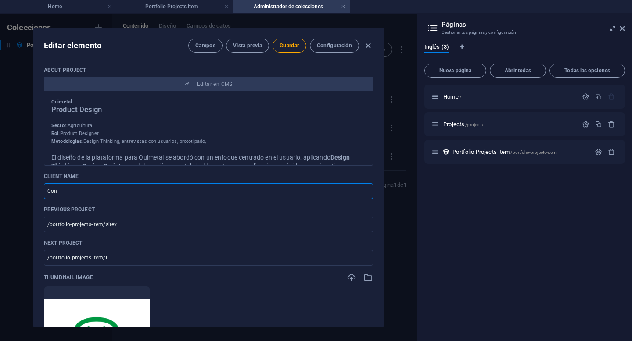
type input "conn"
type input "Conne"
type input "conne"
type input "Connec"
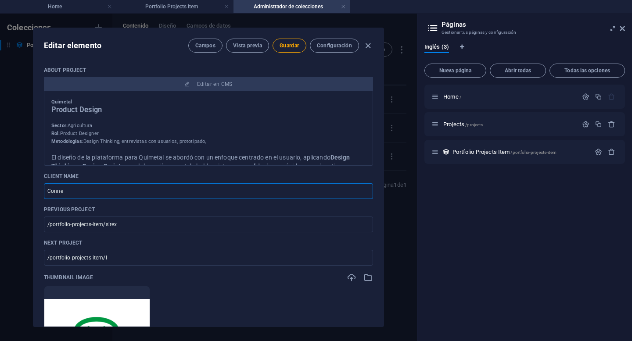
type input "connec"
type input "Connect"
type input "connect"
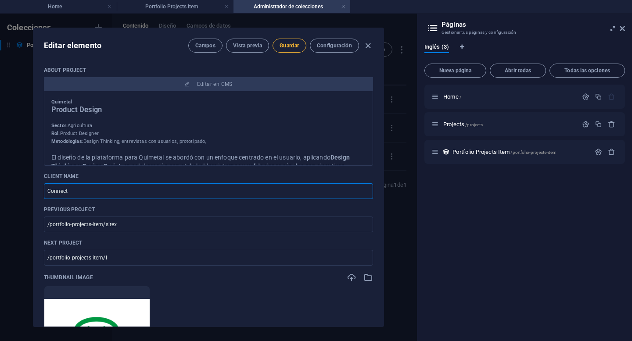
type input "Connect"
click at [292, 47] on span "Guardar" at bounding box center [289, 45] width 19 height 7
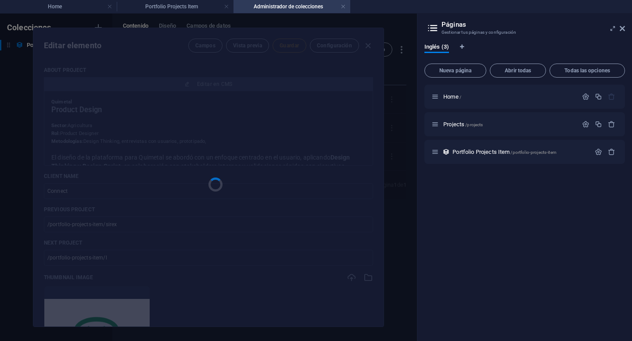
type input "connect"
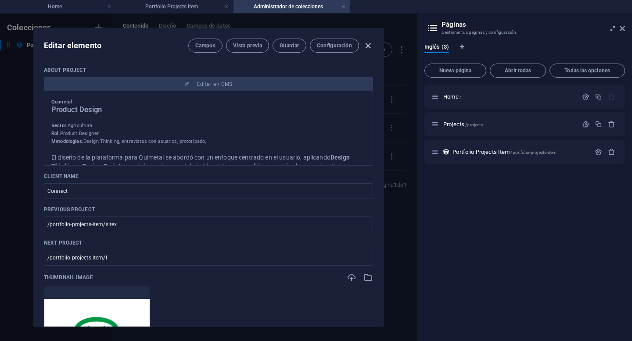
click at [367, 46] on icon "button" at bounding box center [368, 46] width 10 height 10
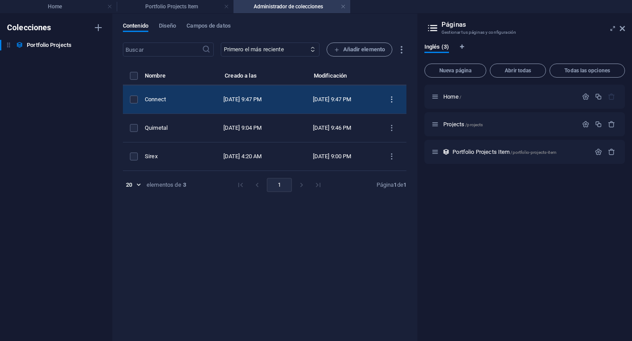
click at [391, 101] on icon "items list" at bounding box center [391, 100] width 8 height 8
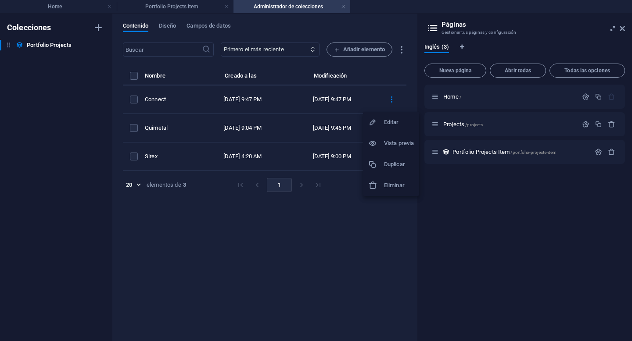
click at [398, 123] on h6 "Editar" at bounding box center [399, 122] width 30 height 11
select select "Product Design"
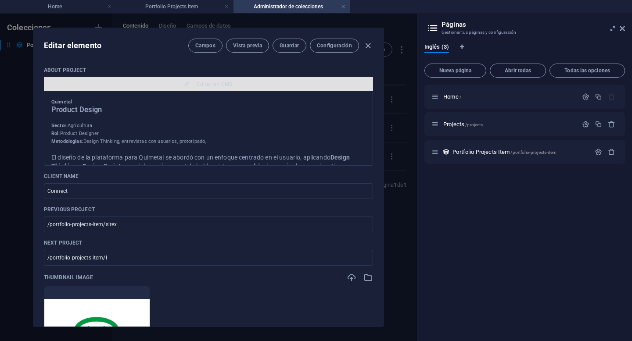
click at [278, 83] on span "Editar en CMS" at bounding box center [208, 84] width 322 height 7
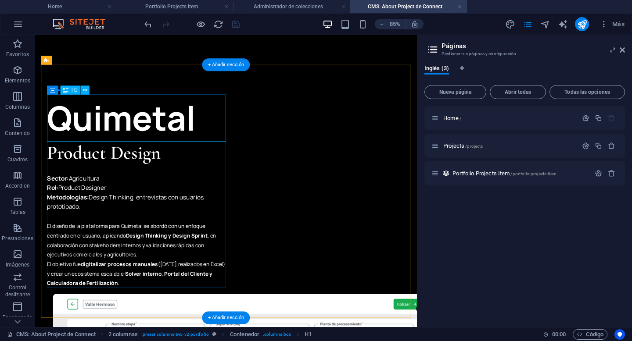
click at [177, 124] on div "Quimetal" at bounding box center [154, 132] width 211 height 55
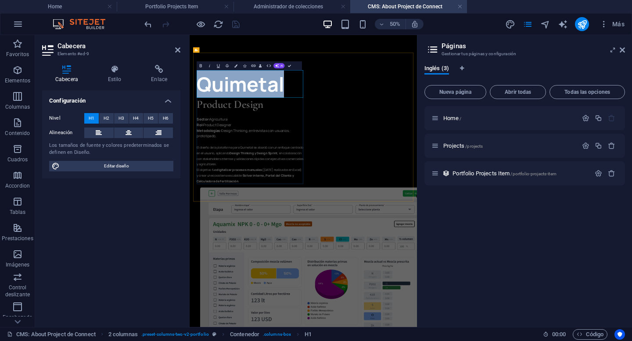
click at [305, 118] on h1 "Quimetal" at bounding box center [310, 132] width 213 height 55
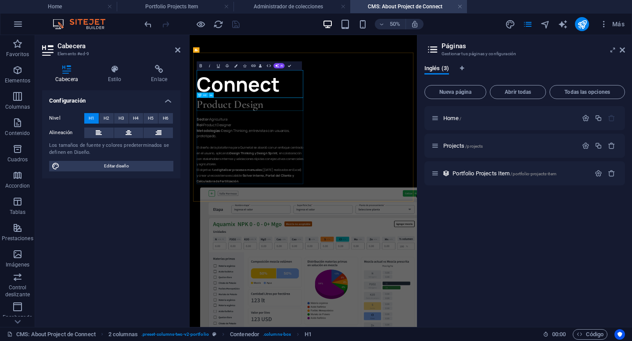
click at [302, 176] on div "Product Design" at bounding box center [310, 174] width 213 height 26
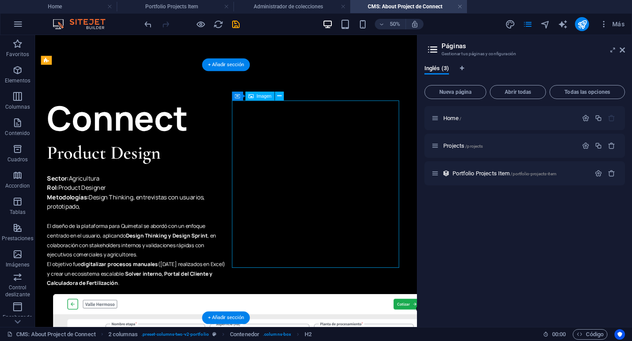
click at [145, 168] on div "Product Design" at bounding box center [154, 174] width 211 height 26
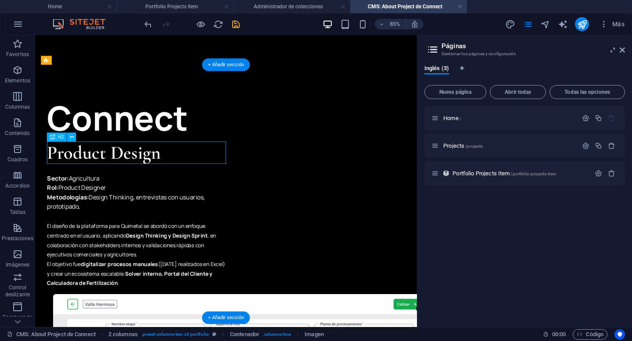
click at [145, 168] on div "Product Design" at bounding box center [154, 174] width 211 height 26
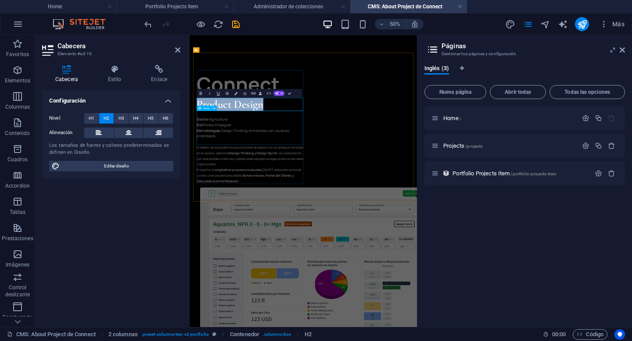
click at [272, 232] on div "Sector: Agricultura Rol: Product Designer Metodologías: Design Thinking, entrev…" at bounding box center [310, 221] width 213 height 68
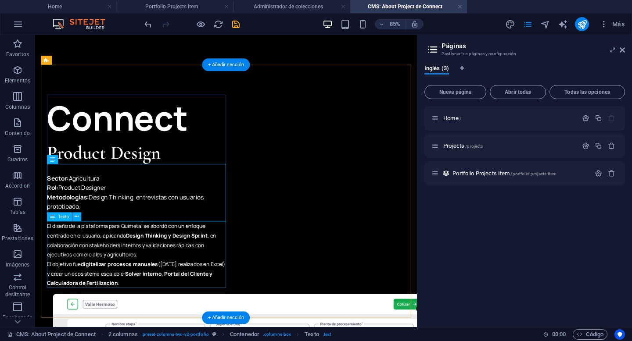
click at [154, 282] on div "El diseño de la plataforma para Quimetal se abordó con un enfoque centrado en e…" at bounding box center [154, 294] width 211 height 79
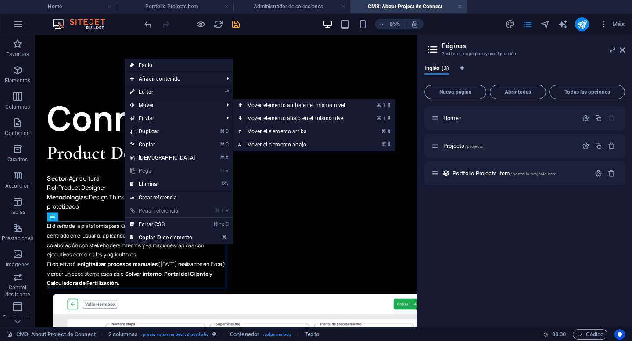
click at [155, 94] on link "⏎ Editar" at bounding box center [162, 92] width 75 height 13
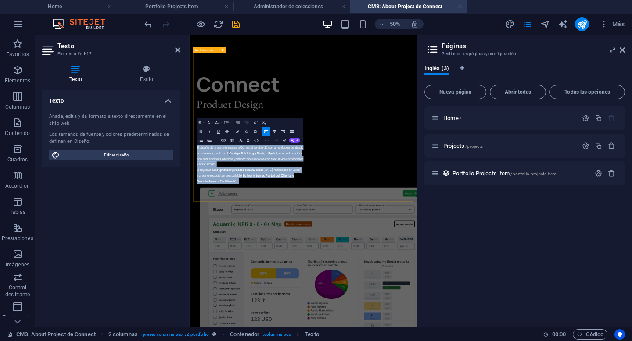
drag, startPoint x: 297, startPoint y: 326, endPoint x: 201, endPoint y: 261, distance: 116.1
click at [319, 309] on p "El diseño de la plataforma para Quimetal se abordó con un enfoque centrado en e…" at bounding box center [310, 294] width 213 height 79
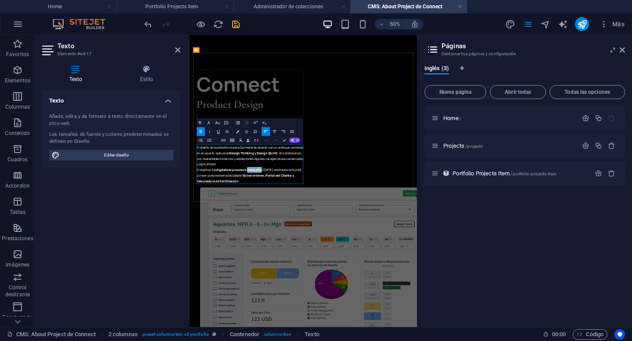
click at [319, 309] on p "El diseño de la plataforma para Quimetal se abordó con un enfoque centrado en e…" at bounding box center [310, 294] width 213 height 79
click at [305, 328] on p "El diseño de la plataforma para Quimetal se abordó con un enfoque centrado en e…" at bounding box center [310, 294] width 213 height 79
click at [622, 52] on icon at bounding box center [622, 50] width 5 height 7
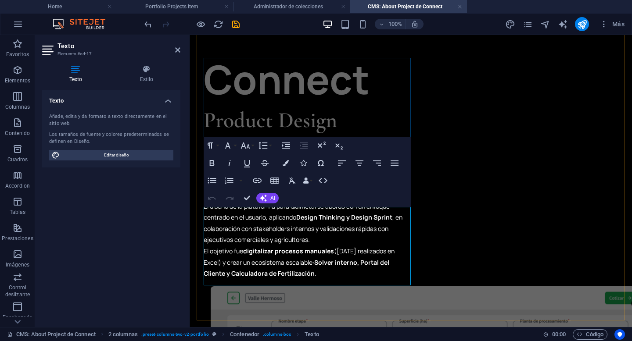
scroll to position [63, 0]
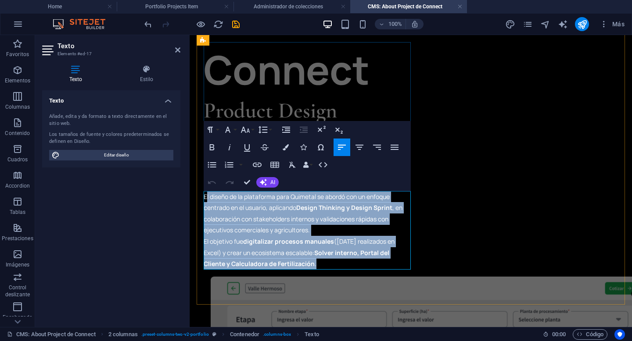
drag, startPoint x: 290, startPoint y: 265, endPoint x: 206, endPoint y: 198, distance: 107.8
click at [206, 198] on p "El diseño de la plataforma para Quimetal se abordó con un enfoque centrado en e…" at bounding box center [307, 230] width 207 height 79
click at [206, 198] on span "El diseño de la plataforma para Quimetal se abordó con un enfoque centrado en e…" at bounding box center [303, 231] width 199 height 76
drag, startPoint x: 204, startPoint y: 196, endPoint x: 328, endPoint y: 264, distance: 141.2
click at [328, 264] on p "El diseño de la plataforma para Quimetal se abordó con un enfoque centrado en e…" at bounding box center [307, 230] width 207 height 79
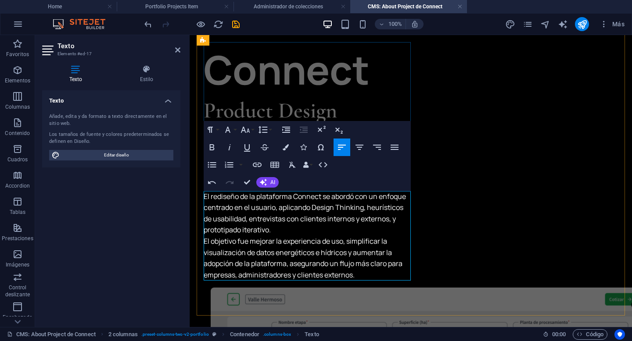
scroll to position [3423, 1]
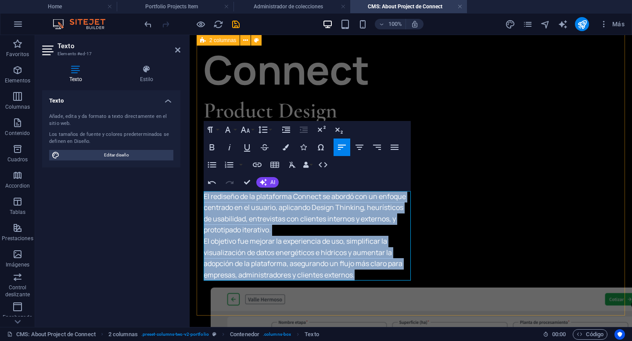
drag, startPoint x: 359, startPoint y: 274, endPoint x: 200, endPoint y: 198, distance: 176.8
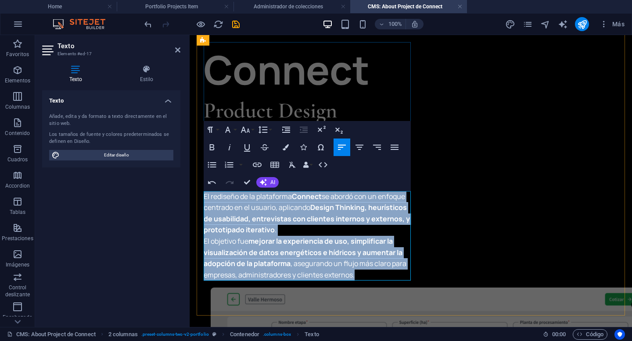
drag, startPoint x: 358, startPoint y: 274, endPoint x: 205, endPoint y: 197, distance: 171.3
click at [205, 197] on p "El rediseño de la plataforma Connect se abordó con un enfoque centrado en el us…" at bounding box center [307, 236] width 207 height 90
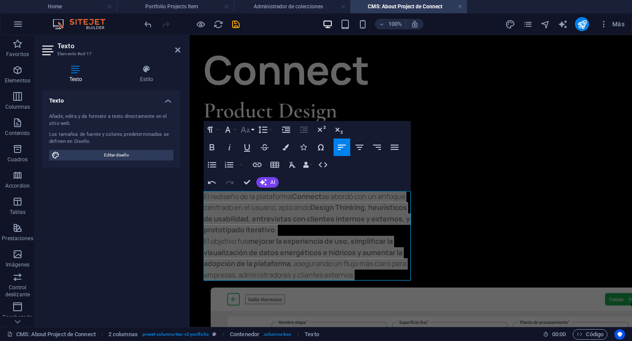
click at [251, 130] on button "Font Size" at bounding box center [247, 130] width 17 height 18
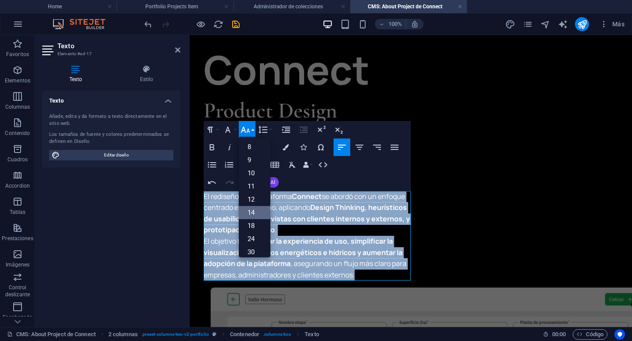
click at [258, 208] on link "14" at bounding box center [255, 212] width 32 height 13
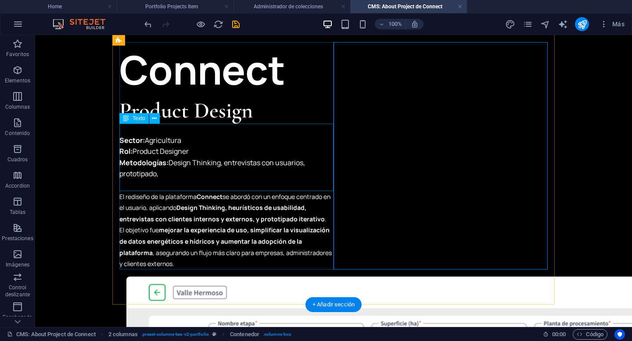
click at [163, 172] on div "Sector: Agricultura Rol: Product Designer Metodologías: Design Thinking, entrev…" at bounding box center [226, 158] width 214 height 68
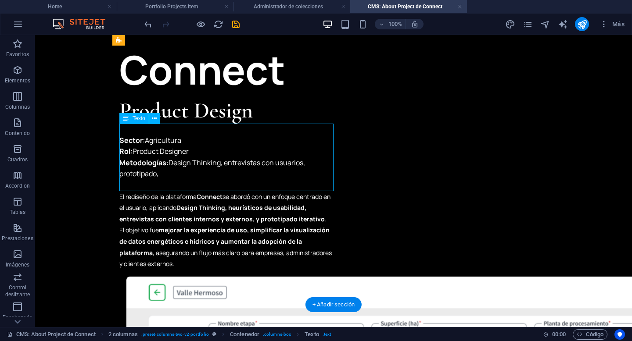
click at [158, 174] on div "Sector: Agricultura Rol: Product Designer Metodologías: Design Thinking, entrev…" at bounding box center [226, 158] width 214 height 68
click at [162, 174] on div "Sector: Agricultura Rol: Product Designer Metodologías: Design Thinking, entrev…" at bounding box center [226, 158] width 214 height 68
click at [158, 164] on div "Sector: Agricultura Rol: Product Designer Metodologías: Design Thinking, entrev…" at bounding box center [226, 158] width 214 height 68
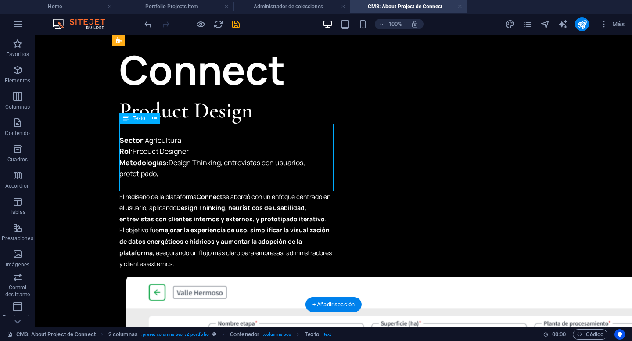
click at [158, 164] on div "Sector: Agricultura Rol: Product Designer Metodologías: Design Thinking, entrev…" at bounding box center [226, 158] width 214 height 68
click at [198, 157] on div "Sector: Agricultura Rol: Product Designer Metodologías: Design Thinking, entrev…" at bounding box center [226, 158] width 214 height 68
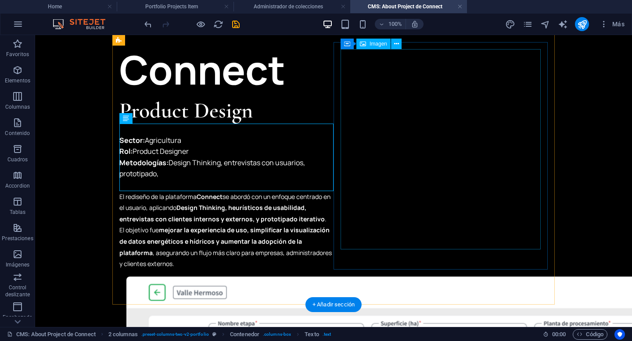
click at [273, 155] on div "Sector: Agricultura Rol: Product Designer Metodologías: Design Thinking, entrev…" at bounding box center [226, 158] width 214 height 68
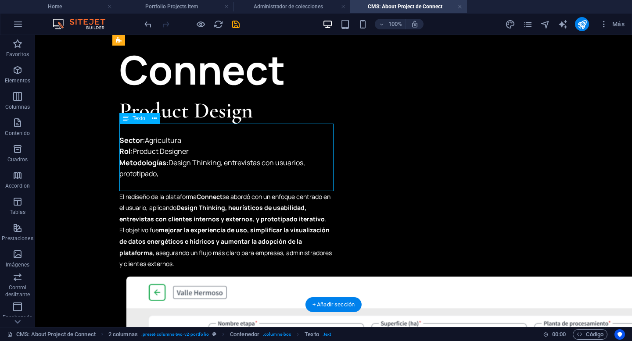
click at [273, 155] on div "Sector: Agricultura Rol: Product Designer Metodologías: Design Thinking, entrev…" at bounding box center [226, 158] width 214 height 68
click at [119, 155] on p "Sector: Agricultura Rol: Product Designer Metodologías: Design Thinking, entrev…" at bounding box center [226, 158] width 214 height 68
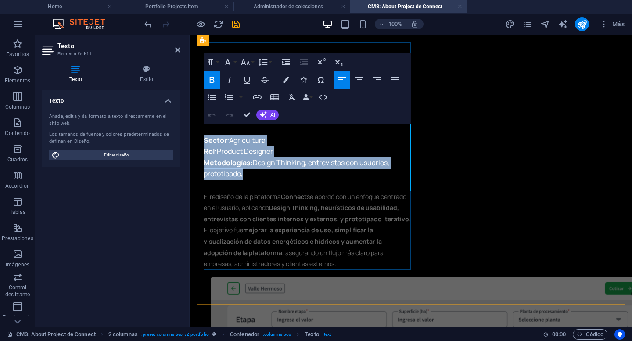
drag, startPoint x: 241, startPoint y: 179, endPoint x: 205, endPoint y: 141, distance: 52.1
click at [205, 141] on p "Sector: Agricultura Rol: Product Designer Metodologías: Design Thinking, entrev…" at bounding box center [307, 158] width 207 height 68
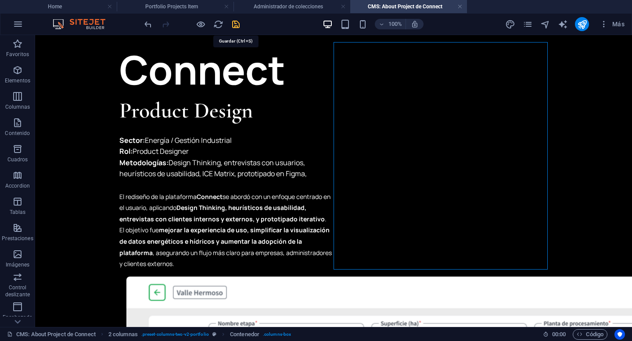
click at [235, 22] on icon "save" at bounding box center [236, 24] width 10 height 10
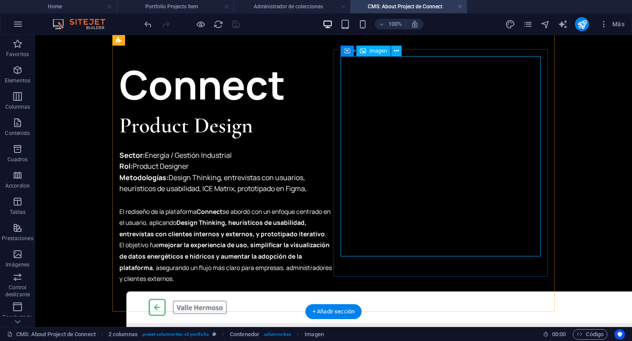
scroll to position [38, 0]
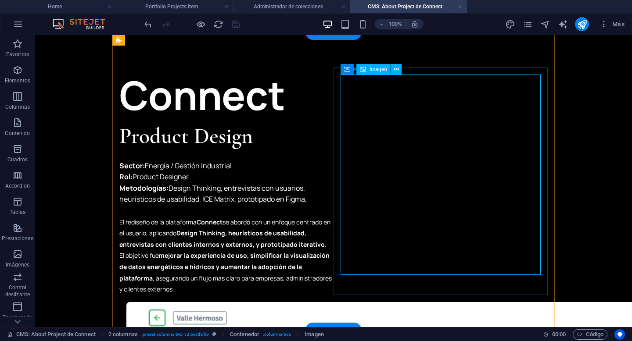
click at [221, 90] on div "Connect" at bounding box center [226, 95] width 214 height 55
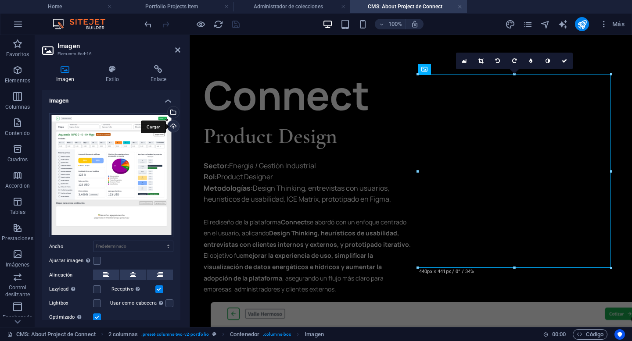
click at [172, 123] on div "Cargar" at bounding box center [172, 127] width 13 height 13
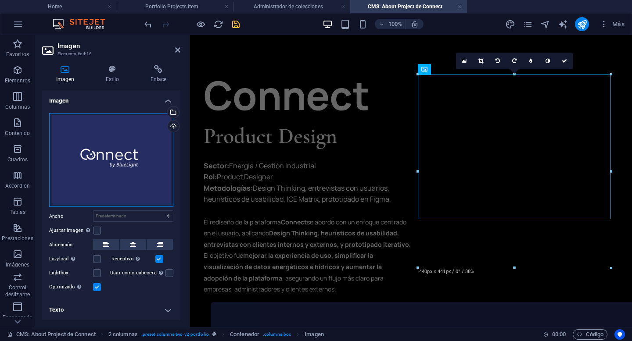
click at [154, 167] on div "Arrastra archivos aquí, haz clic para escoger archivos o selecciona archivos de…" at bounding box center [111, 160] width 124 height 94
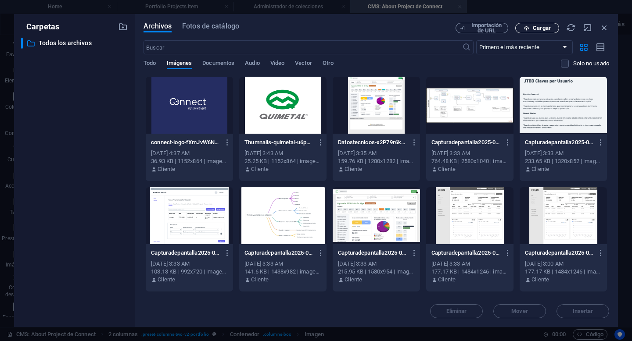
click at [546, 29] on span "Cargar" at bounding box center [542, 27] width 18 height 5
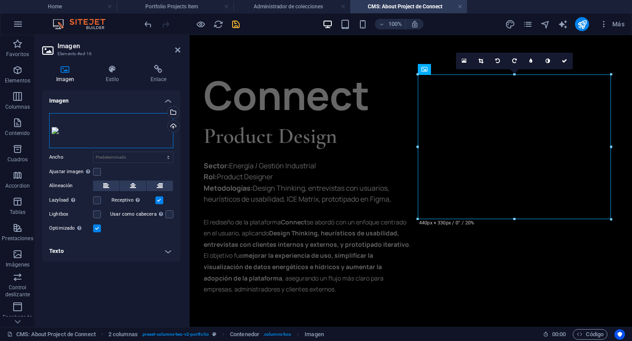
click at [159, 134] on div "Arrastra archivos aquí, haz clic para escoger archivos o selecciona archivos de…" at bounding box center [111, 130] width 124 height 35
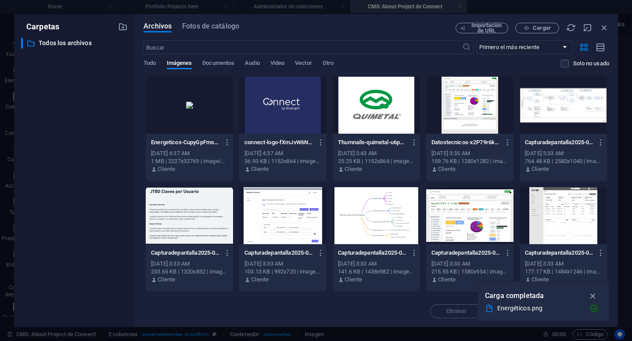
click at [204, 115] on div at bounding box center [189, 105] width 87 height 57
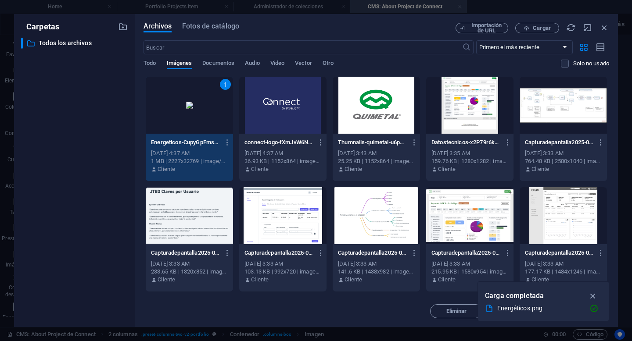
click at [190, 103] on div "1" at bounding box center [189, 105] width 87 height 57
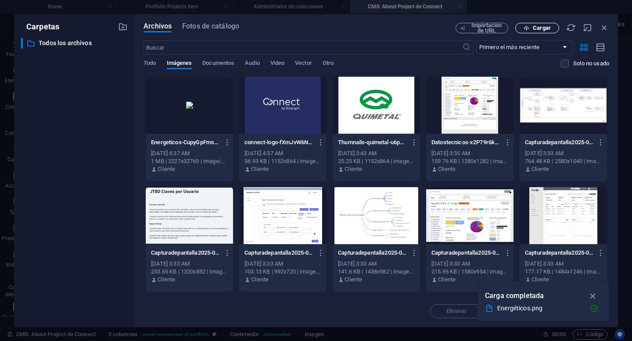
click at [534, 27] on span "Cargar" at bounding box center [542, 27] width 18 height 5
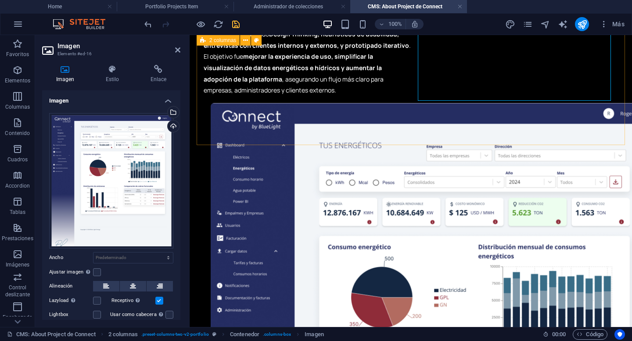
scroll to position [178, 0]
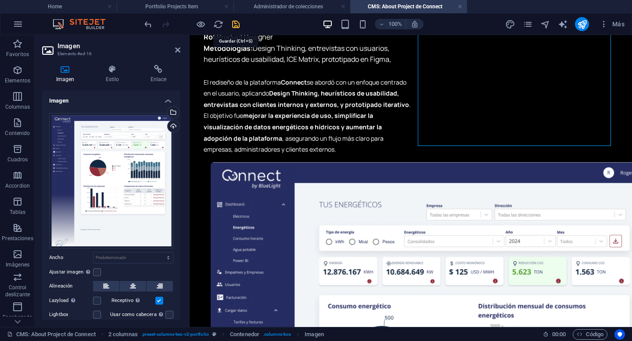
click at [237, 22] on icon "save" at bounding box center [236, 24] width 10 height 10
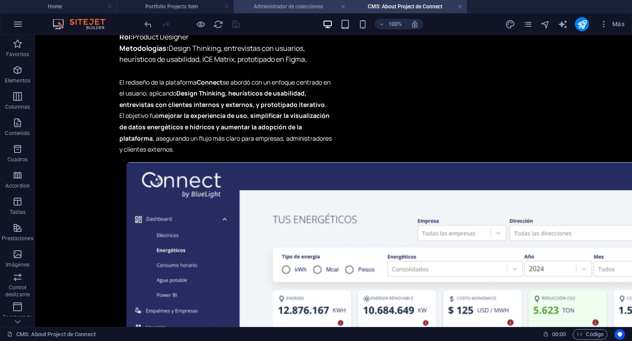
click at [310, 6] on h4 "Administrador de colecciones" at bounding box center [291, 7] width 117 height 10
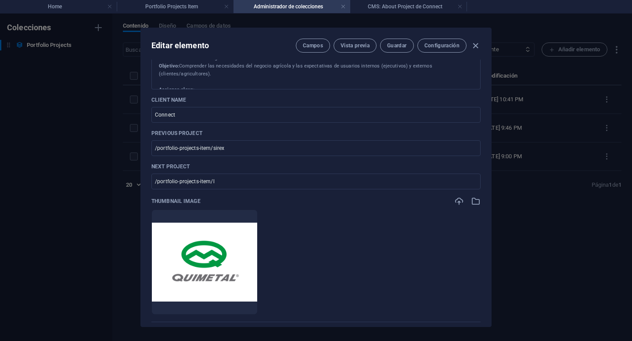
scroll to position [80, 0]
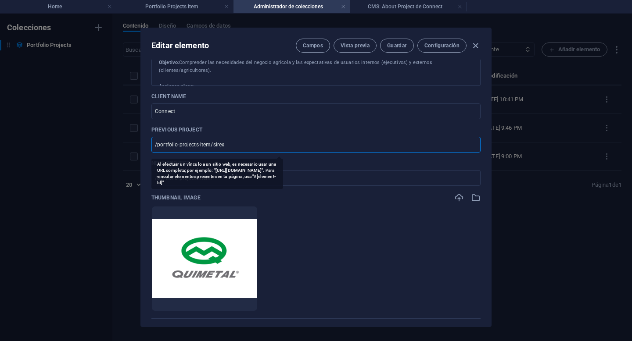
drag, startPoint x: 214, startPoint y: 146, endPoint x: 250, endPoint y: 146, distance: 36.0
click at [250, 146] on input "/portfolio-projects-item/sirex" at bounding box center [315, 145] width 329 height 16
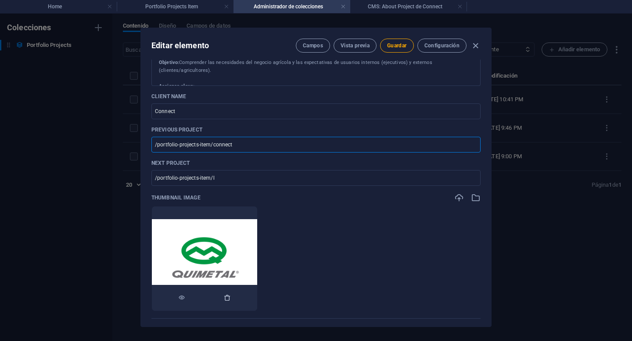
type input "/portfolio-projects-item/connect"
click at [231, 295] on icon "button" at bounding box center [227, 297] width 7 height 7
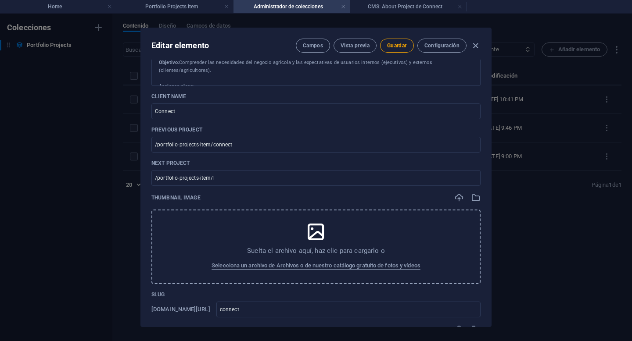
click at [272, 255] on p "Suelta el archivo aquí, haz clic para cargarlo o" at bounding box center [316, 251] width 138 height 9
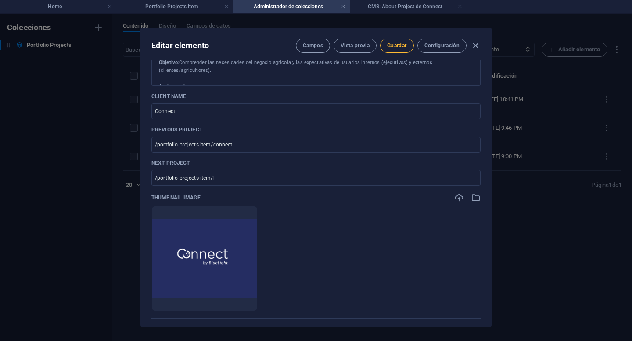
click at [402, 47] on span "Guardar" at bounding box center [396, 45] width 19 height 7
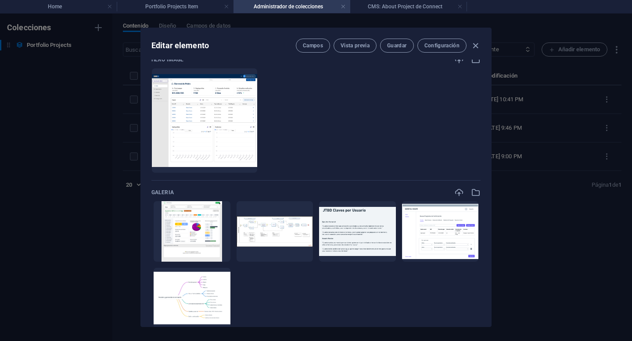
scroll to position [399, 0]
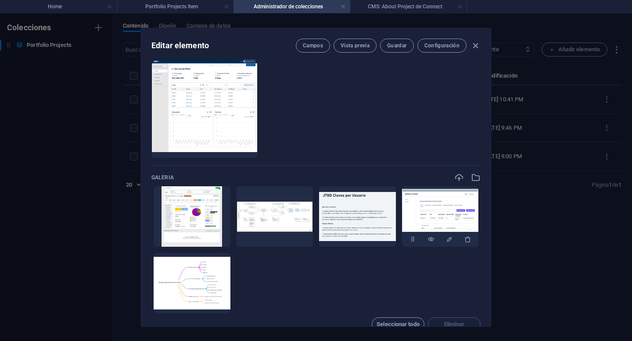
click at [462, 241] on div at bounding box center [440, 239] width 77 height 15
click at [467, 240] on icon "button" at bounding box center [467, 239] width 7 height 7
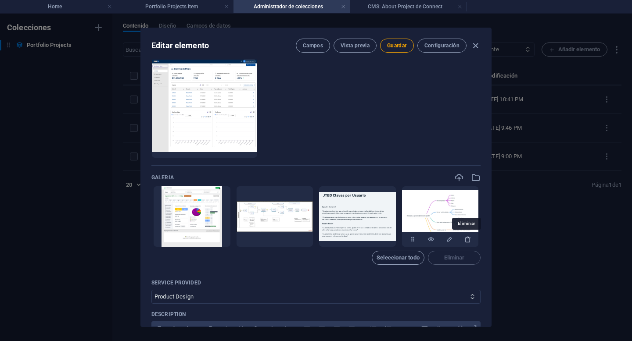
click at [466, 240] on icon "button" at bounding box center [467, 239] width 7 height 7
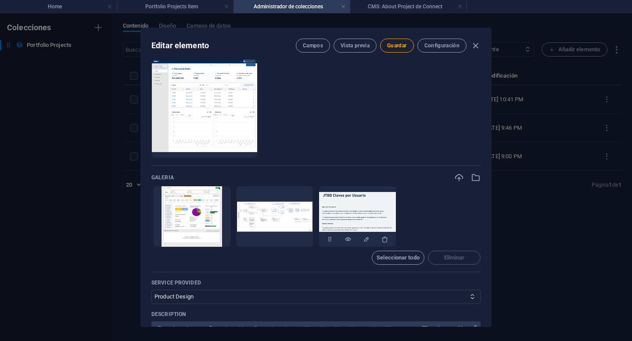
click at [389, 236] on div at bounding box center [357, 239] width 77 height 15
click at [381, 238] on icon "button" at bounding box center [384, 239] width 7 height 7
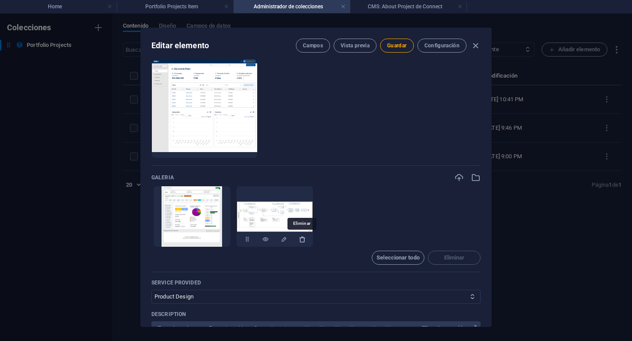
click at [301, 240] on icon "button" at bounding box center [302, 239] width 7 height 7
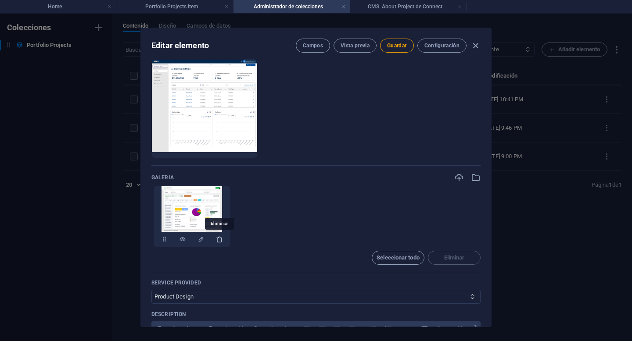
click at [220, 242] on icon "button" at bounding box center [219, 239] width 7 height 7
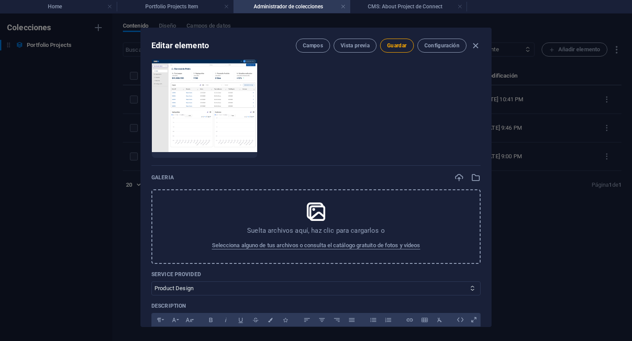
click at [321, 237] on div "Suelta archivos aquí, haz clic para cargarlos o Selecciona alguno de tus archiv…" at bounding box center [315, 227] width 329 height 75
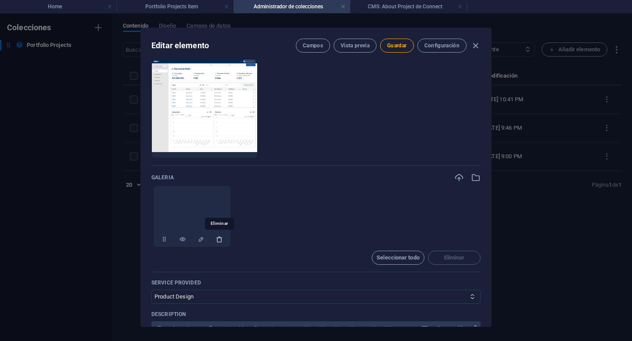
click at [221, 240] on icon "button" at bounding box center [219, 239] width 7 height 7
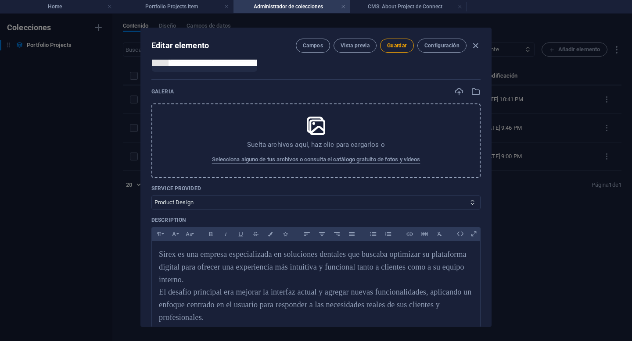
scroll to position [488, 0]
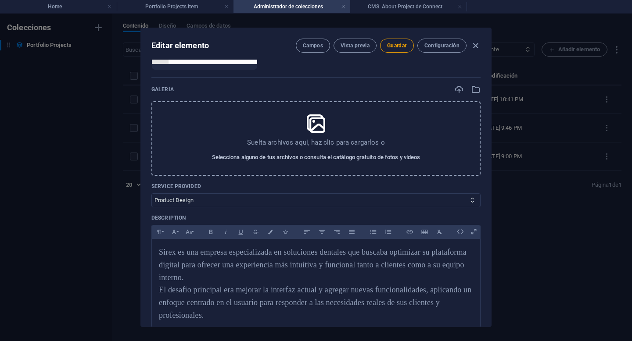
click at [315, 159] on span "Selecciona alguno de tus archivos o consulta el catálogo gratuito de fotos y ví…" at bounding box center [316, 157] width 208 height 11
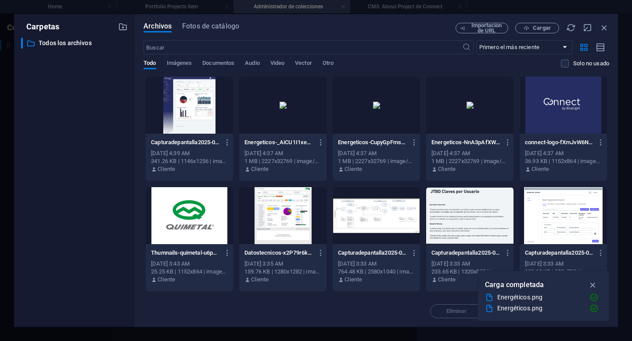
click at [201, 120] on div at bounding box center [189, 105] width 87 height 57
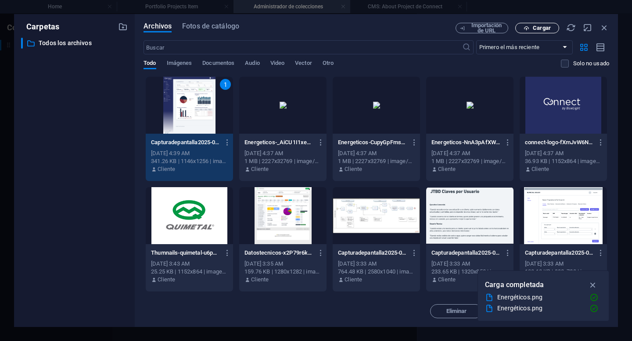
click at [546, 30] on span "Cargar" at bounding box center [542, 27] width 18 height 5
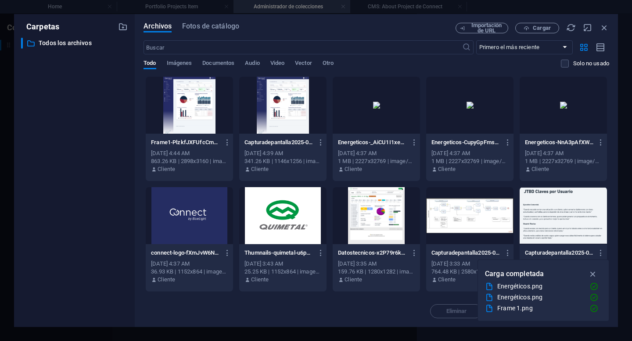
click at [217, 129] on div at bounding box center [189, 105] width 87 height 57
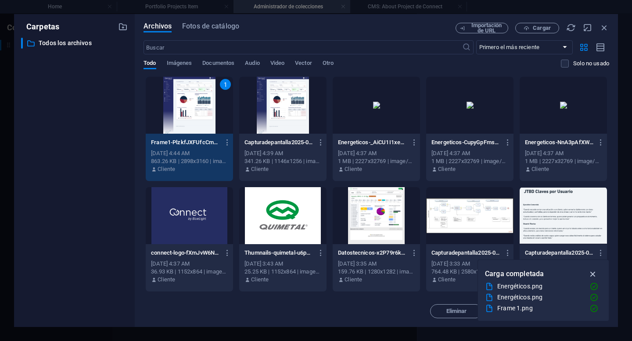
click at [594, 274] on icon "button" at bounding box center [593, 274] width 10 height 10
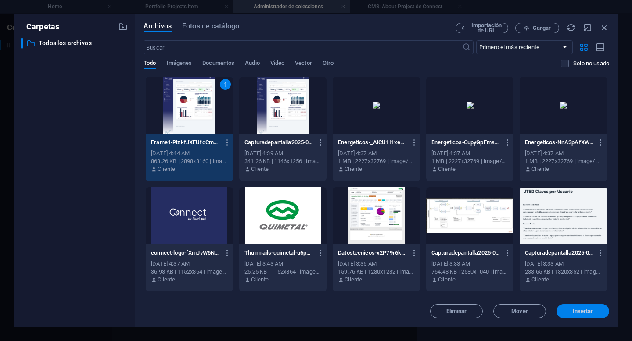
click at [573, 312] on span "Insertar" at bounding box center [583, 311] width 21 height 5
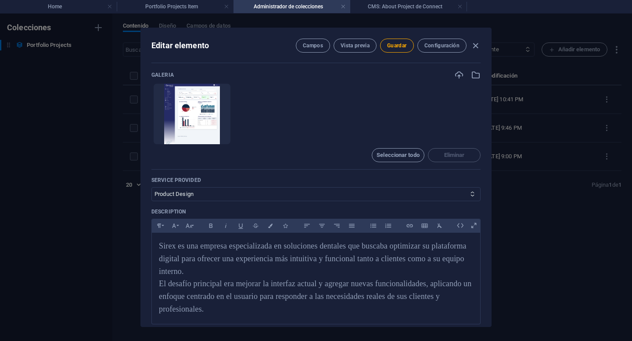
scroll to position [500, 0]
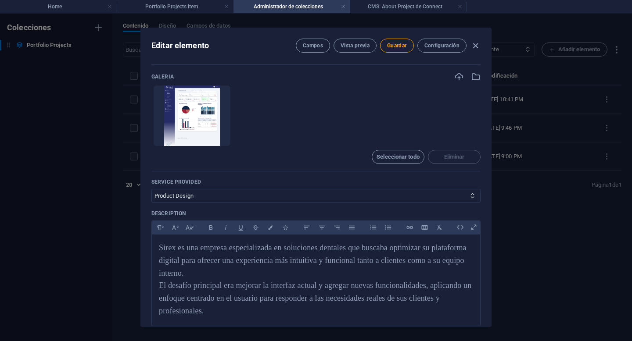
click at [388, 115] on ul "Arrastra archivos aquí para cargarlos de inmediato" at bounding box center [315, 115] width 329 height 61
click at [407, 160] on span "Seleccionar todo" at bounding box center [397, 156] width 43 height 5
click at [407, 160] on span "Deseleccionar todo" at bounding box center [398, 157] width 45 height 11
click at [455, 76] on icon "button" at bounding box center [459, 77] width 10 height 10
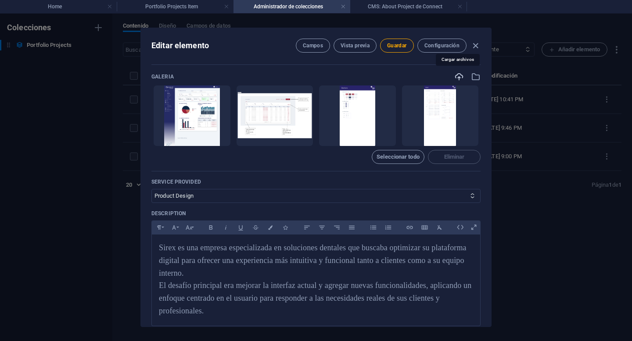
click at [458, 78] on icon "button" at bounding box center [459, 77] width 10 height 10
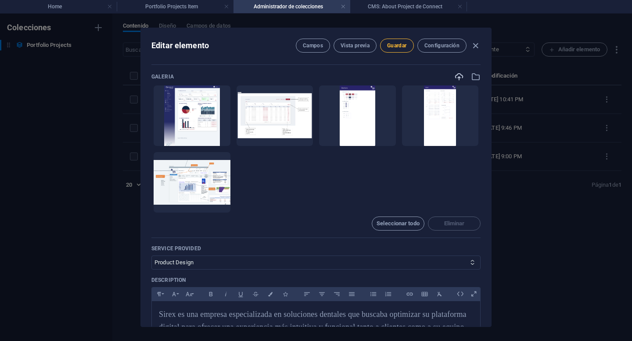
click at [400, 51] on button "Guardar" at bounding box center [396, 46] width 33 height 14
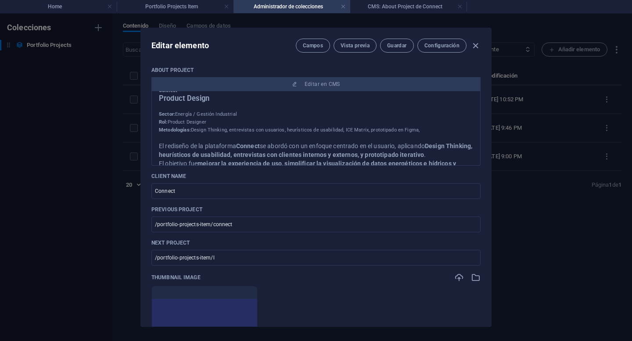
scroll to position [0, 0]
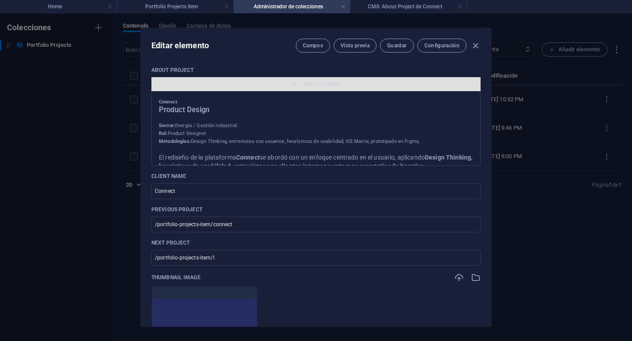
click at [349, 83] on span "Editar en CMS" at bounding box center [316, 84] width 322 height 7
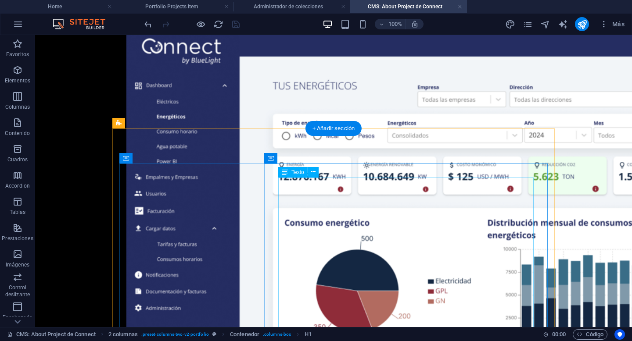
scroll to position [316, 0]
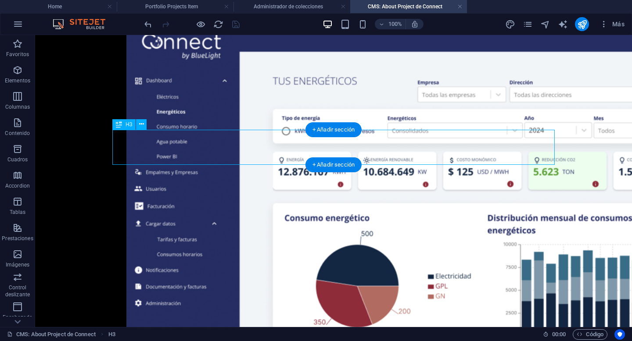
scroll to position [0, 0]
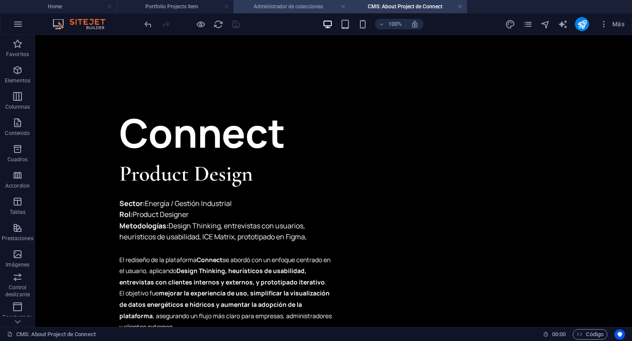
click at [313, 10] on h4 "Administrador de colecciones" at bounding box center [291, 7] width 117 height 10
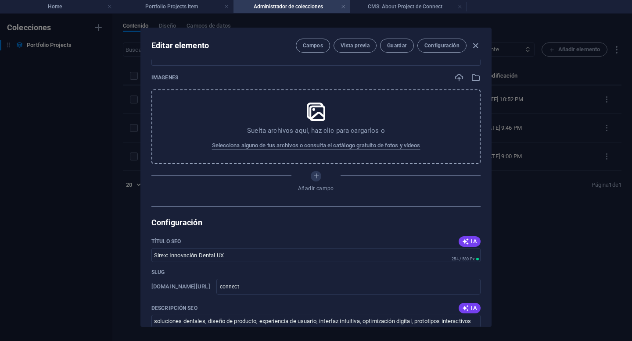
scroll to position [848, 0]
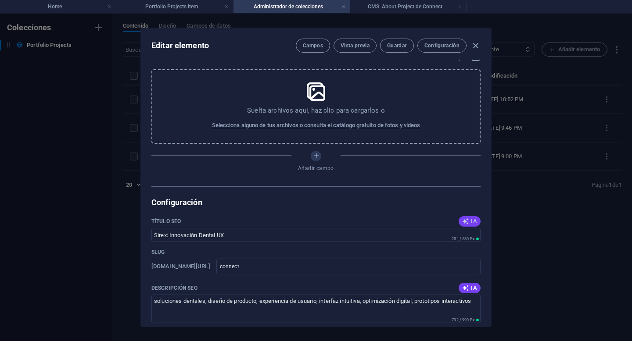
click at [468, 219] on span "IA" at bounding box center [469, 221] width 15 height 7
click at [469, 222] on span "IA" at bounding box center [469, 221] width 15 height 7
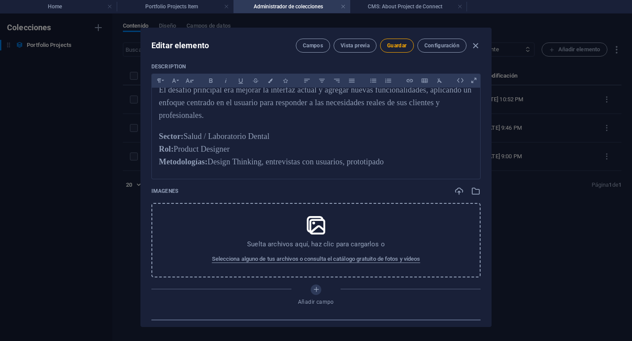
scroll to position [621, 0]
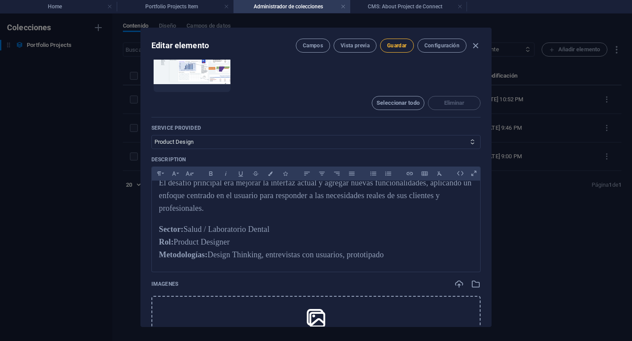
click at [393, 46] on span "Guardar" at bounding box center [396, 45] width 19 height 7
type input "Rediseño de Plataforma Connect"
click at [478, 48] on icon "button" at bounding box center [475, 46] width 10 height 10
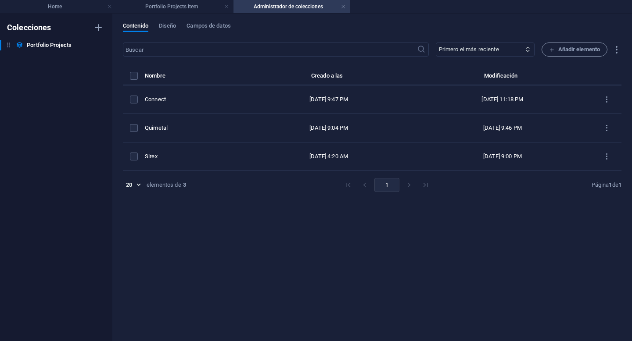
scroll to position [0, 0]
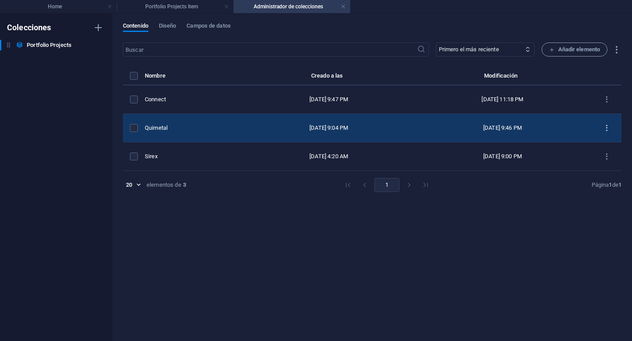
click at [606, 128] on icon "items list" at bounding box center [606, 128] width 8 height 8
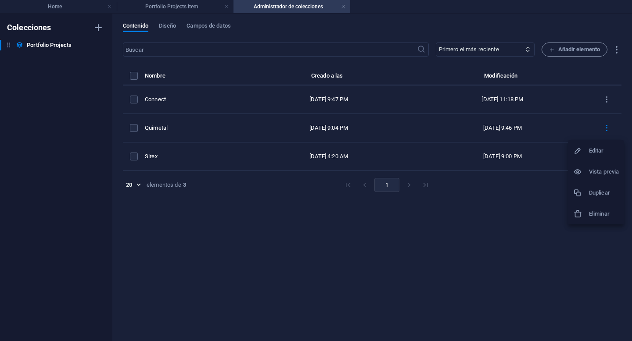
click at [597, 151] on h6 "Editar" at bounding box center [604, 151] width 30 height 11
select select "Product Design"
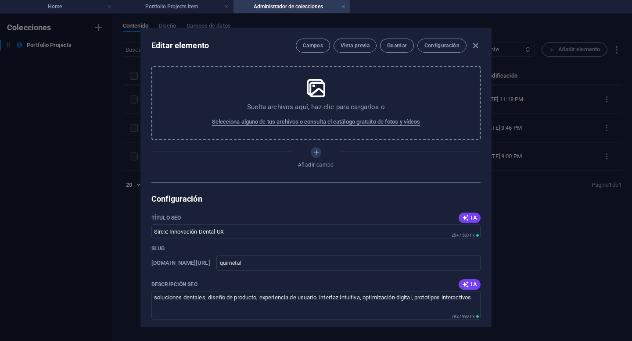
scroll to position [852, 0]
click at [473, 220] on span "IA" at bounding box center [469, 217] width 15 height 7
type input "Quimetal: Diseño de Productos"
click at [470, 281] on span "IA" at bounding box center [469, 284] width 15 height 7
type textarea "Transforma tus procesos agrícolas con Quimetal. Diseño de plataformas digitales…"
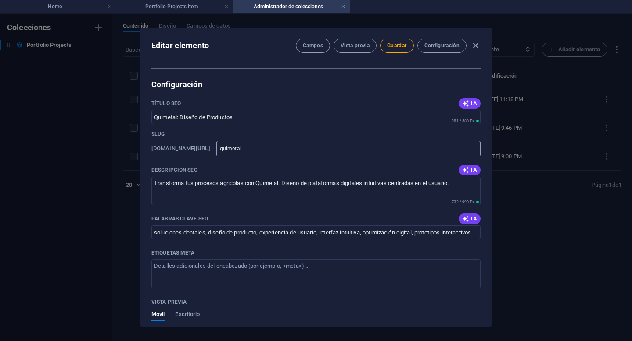
scroll to position [966, 0]
click at [471, 220] on span "IA" at bounding box center [469, 218] width 15 height 7
type input "Product Design, Design Thinking, Agricultural Solutions, Digital Platform, User…"
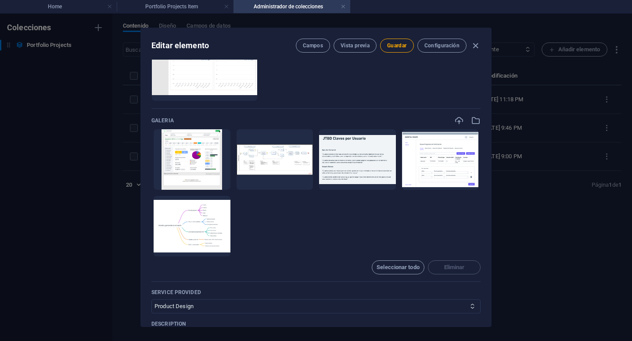
scroll to position [291, 0]
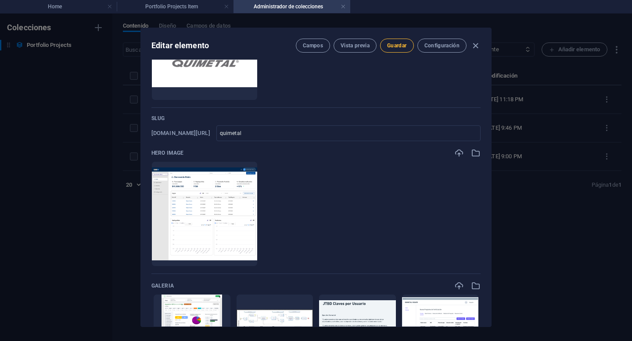
click at [400, 42] on span "Guardar" at bounding box center [396, 45] width 19 height 7
click at [473, 48] on icon "button" at bounding box center [475, 46] width 10 height 10
type input "quimetal"
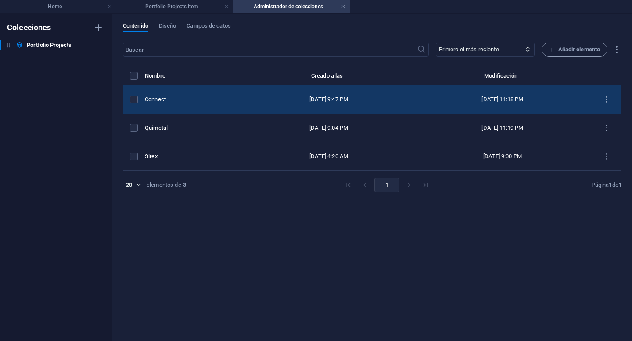
click at [610, 99] on icon "items list" at bounding box center [606, 100] width 8 height 8
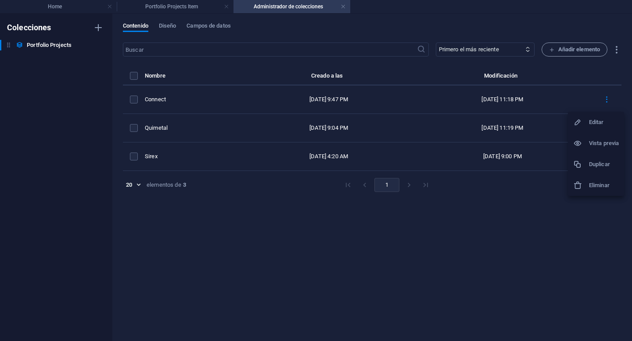
click at [592, 142] on h6 "Vista previa" at bounding box center [604, 143] width 30 height 11
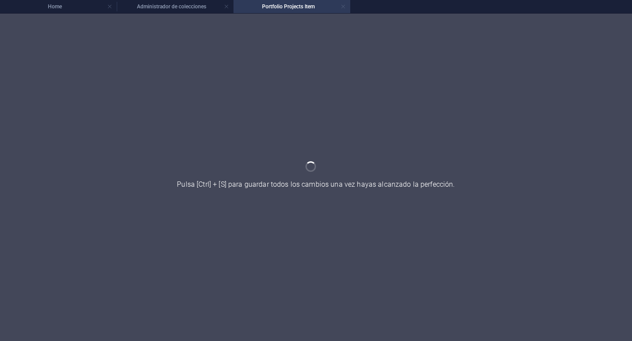
click at [344, 7] on link at bounding box center [343, 7] width 5 height 8
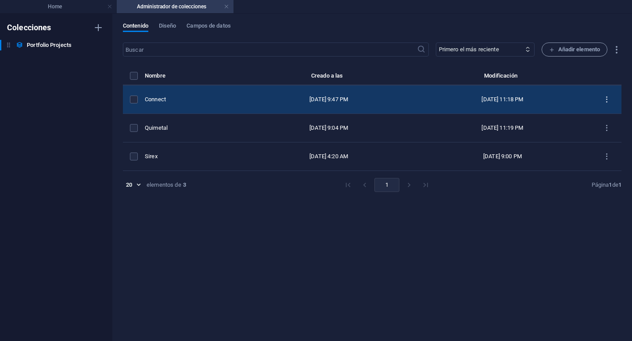
click at [609, 99] on icon "items list" at bounding box center [606, 100] width 8 height 8
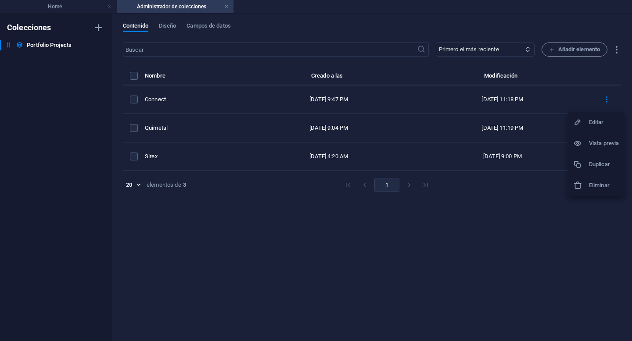
click at [595, 122] on h6 "Editar" at bounding box center [604, 122] width 30 height 11
select select "Product Design"
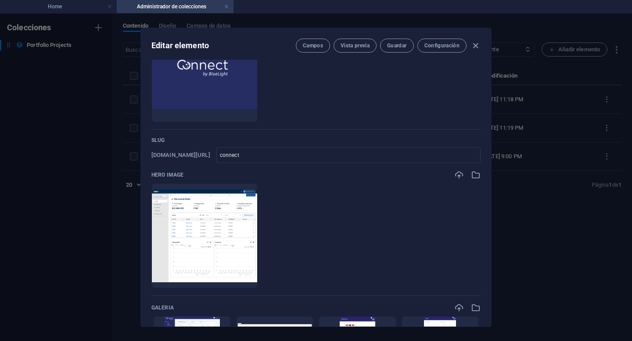
scroll to position [183, 0]
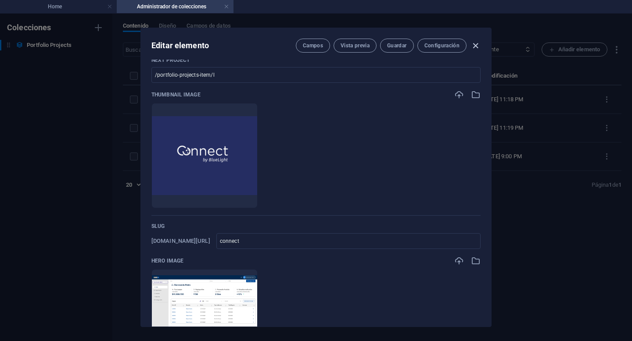
click at [475, 49] on icon "button" at bounding box center [475, 46] width 10 height 10
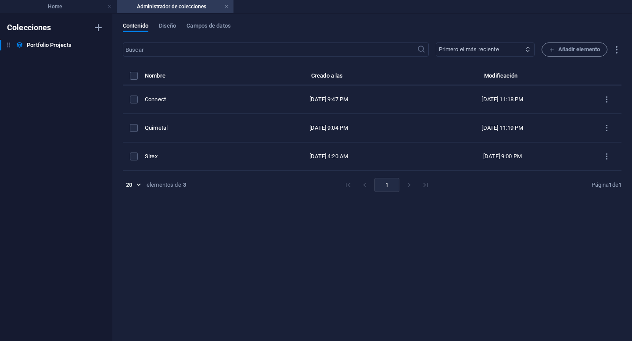
scroll to position [0, 0]
click at [229, 8] on link at bounding box center [226, 7] width 5 height 8
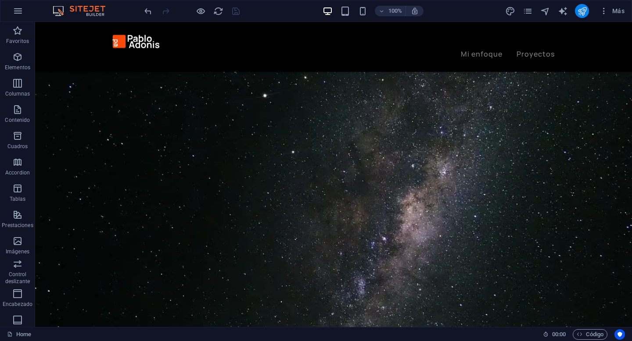
click at [581, 14] on icon "publish" at bounding box center [582, 11] width 10 height 10
